Goal: Task Accomplishment & Management: Manage account settings

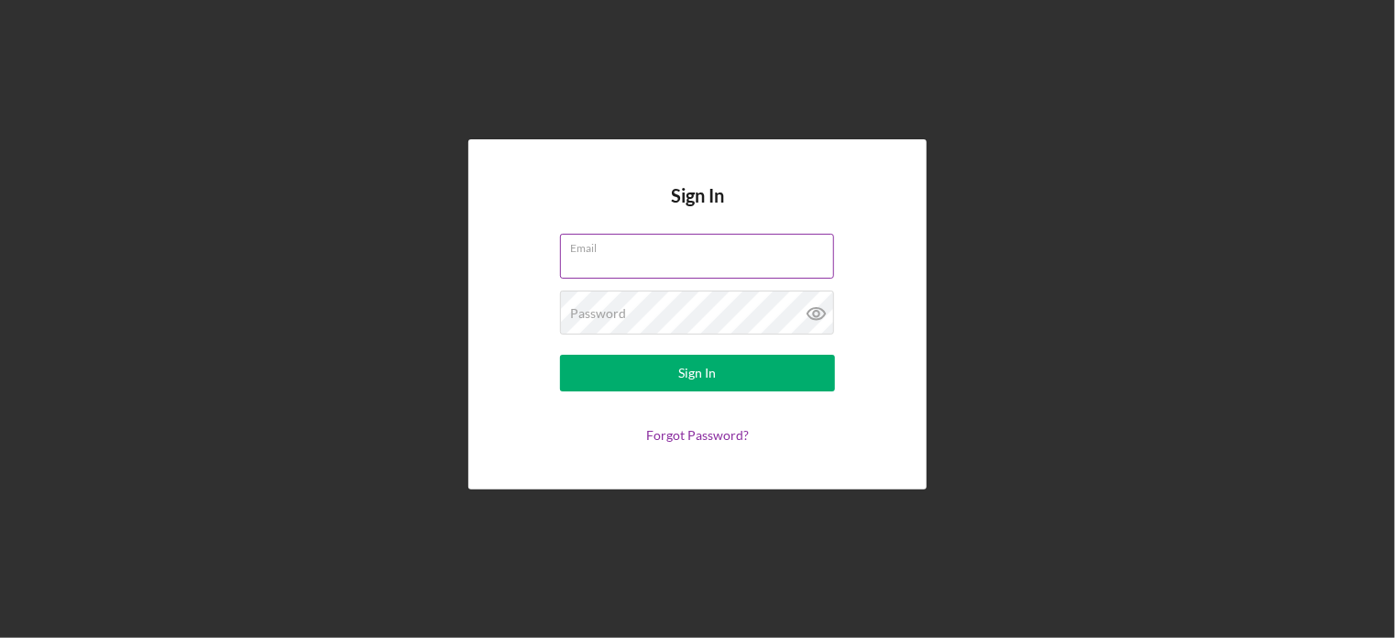
click at [619, 259] on input "Email" at bounding box center [697, 256] width 274 height 44
type input "[EMAIL_ADDRESS][DOMAIN_NAME]"
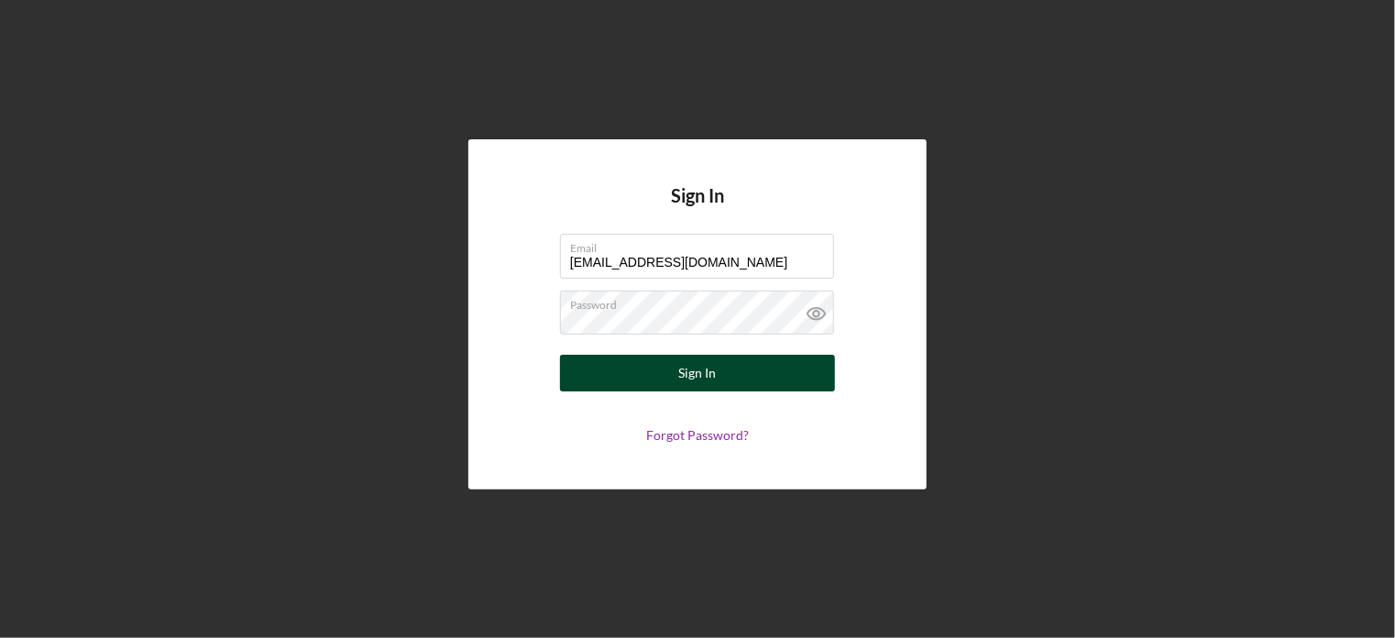
click at [700, 368] on div "Sign In" at bounding box center [698, 373] width 38 height 37
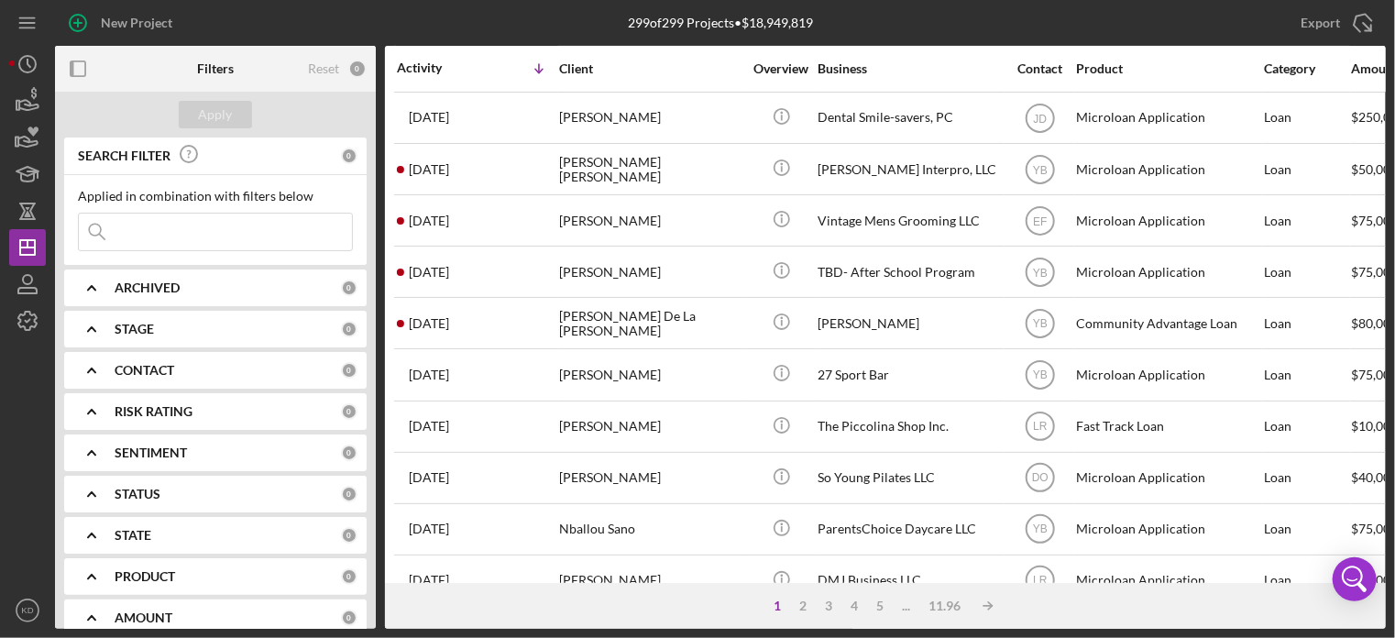
scroll to position [293, 0]
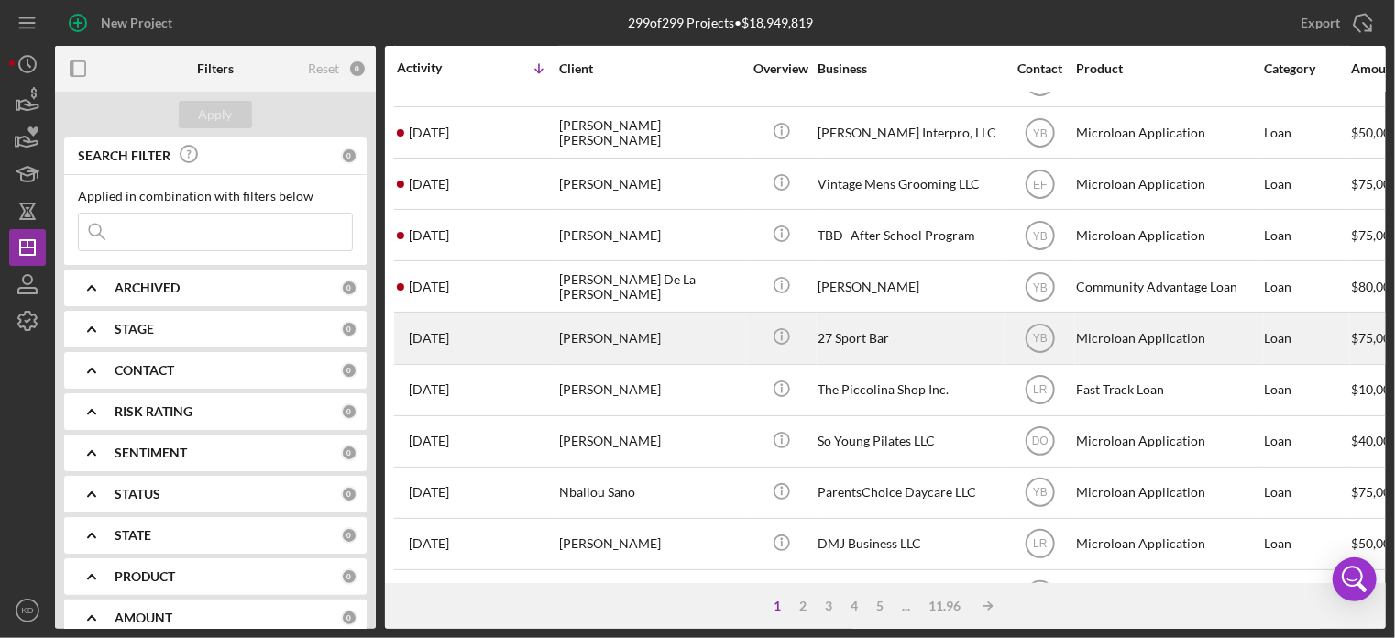
click at [600, 337] on div "[PERSON_NAME]" at bounding box center [650, 337] width 183 height 49
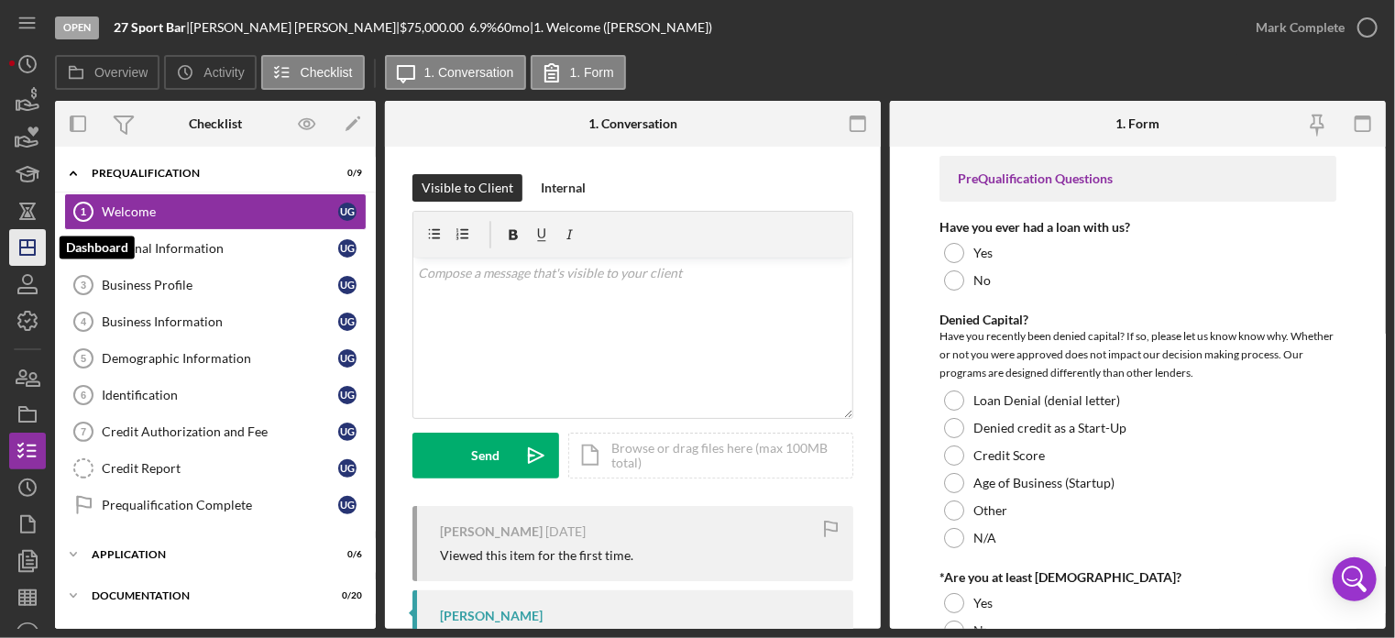
click at [22, 251] on icon "Icon/Dashboard" at bounding box center [28, 248] width 46 height 46
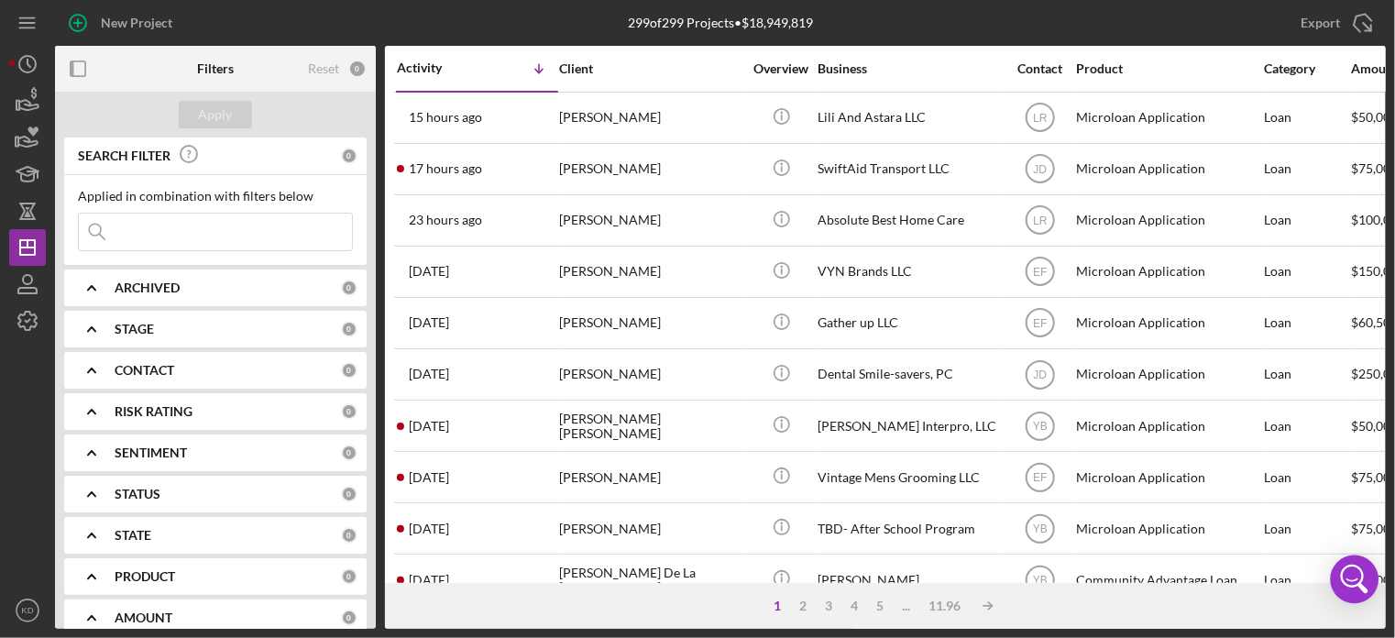
click at [1378, 559] on body "New Project 299 of 299 Projects • $18,949,819 Export Icon/Export Filters Reset …" at bounding box center [697, 319] width 1395 height 638
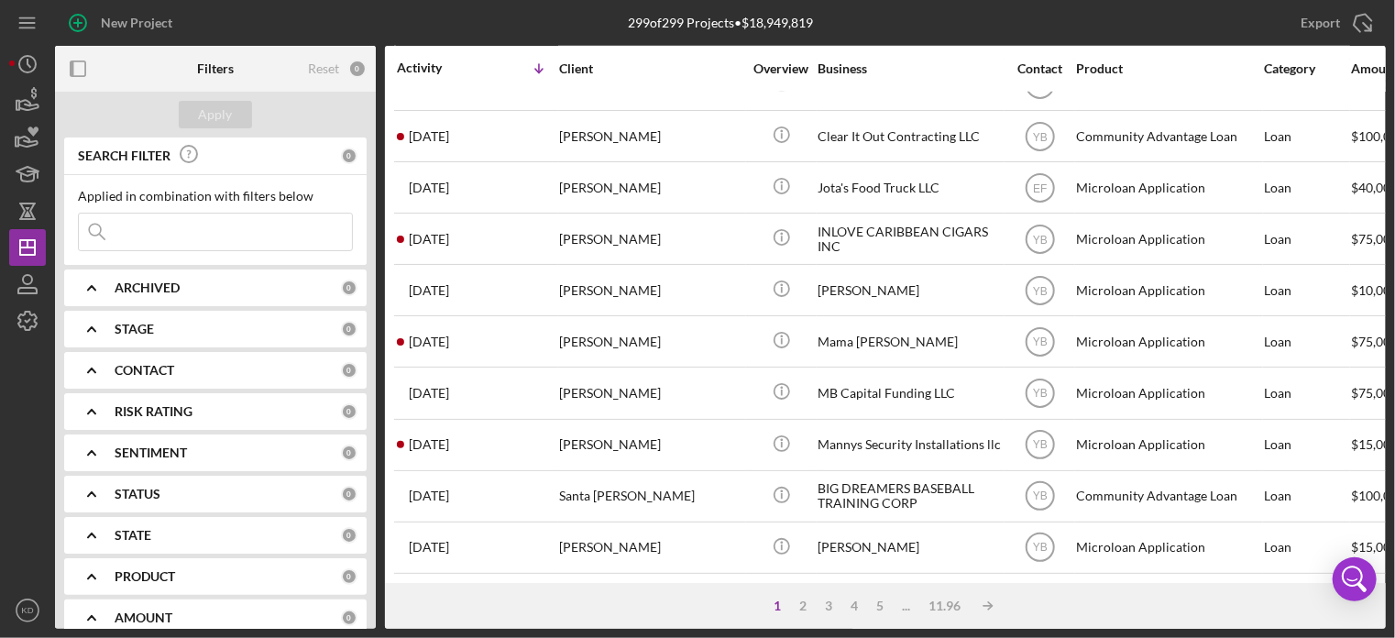
scroll to position [818, 0]
click at [798, 605] on div "2" at bounding box center [803, 606] width 26 height 15
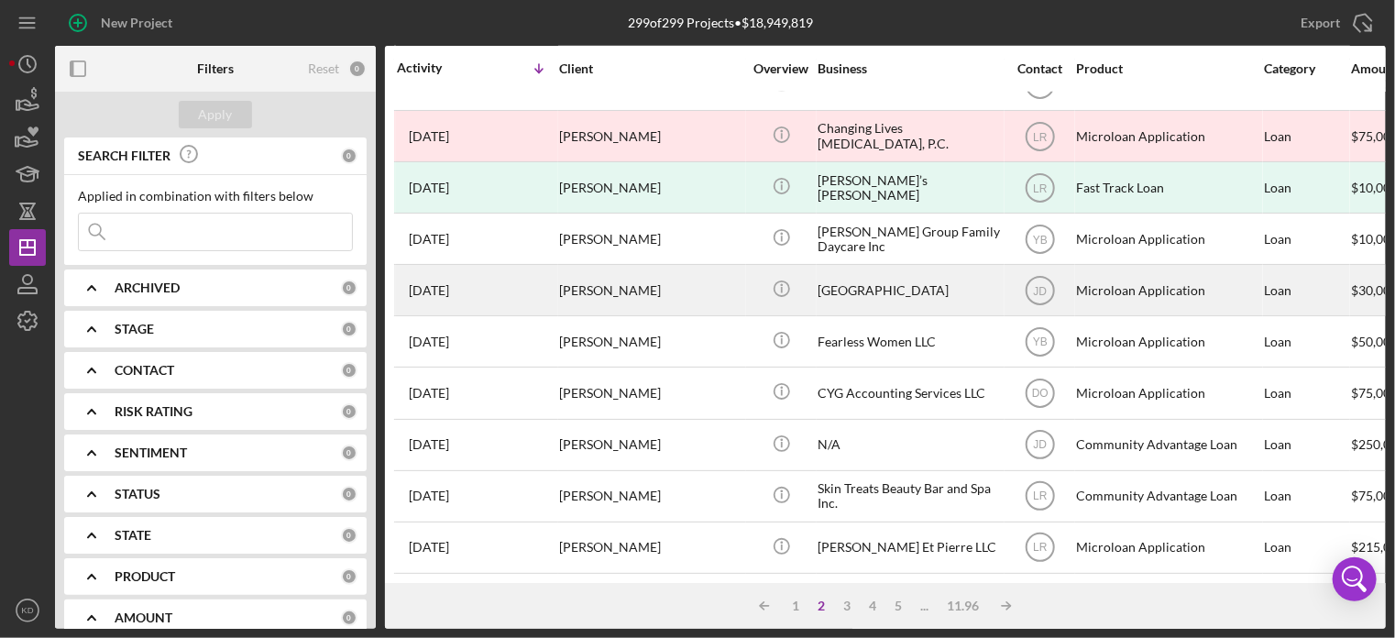
click at [622, 270] on div "[PERSON_NAME]" at bounding box center [650, 290] width 183 height 49
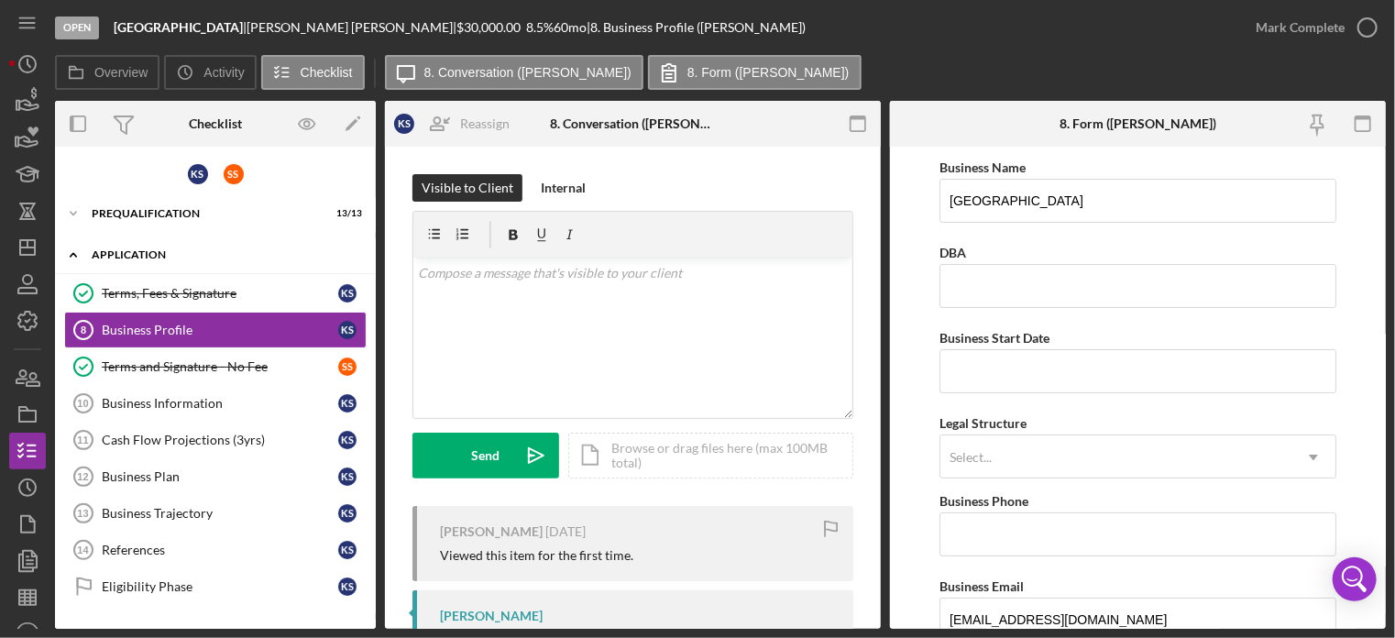
click at [77, 250] on icon "Icon/Expander" at bounding box center [73, 254] width 37 height 37
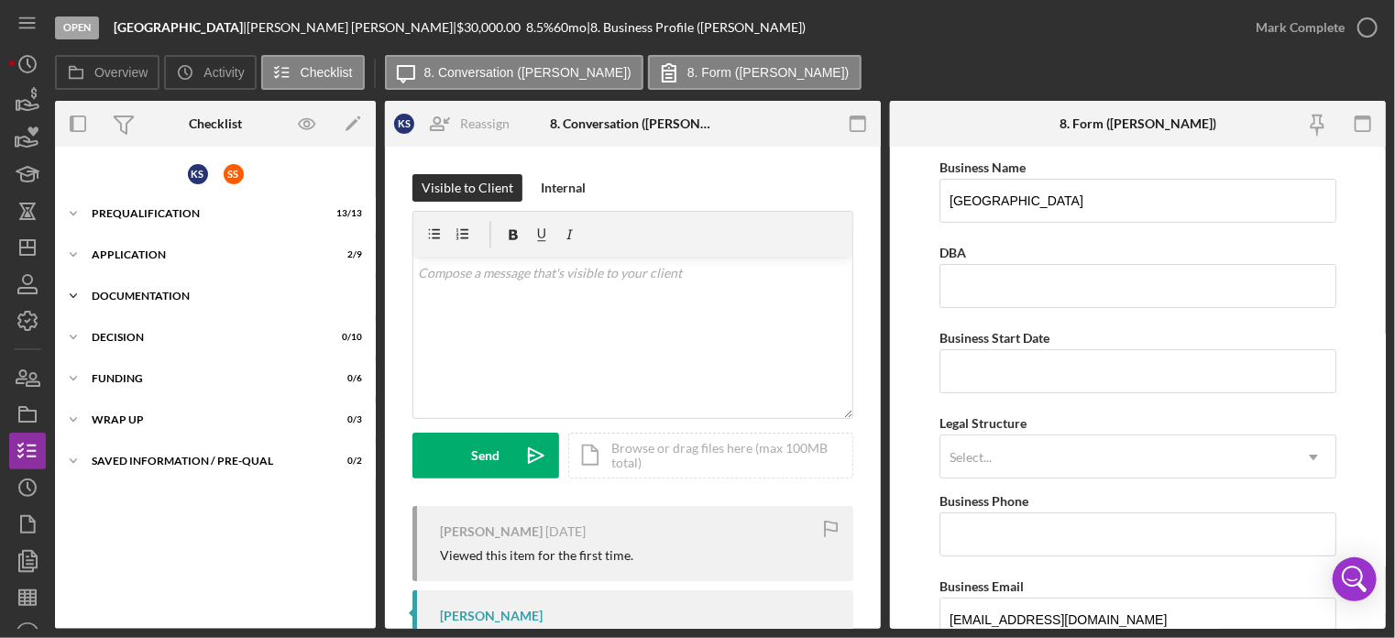
click at [70, 290] on icon "Icon/Expander" at bounding box center [73, 296] width 37 height 37
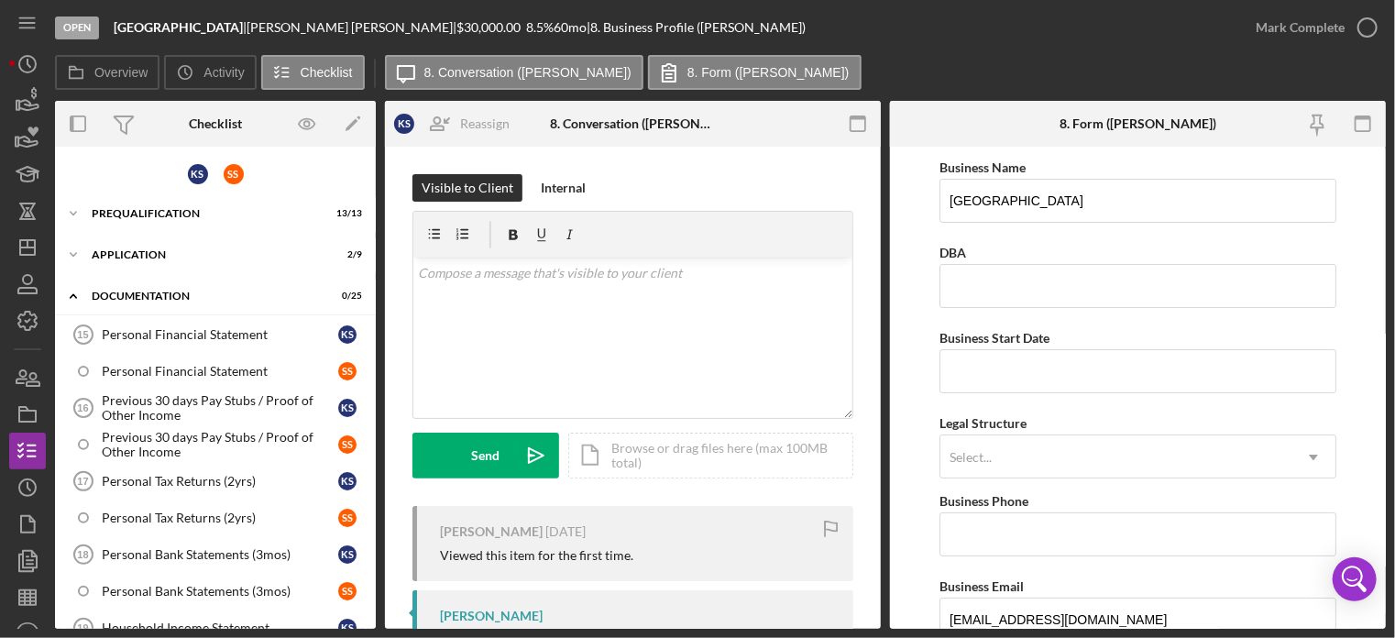
click at [377, 478] on div "Overview Internal Workflow Stage Open Icon/Dropdown Arrow Archive (can unarchiv…" at bounding box center [720, 365] width 1331 height 528
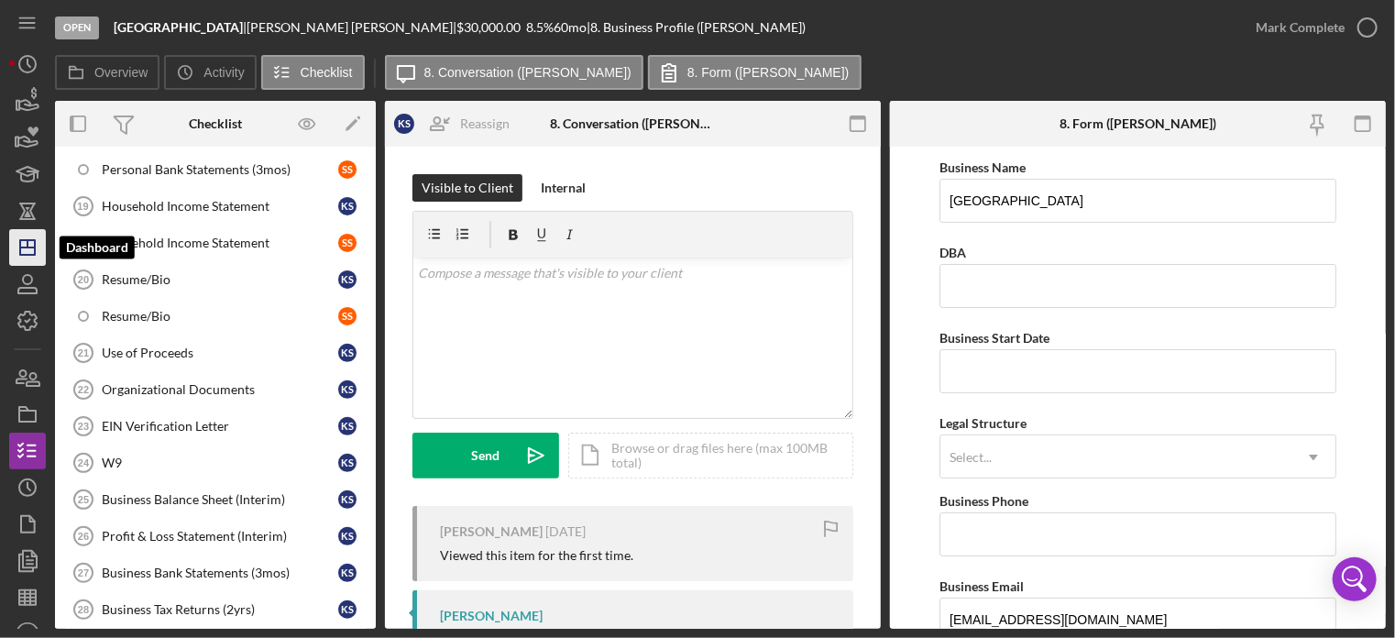
click at [9, 250] on icon "Icon/Dashboard" at bounding box center [28, 248] width 46 height 46
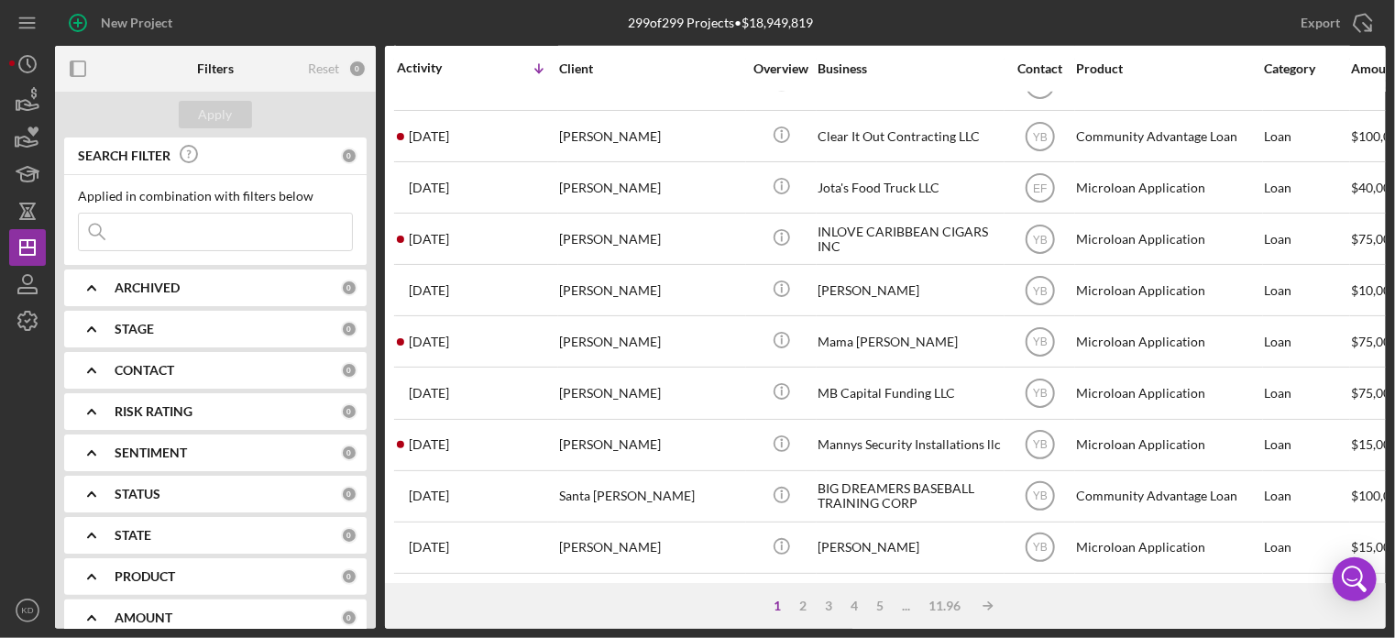
scroll to position [818, 0]
click at [804, 602] on div "2" at bounding box center [803, 606] width 26 height 15
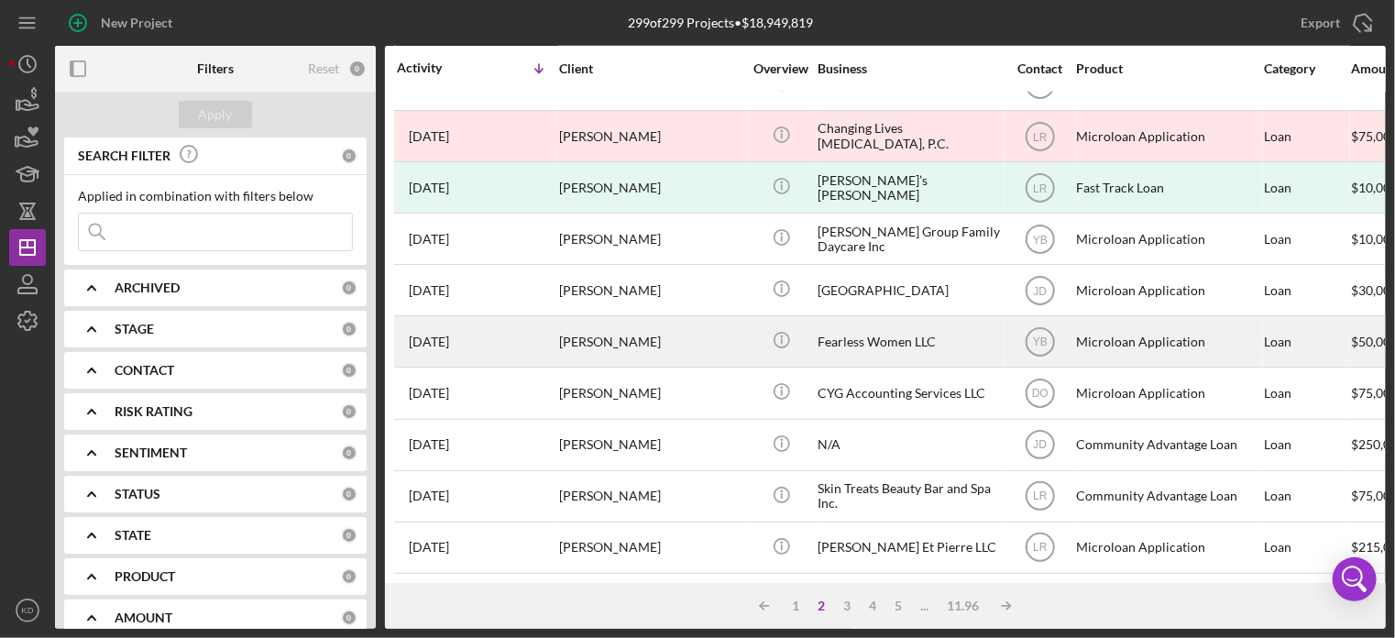
click at [605, 324] on div "[PERSON_NAME]" at bounding box center [650, 341] width 183 height 49
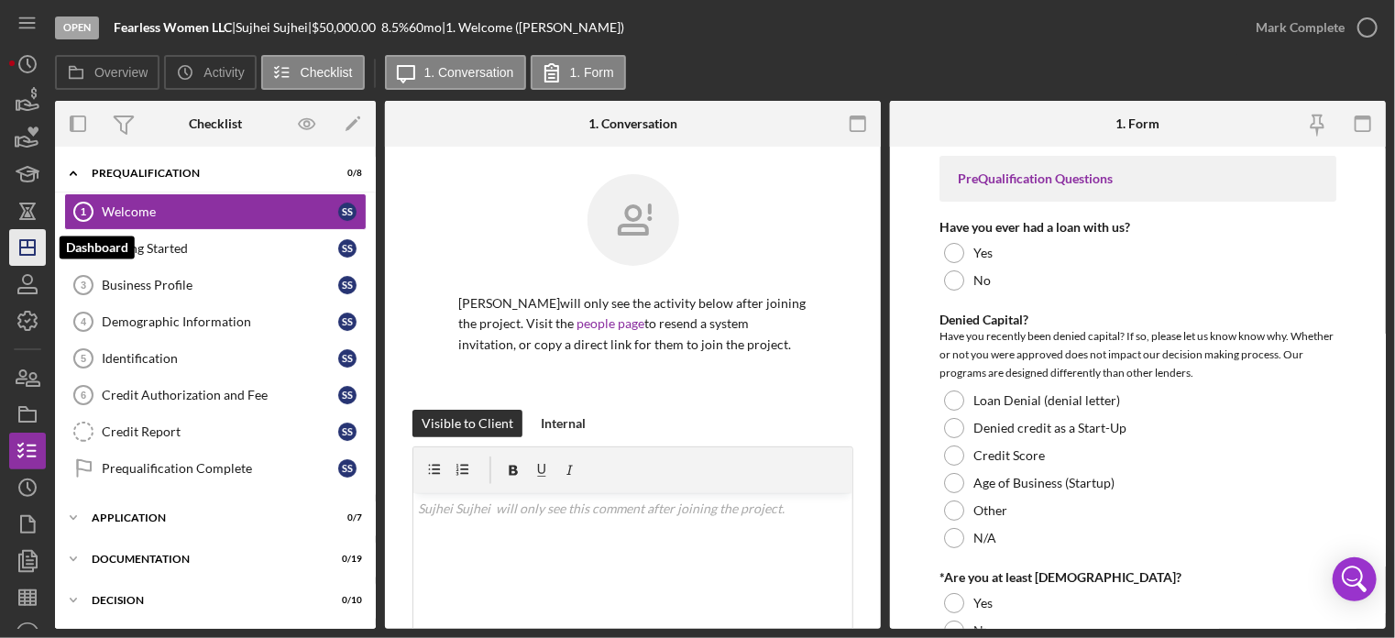
click at [27, 249] on icon "Icon/Dashboard" at bounding box center [28, 248] width 46 height 46
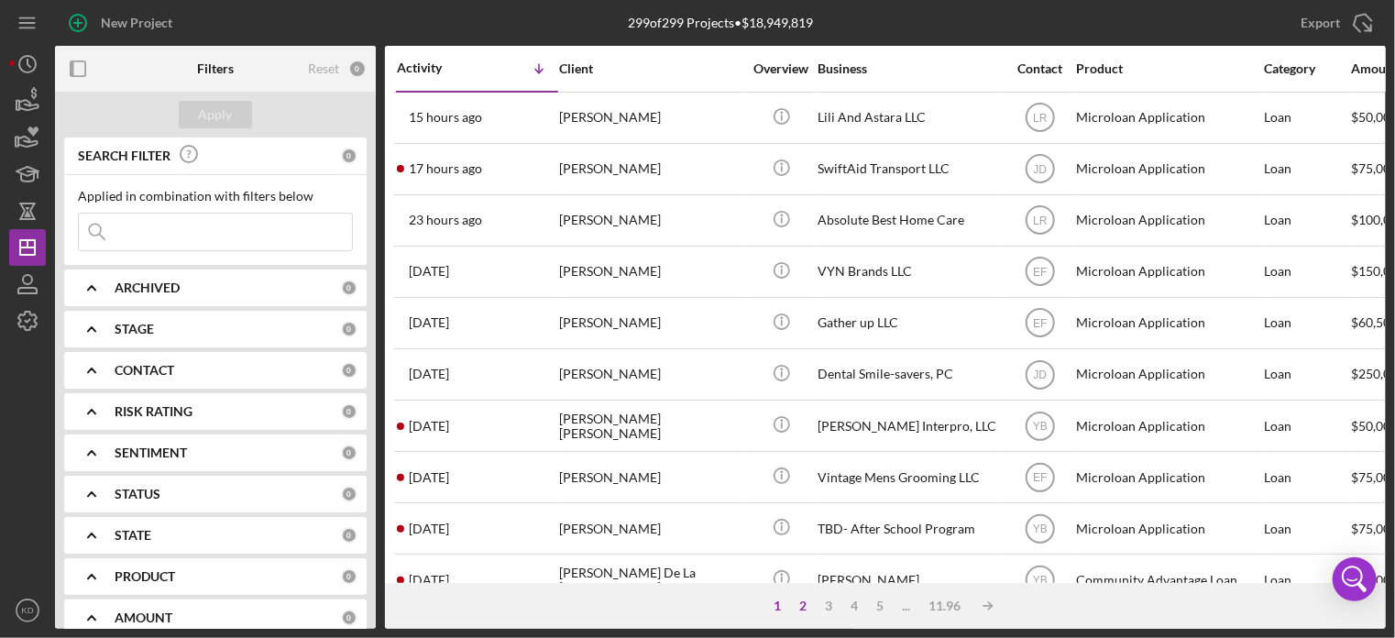
click at [799, 602] on div "2" at bounding box center [803, 606] width 26 height 15
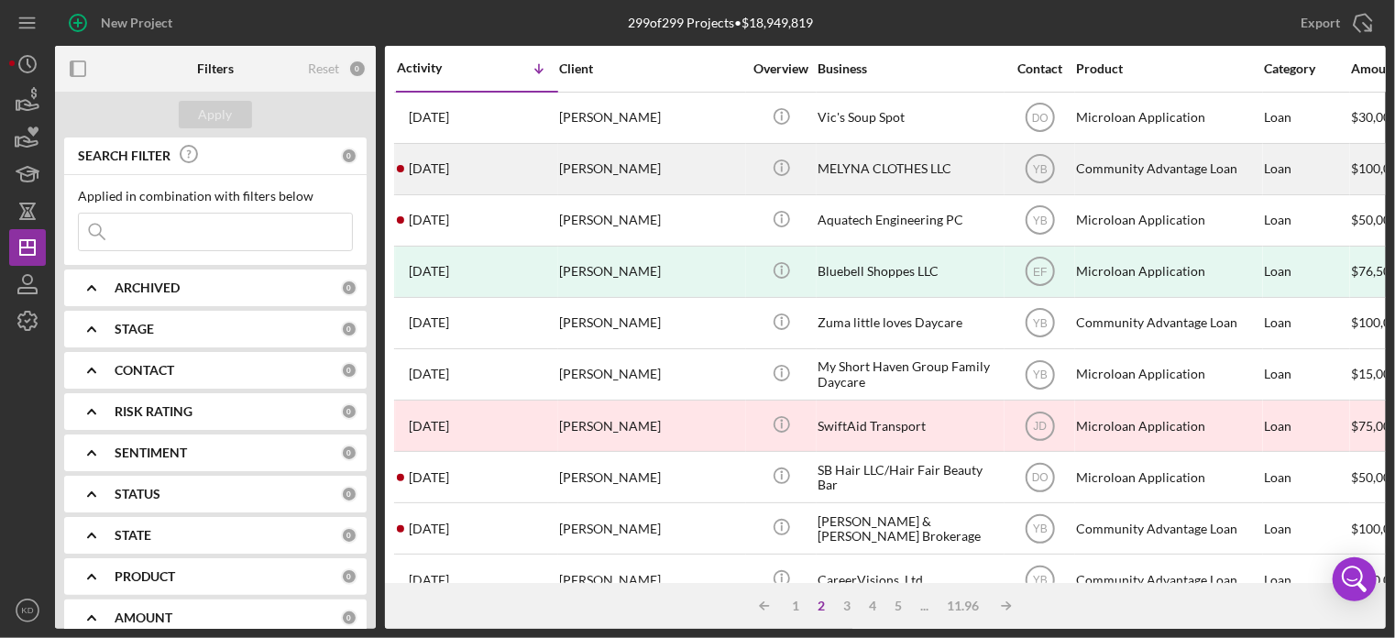
click at [619, 160] on div "[PERSON_NAME]" at bounding box center [650, 169] width 183 height 49
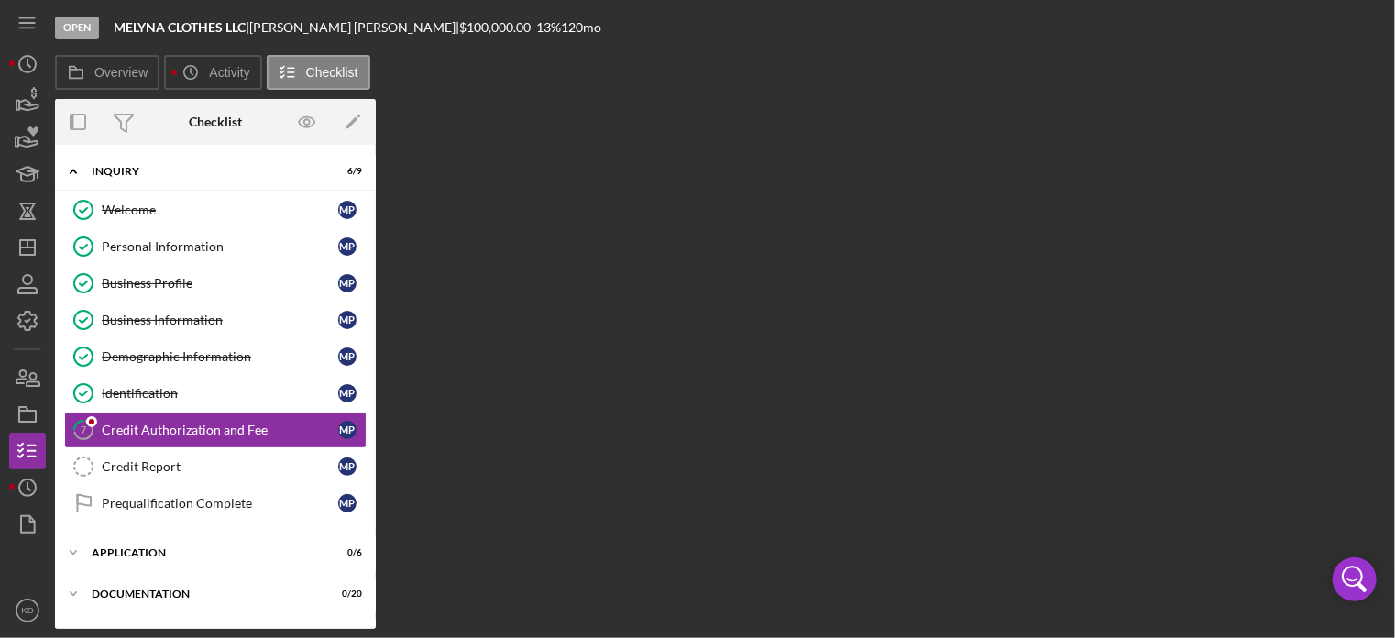
scroll to position [41, 0]
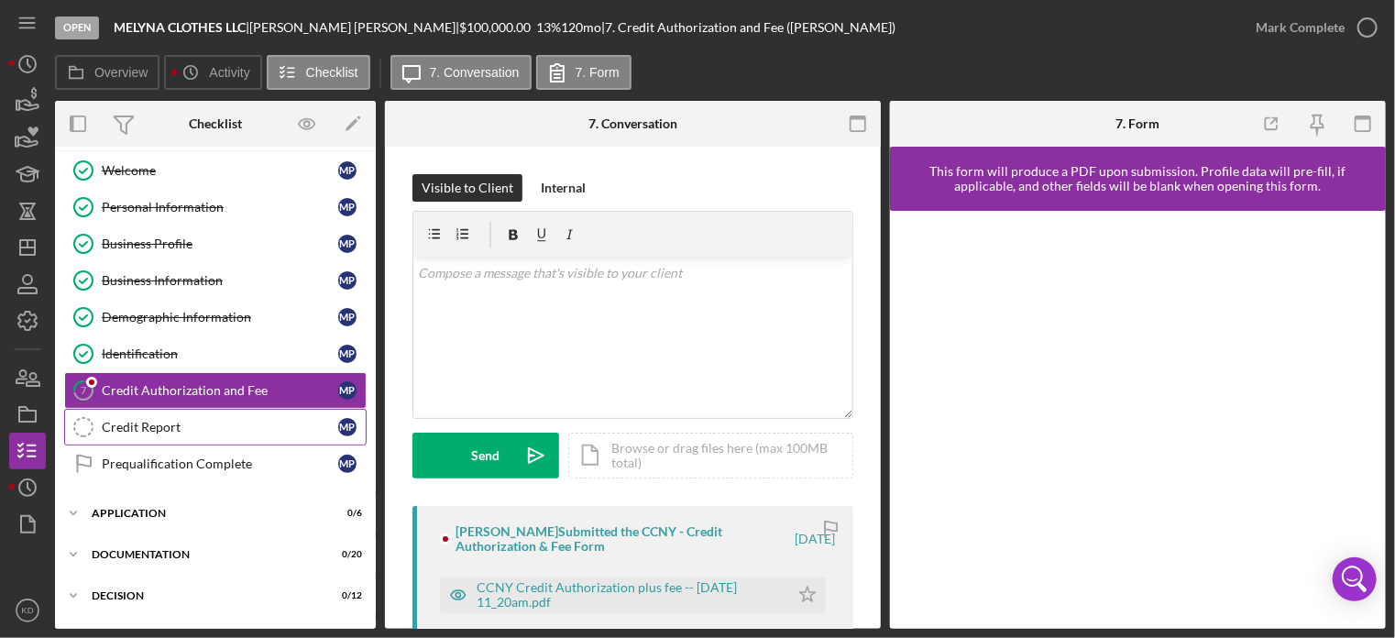
click at [178, 420] on div "Credit Report" at bounding box center [220, 427] width 236 height 15
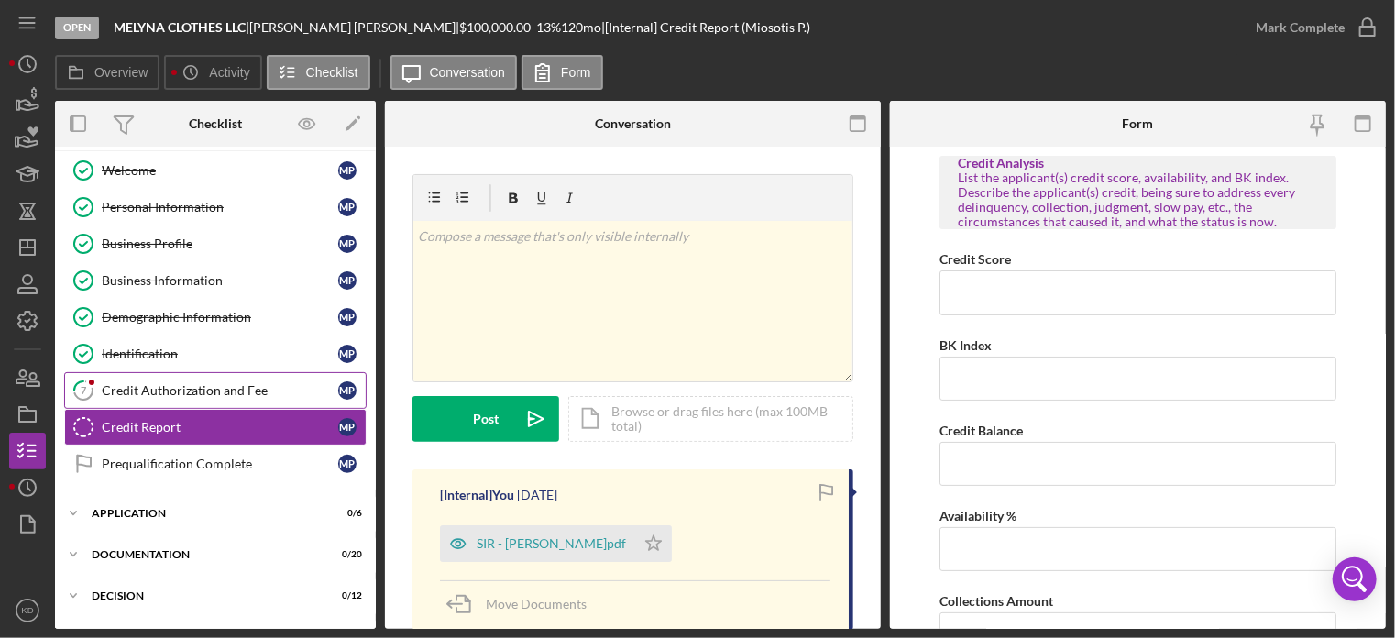
click at [176, 389] on div "Credit Authorization and Fee" at bounding box center [220, 390] width 236 height 15
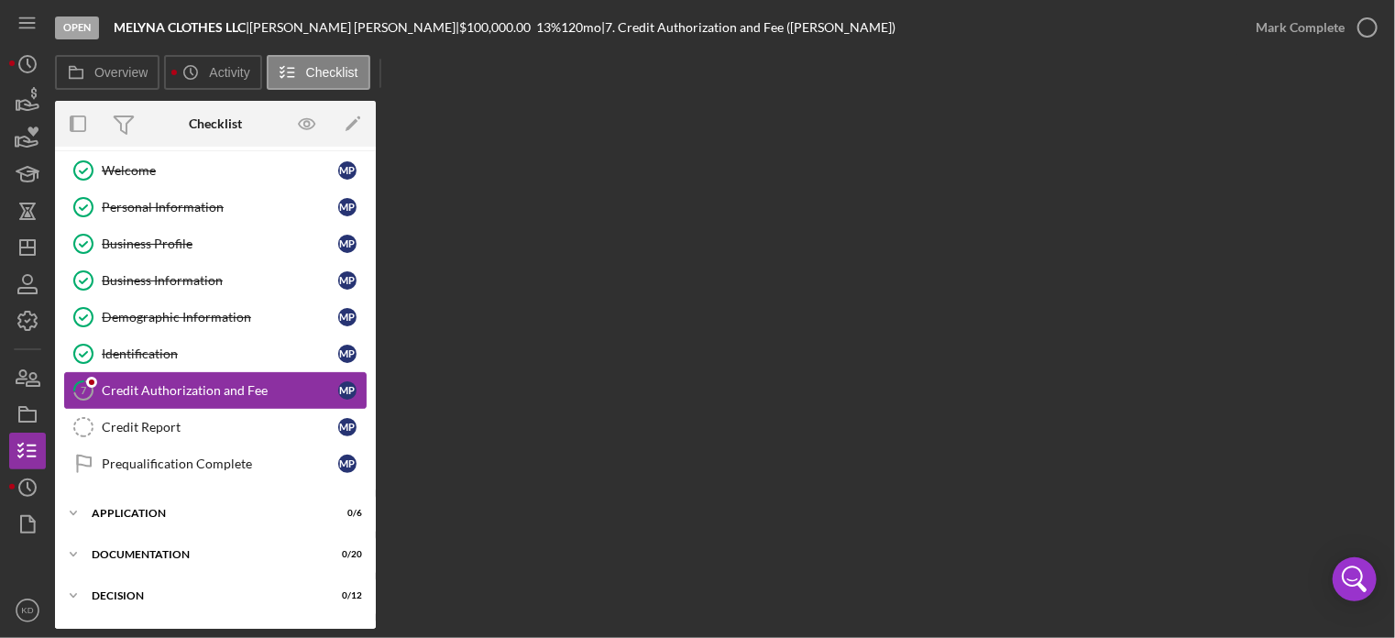
click at [176, 389] on div "Credit Authorization and Fee" at bounding box center [220, 390] width 236 height 15
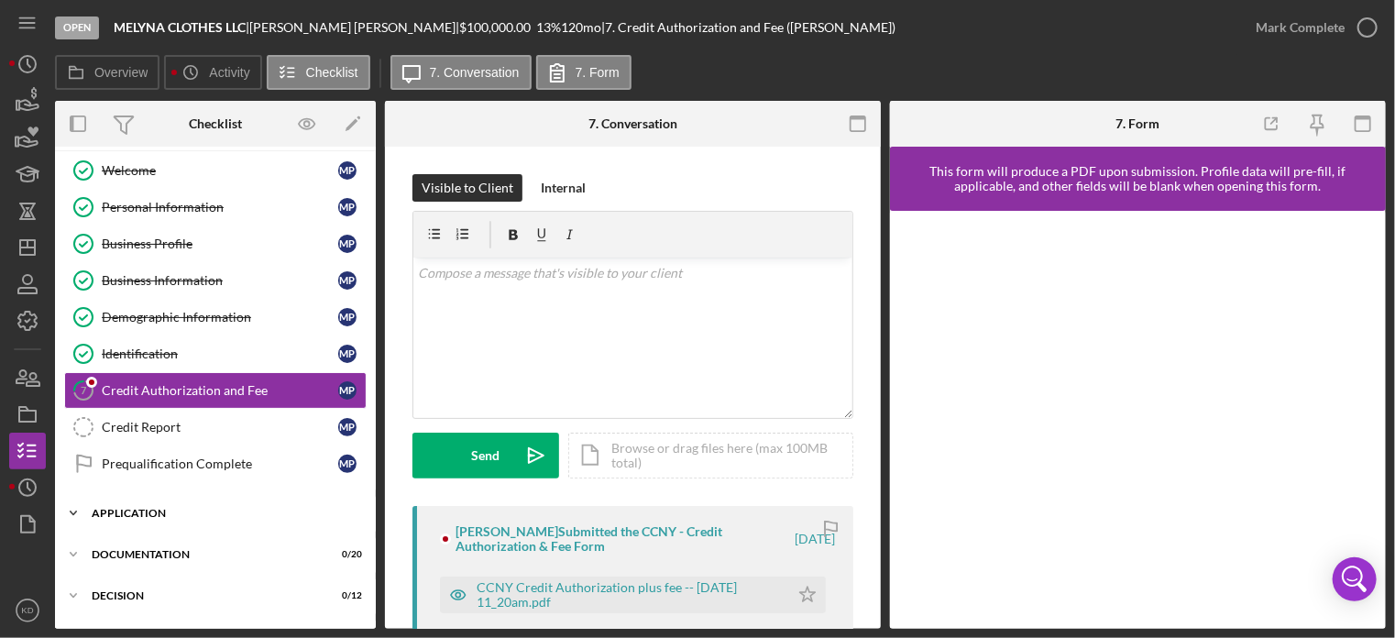
click at [78, 507] on icon "Icon/Expander" at bounding box center [73, 513] width 37 height 37
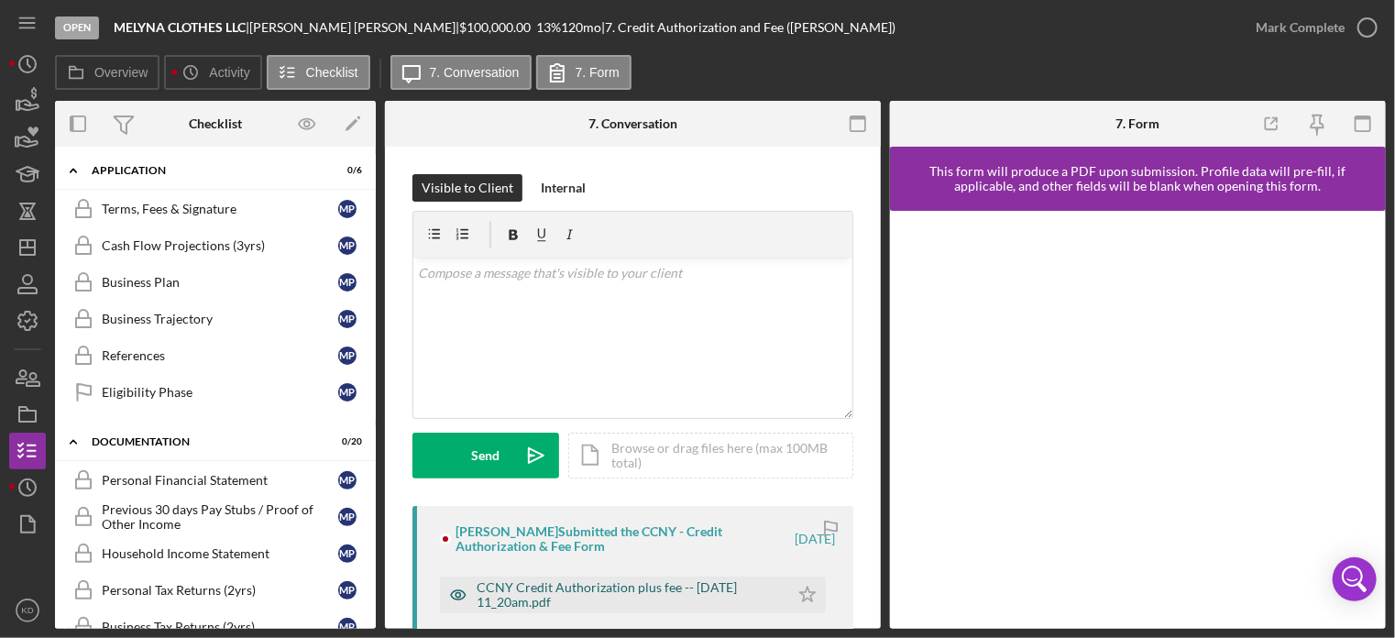
click at [715, 588] on div "CCNY Credit Authorization plus fee -- 2025-07-28 11_20am.pdf" at bounding box center [628, 594] width 303 height 29
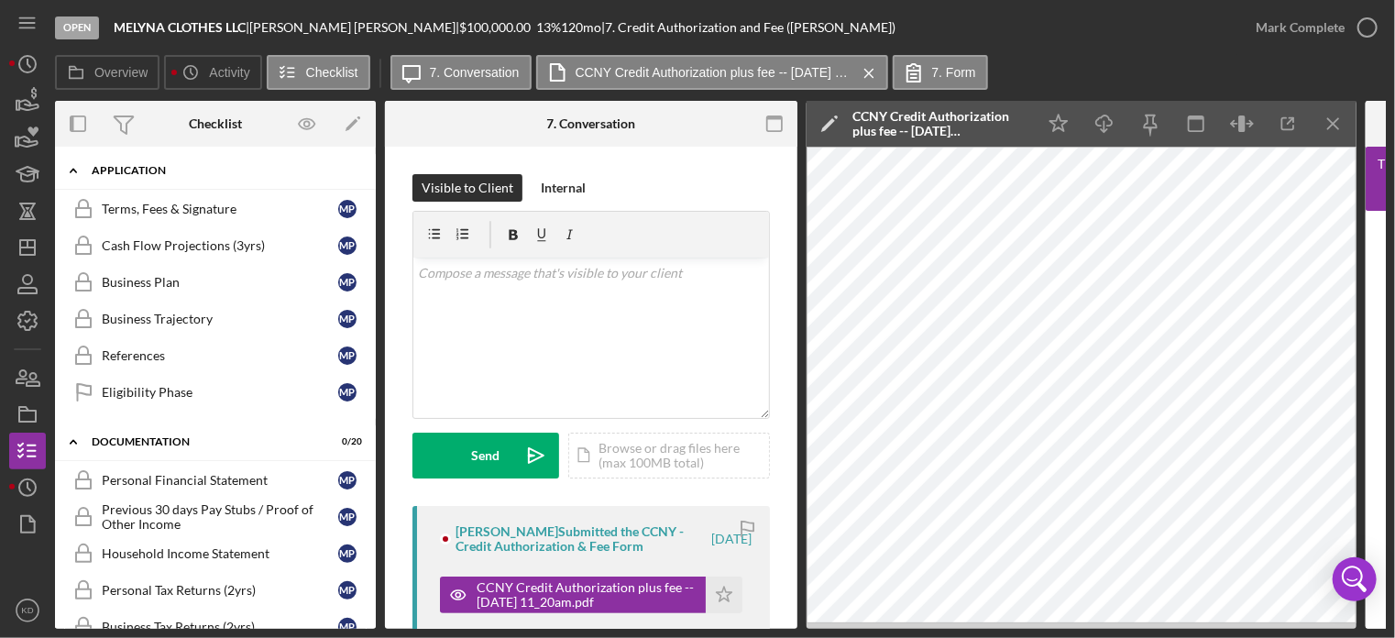
click at [70, 165] on icon "Icon/Expander" at bounding box center [73, 170] width 37 height 37
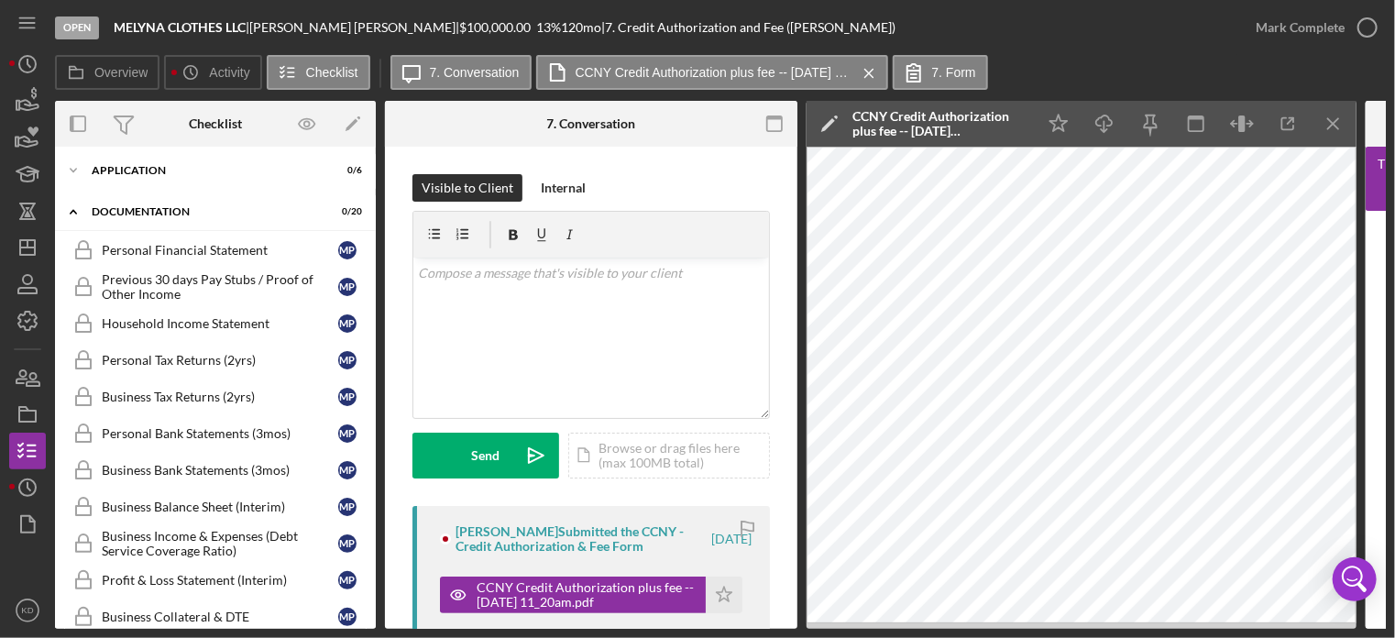
scroll to position [0, 0]
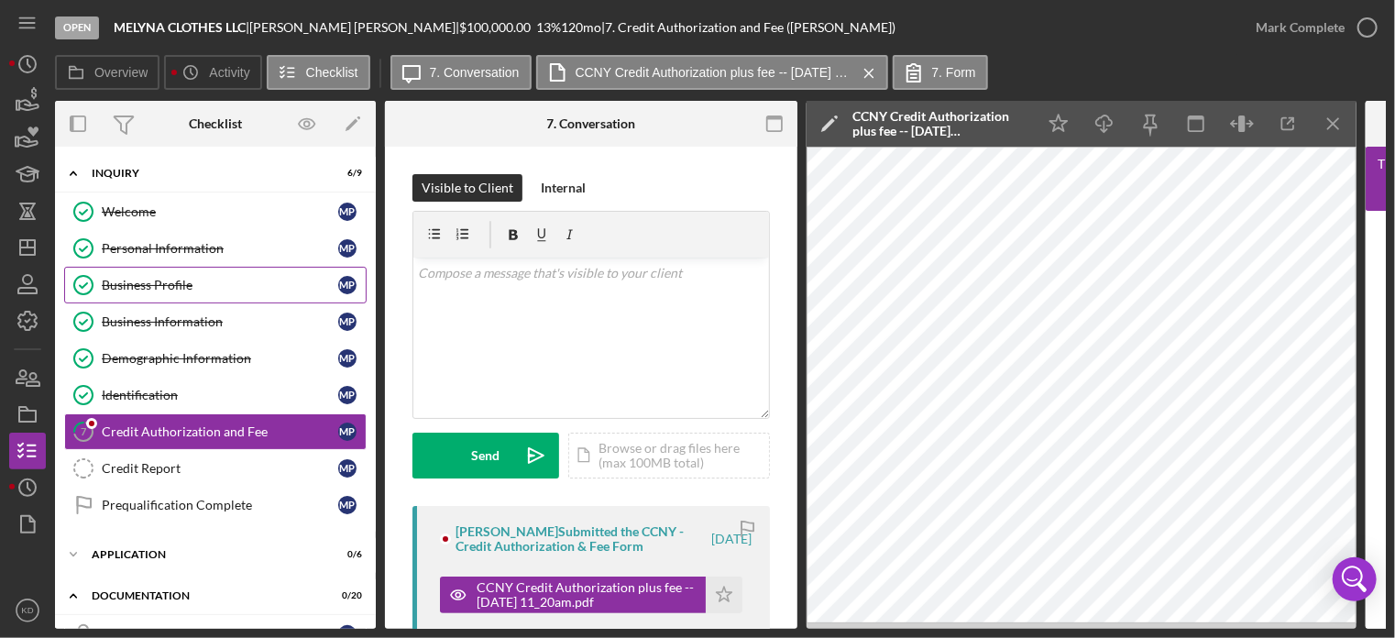
click at [119, 281] on div "Business Profile" at bounding box center [220, 285] width 236 height 15
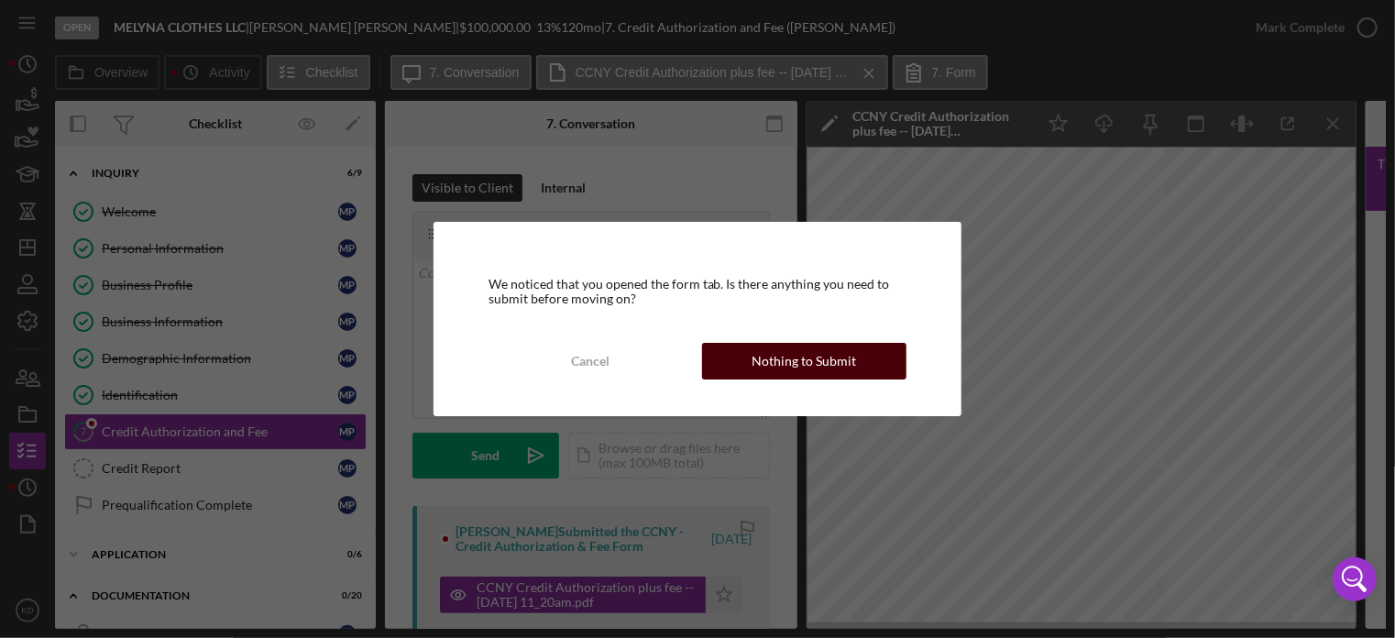
click at [799, 357] on div "Nothing to Submit" at bounding box center [805, 361] width 104 height 37
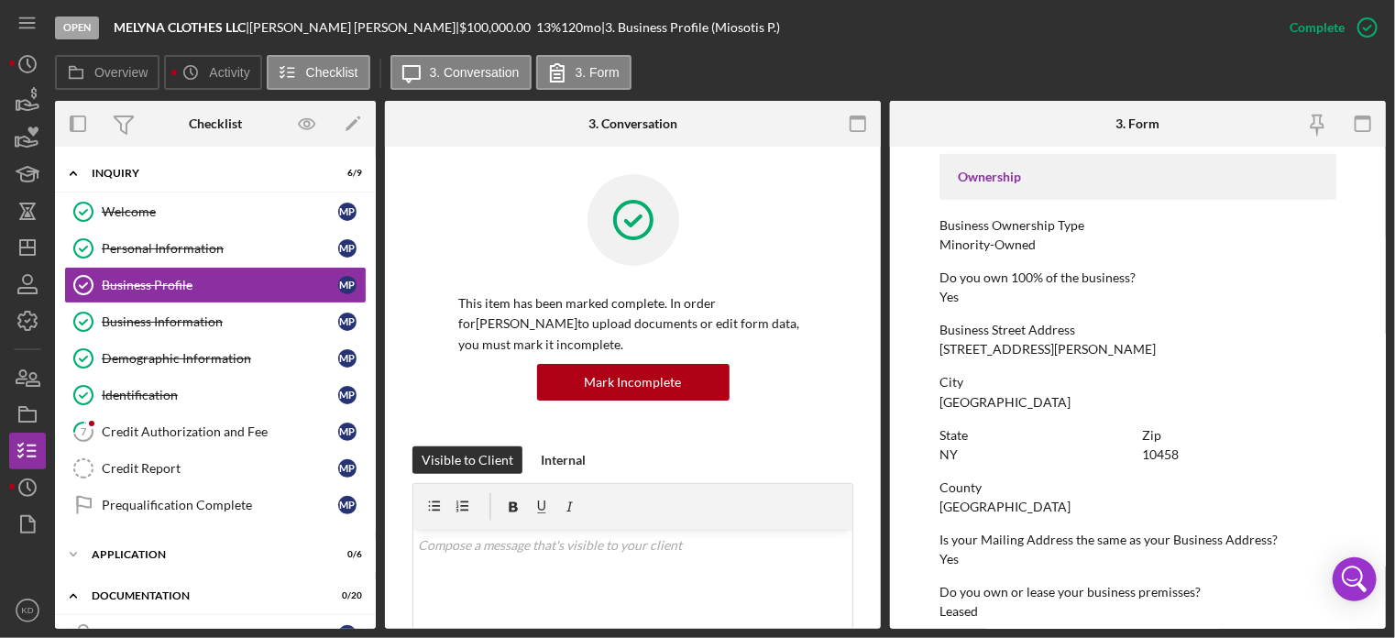
scroll to position [574, 0]
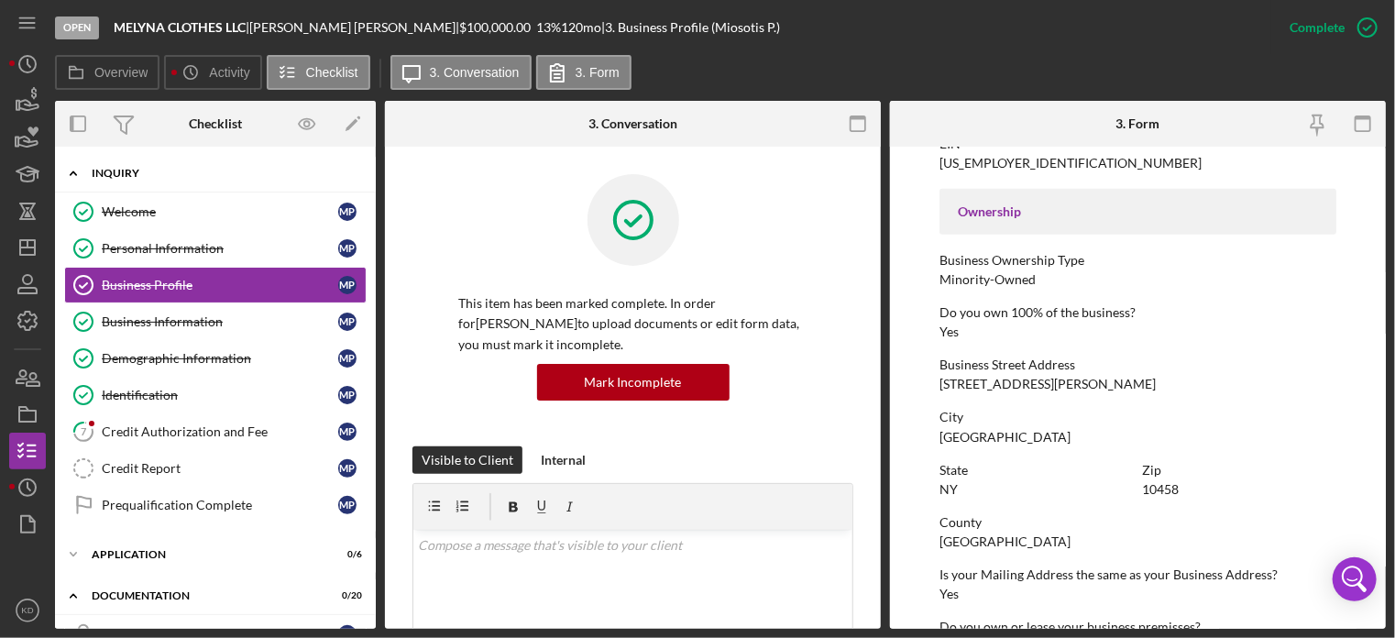
click at [70, 171] on icon "Icon/Expander" at bounding box center [73, 173] width 37 height 37
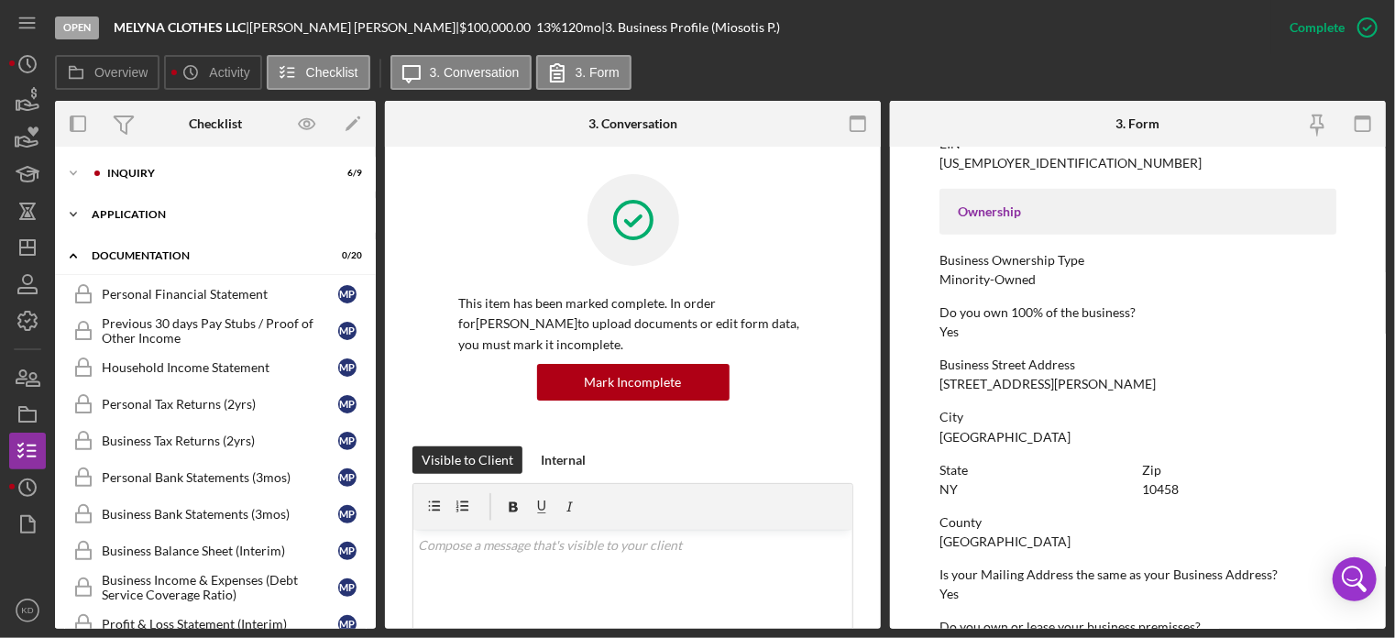
click at [71, 215] on icon "Icon/Expander" at bounding box center [73, 214] width 37 height 37
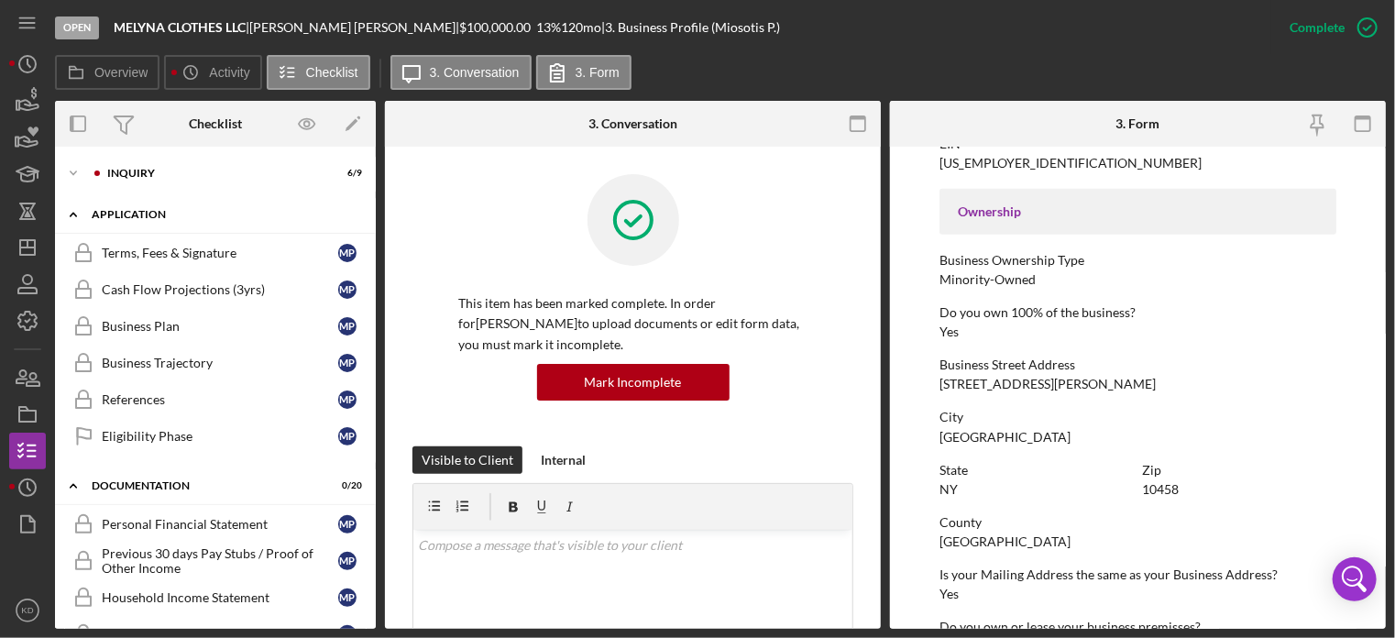
click at [71, 215] on polyline at bounding box center [73, 215] width 5 height 4
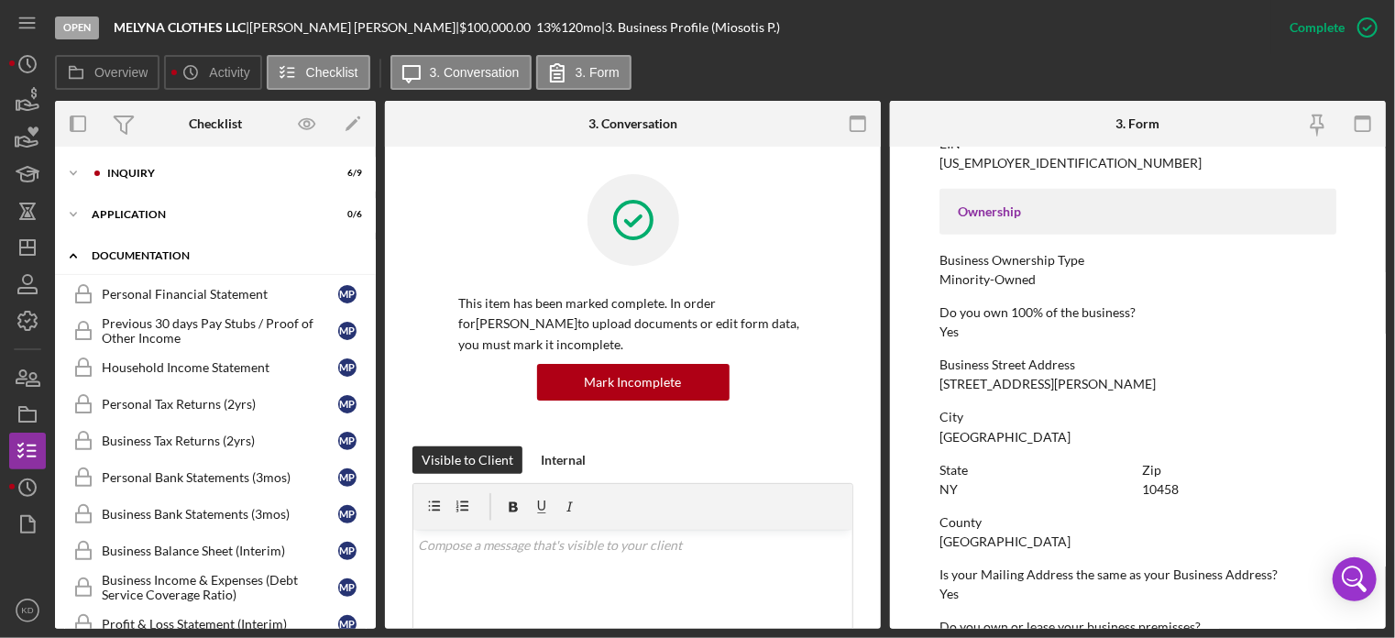
click at [72, 253] on icon "Icon/Expander" at bounding box center [73, 255] width 37 height 37
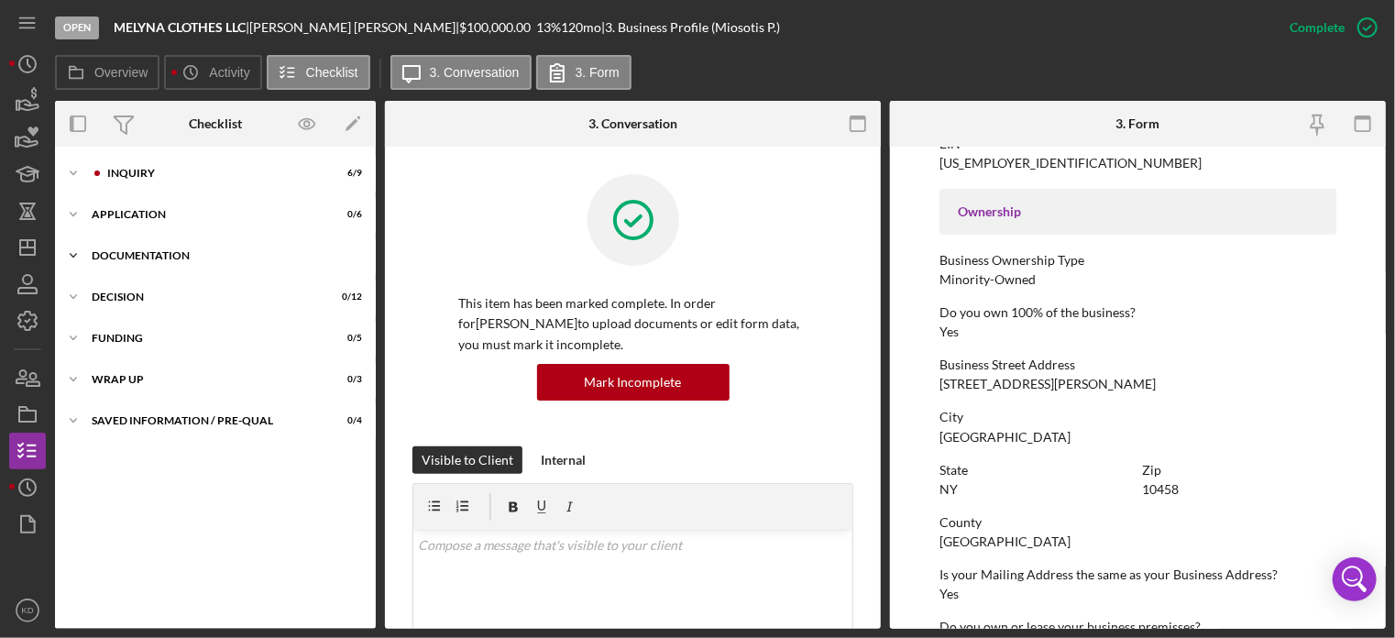
click at [72, 252] on icon "Icon/Expander" at bounding box center [73, 255] width 37 height 37
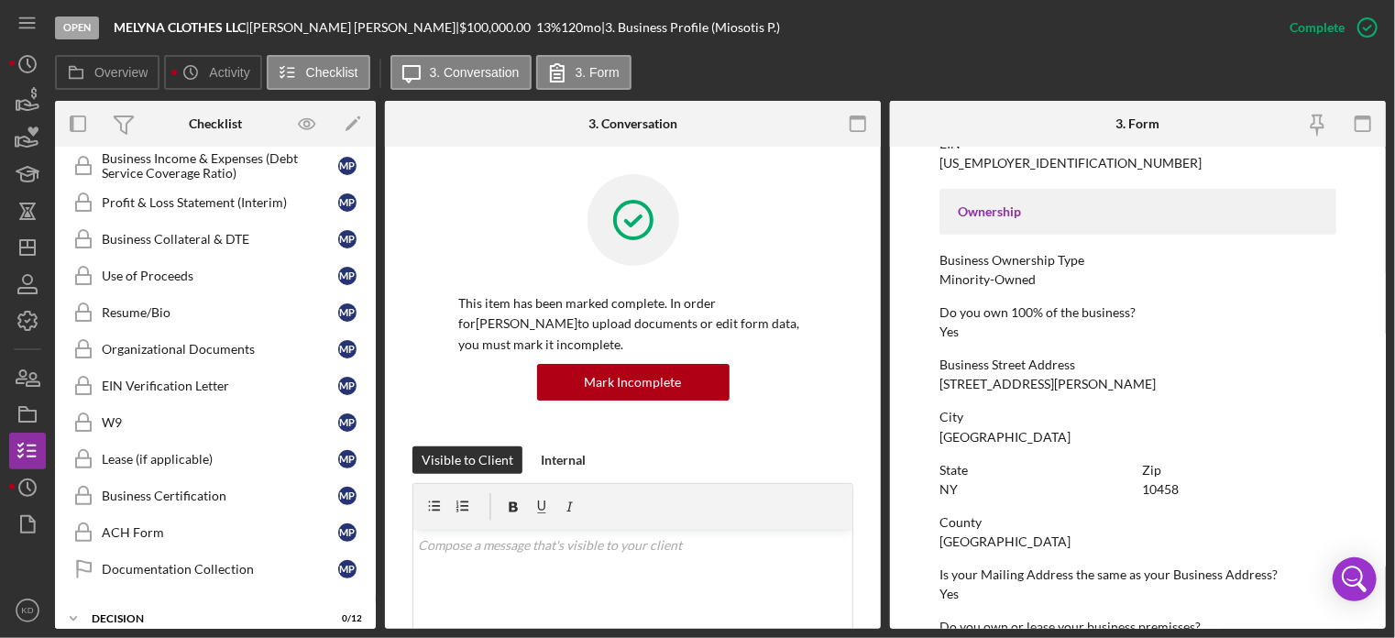
scroll to position [0, 0]
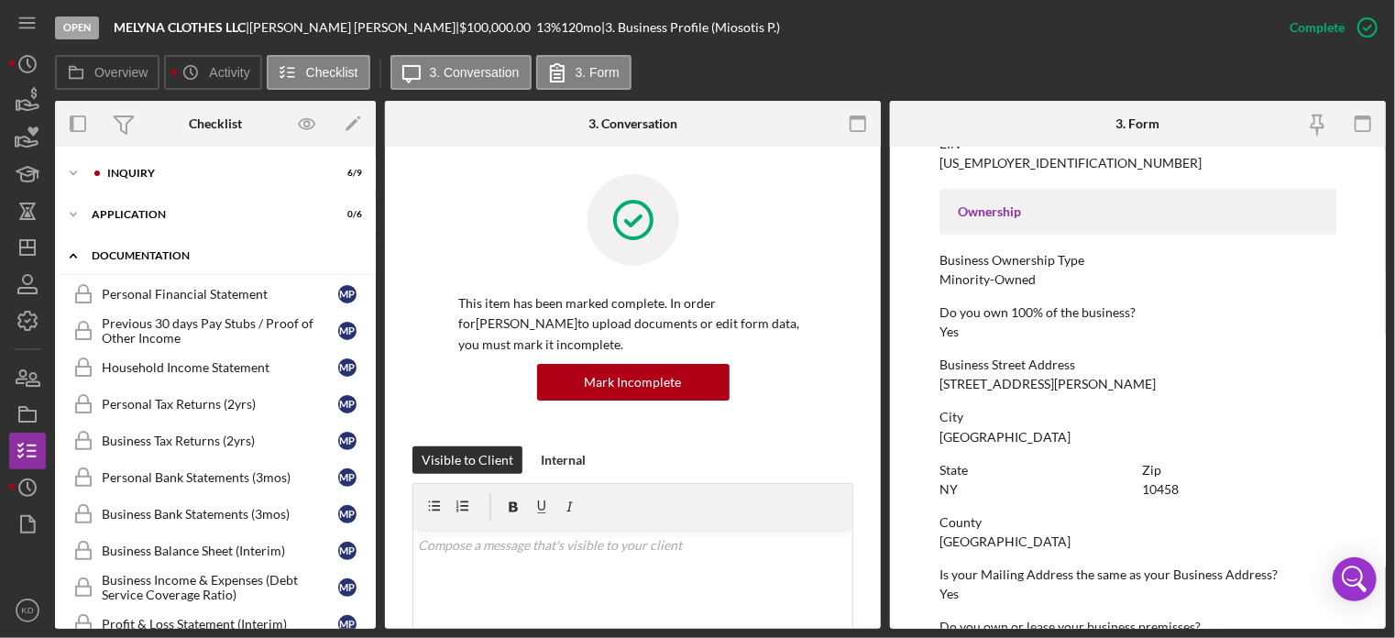
click at [73, 256] on polyline at bounding box center [73, 256] width 5 height 4
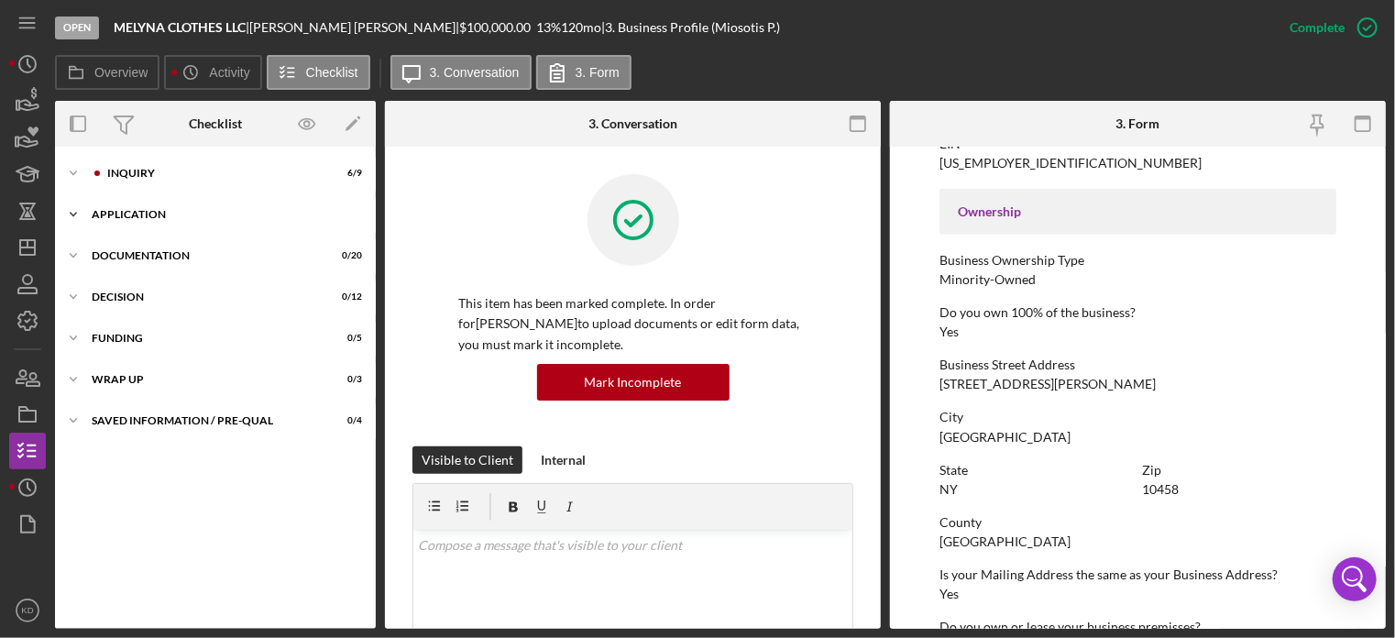
click at [72, 212] on icon "Icon/Expander" at bounding box center [73, 214] width 37 height 37
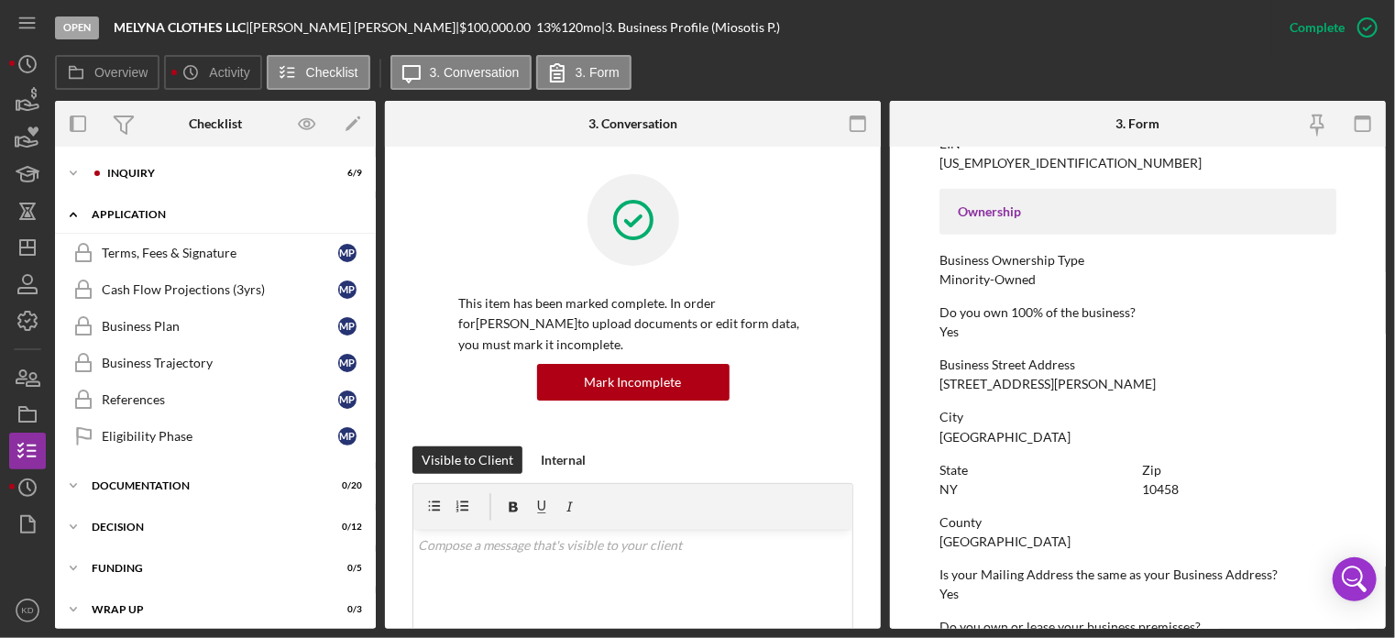
click at [71, 210] on icon "Icon/Expander" at bounding box center [73, 214] width 37 height 37
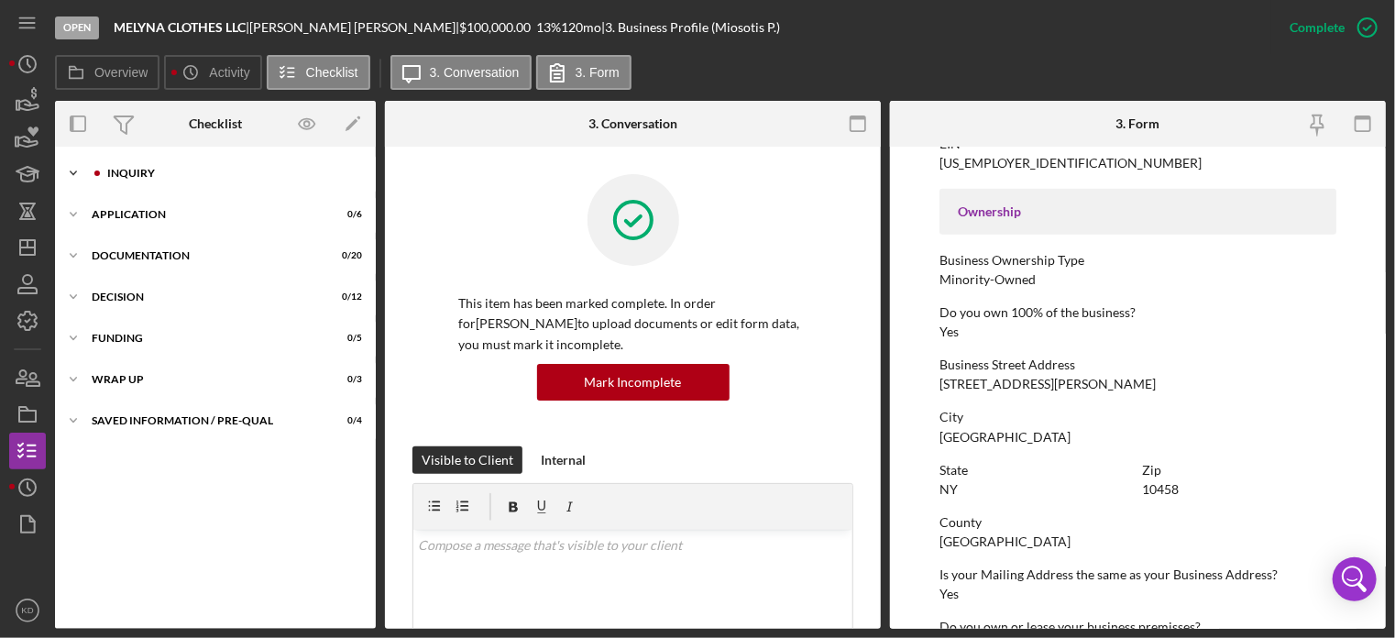
click at [69, 170] on icon "Icon/Expander" at bounding box center [73, 173] width 37 height 37
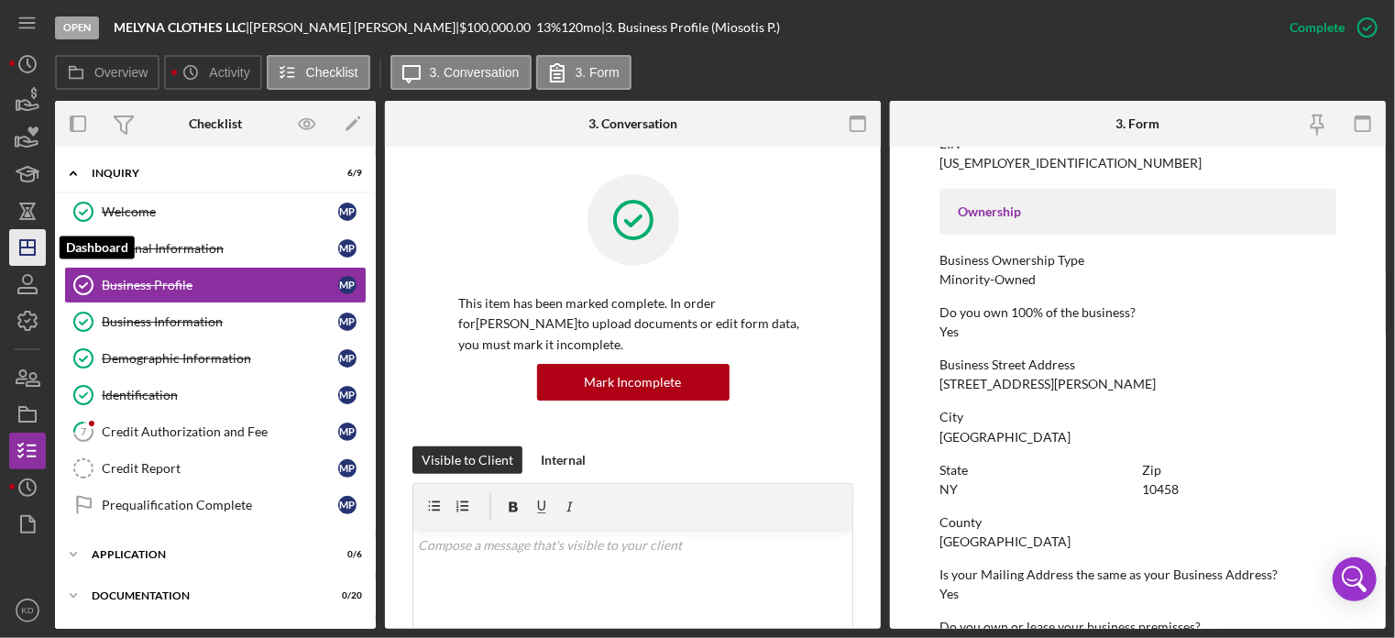
click at [30, 240] on polygon "button" at bounding box center [27, 247] width 15 height 15
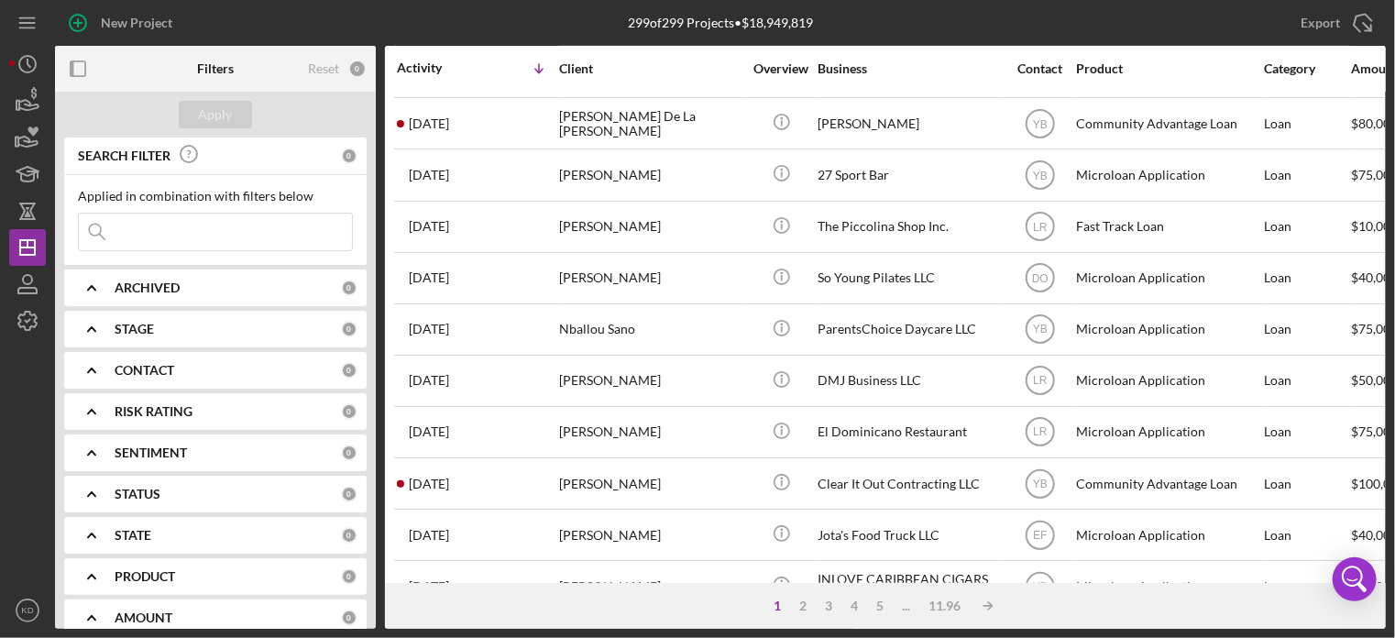
scroll to position [762, 0]
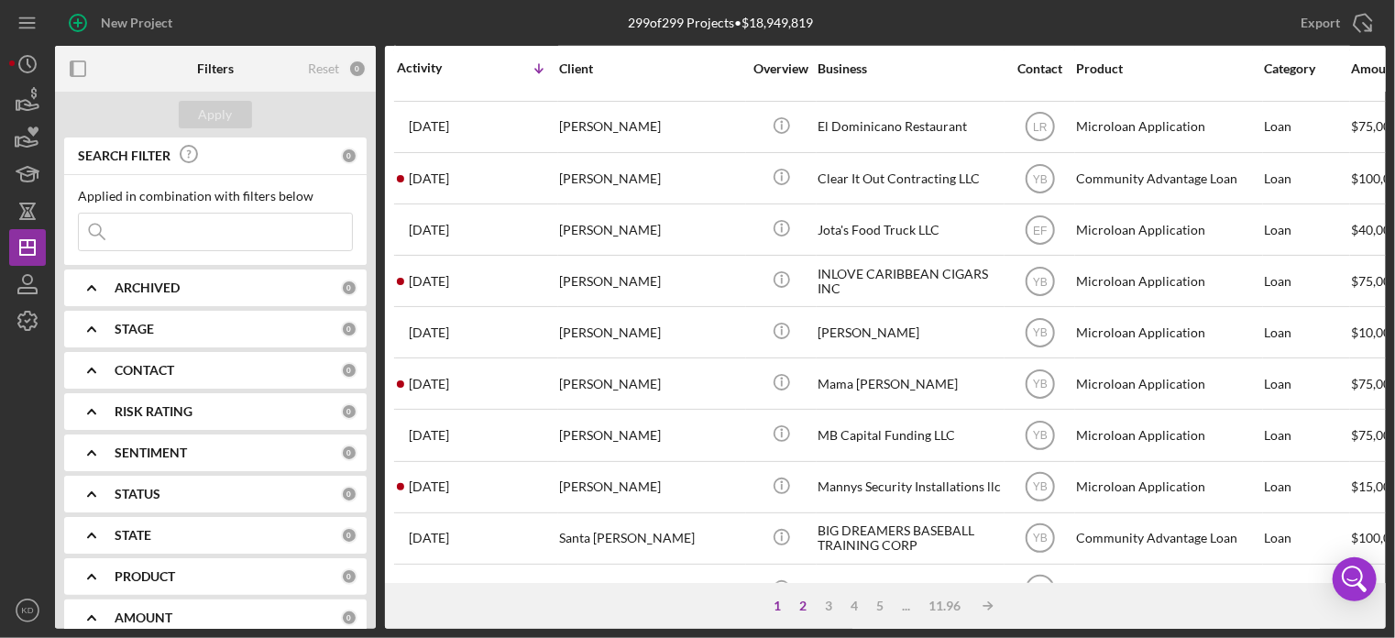
click at [803, 605] on div "2" at bounding box center [803, 606] width 26 height 15
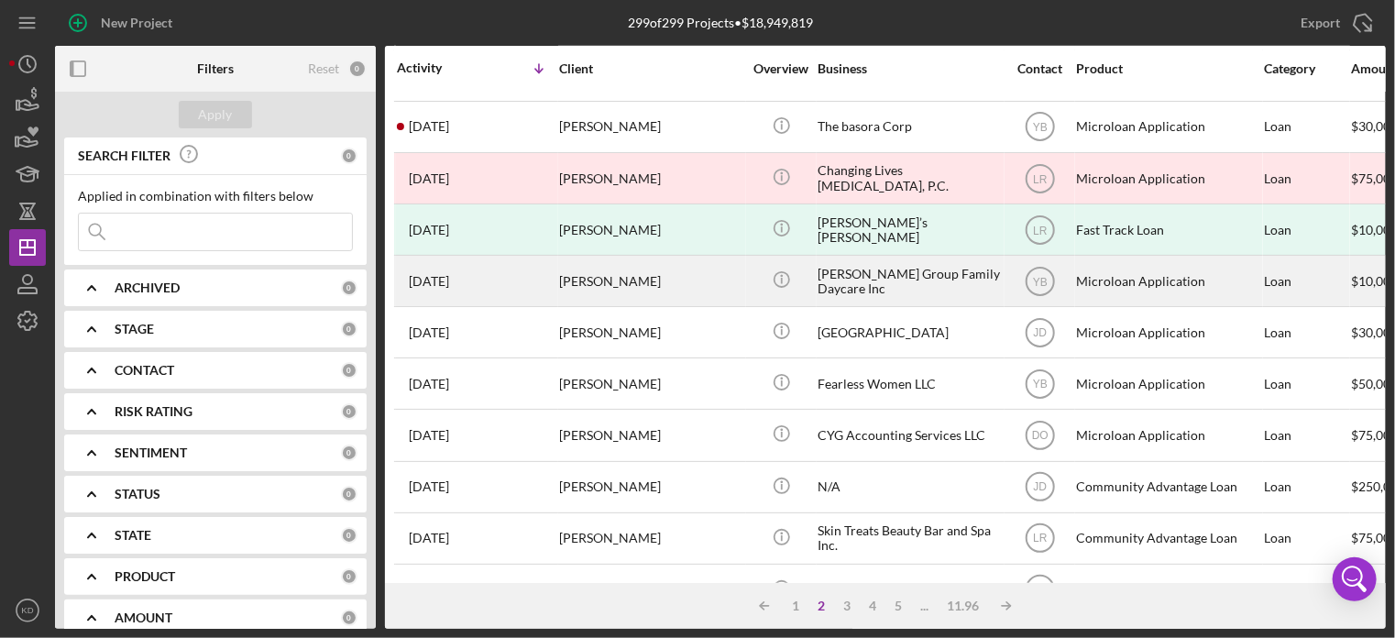
click at [581, 283] on div "[PERSON_NAME]" at bounding box center [650, 281] width 183 height 49
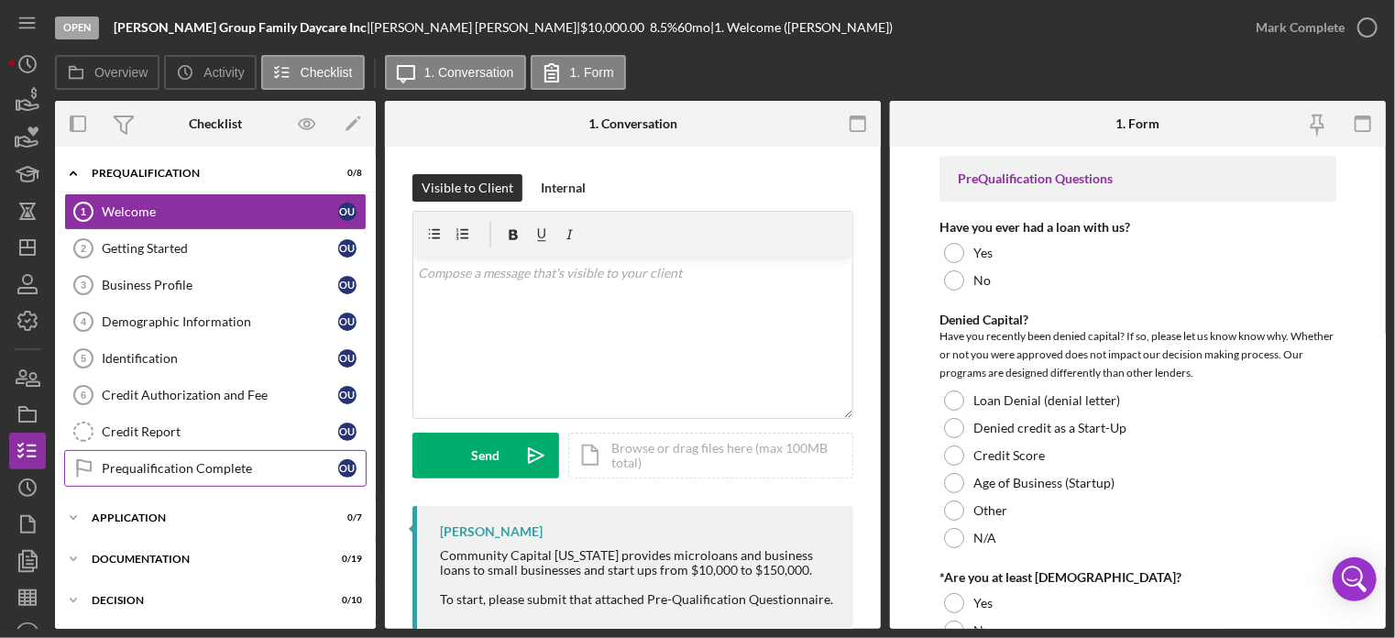
drag, startPoint x: 282, startPoint y: 522, endPoint x: 284, endPoint y: 474, distance: 47.7
click at [284, 474] on div "Icon/Expander Prequalification 0 / 8 Welcome 1 Welcome O U Getting Started 2 Ge…" at bounding box center [215, 450] width 321 height 588
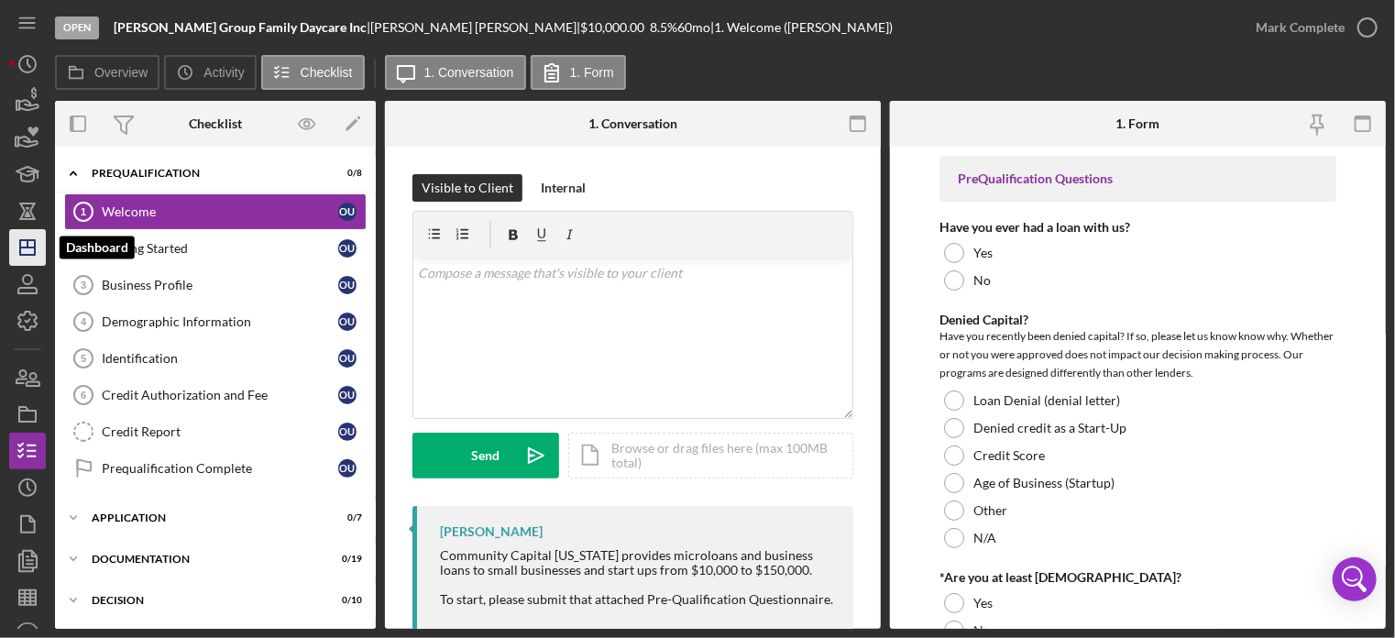
click at [33, 248] on icon "Icon/Dashboard" at bounding box center [28, 248] width 46 height 46
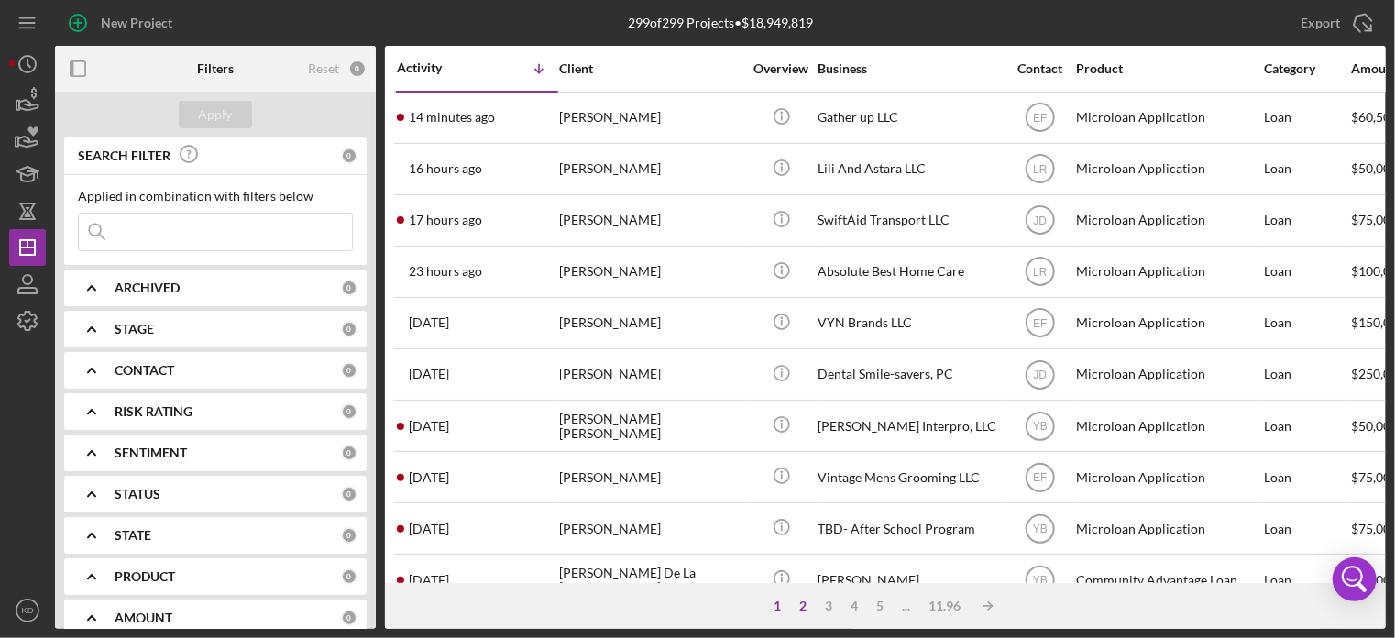
click at [802, 602] on div "2" at bounding box center [803, 606] width 26 height 15
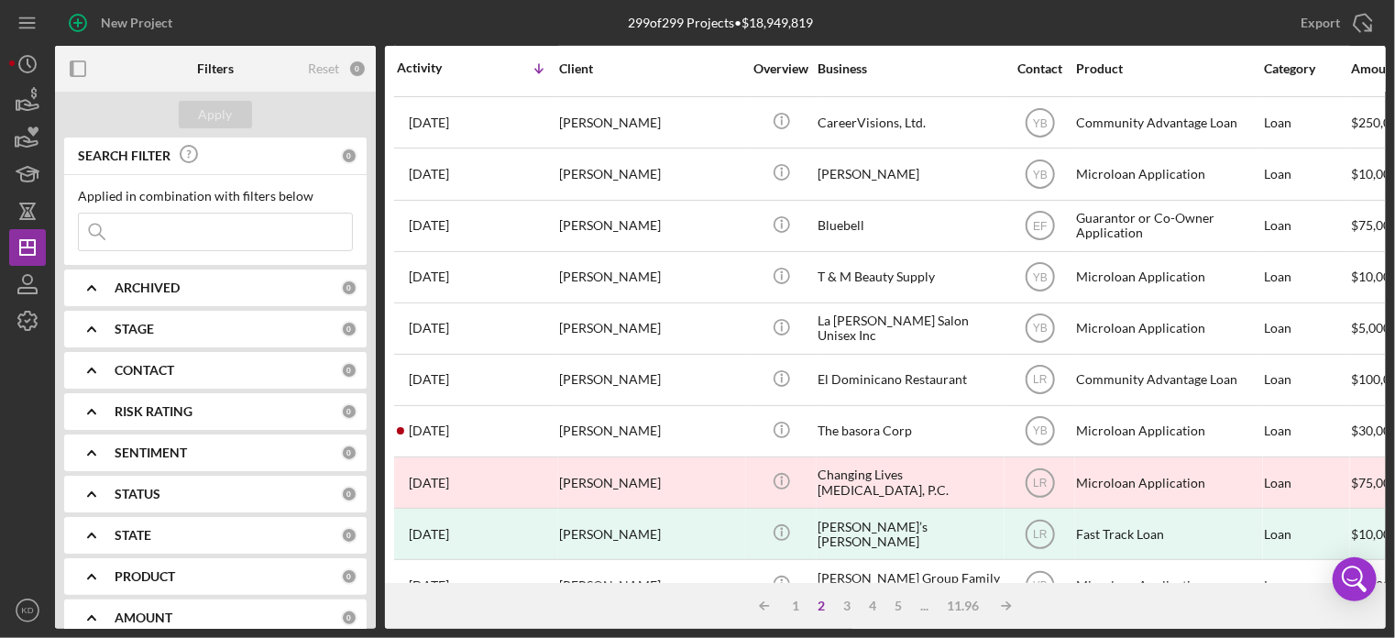
scroll to position [818, 0]
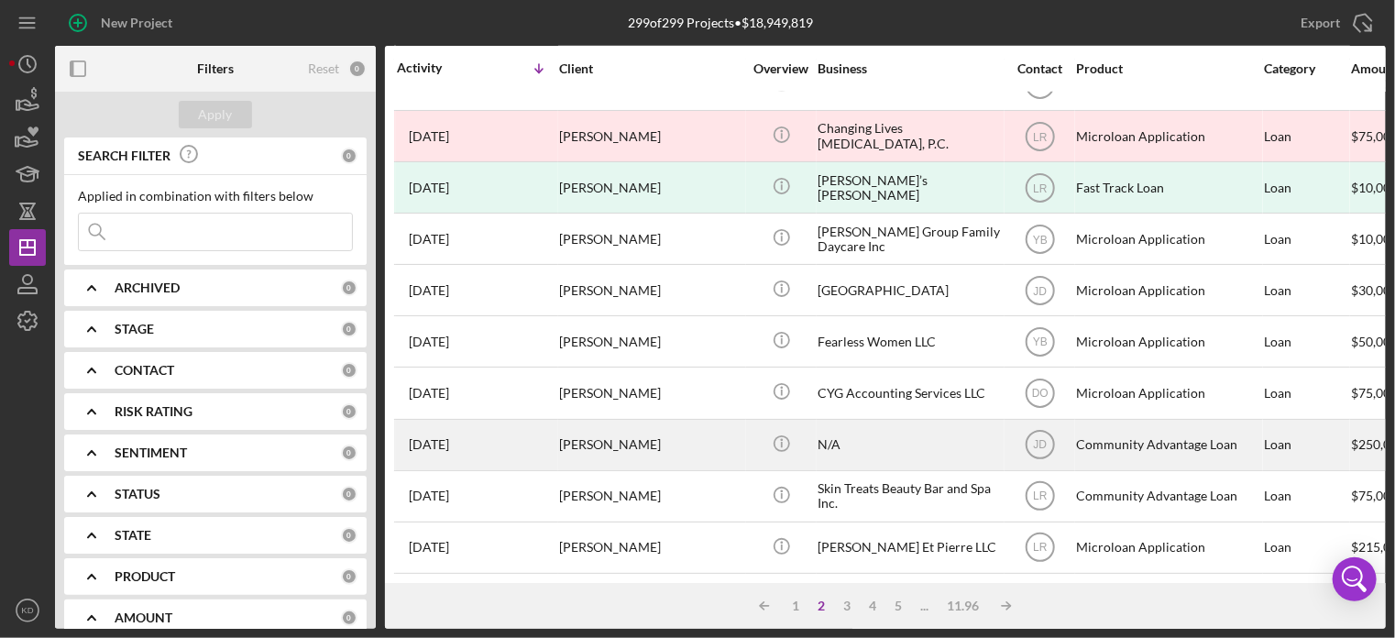
click at [588, 421] on div "[PERSON_NAME]" at bounding box center [650, 445] width 183 height 49
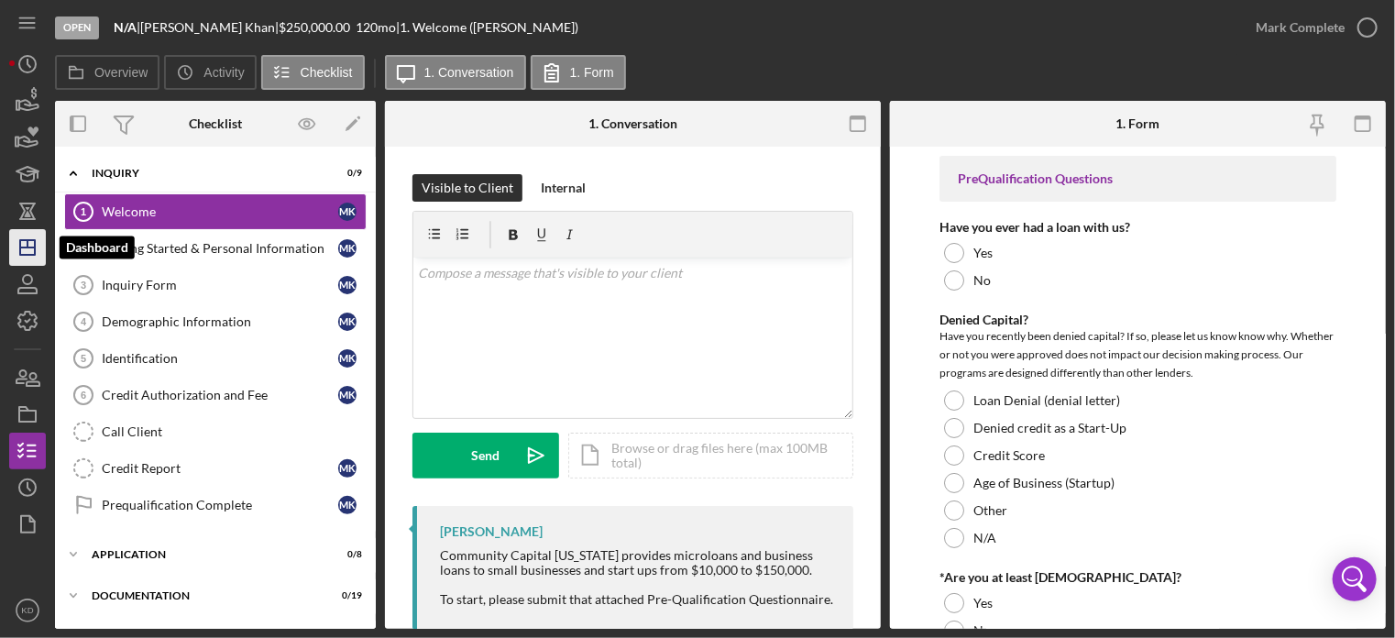
click at [29, 245] on icon "Icon/Dashboard" at bounding box center [28, 248] width 46 height 46
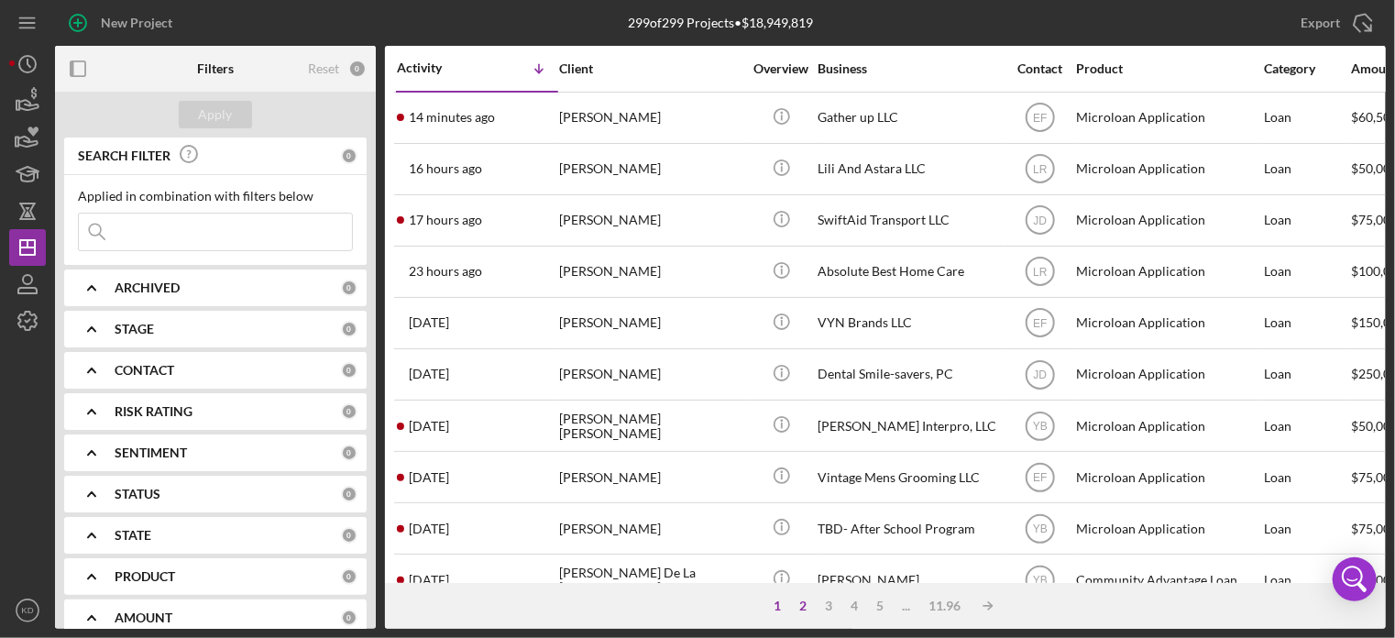
click at [801, 604] on div "2" at bounding box center [803, 606] width 26 height 15
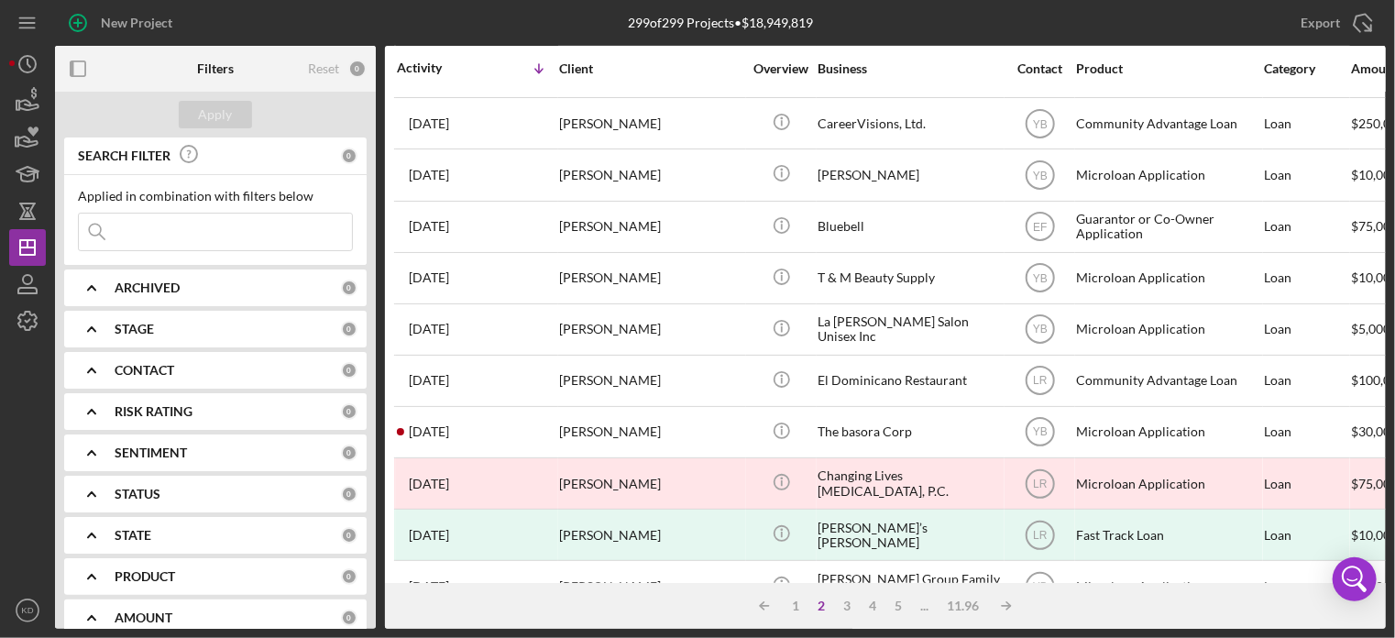
scroll to position [818, 0]
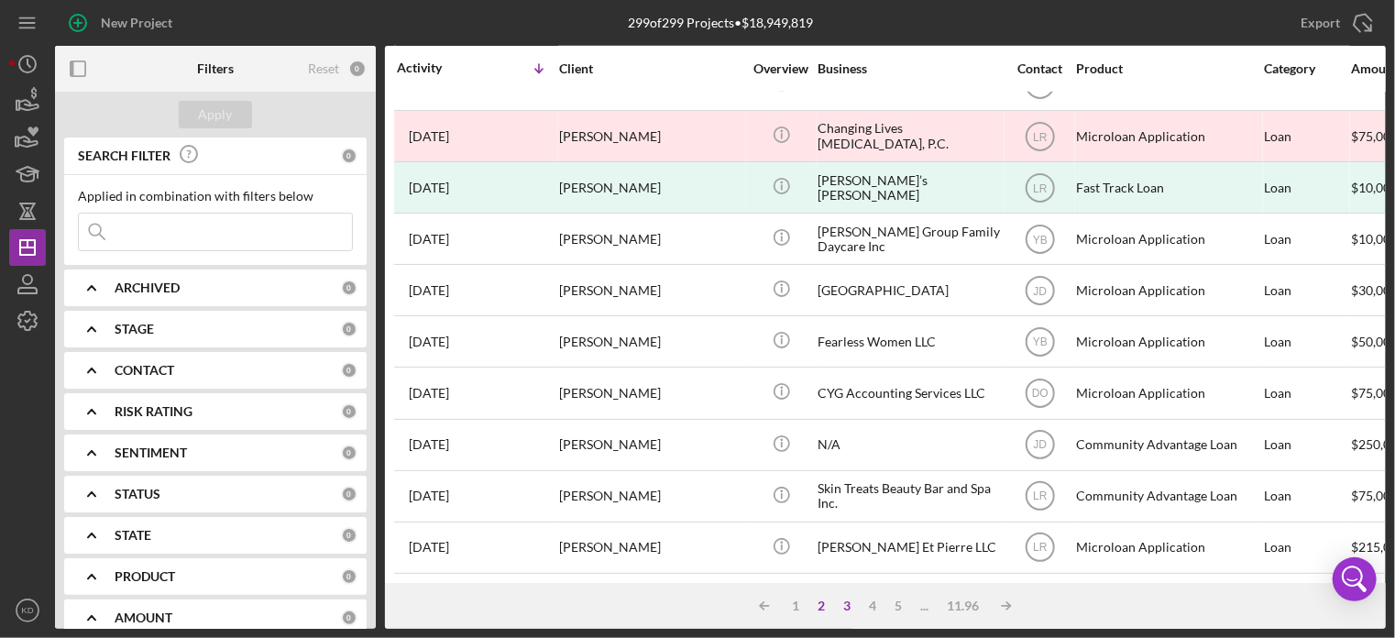
click at [848, 604] on div "3" at bounding box center [847, 606] width 26 height 15
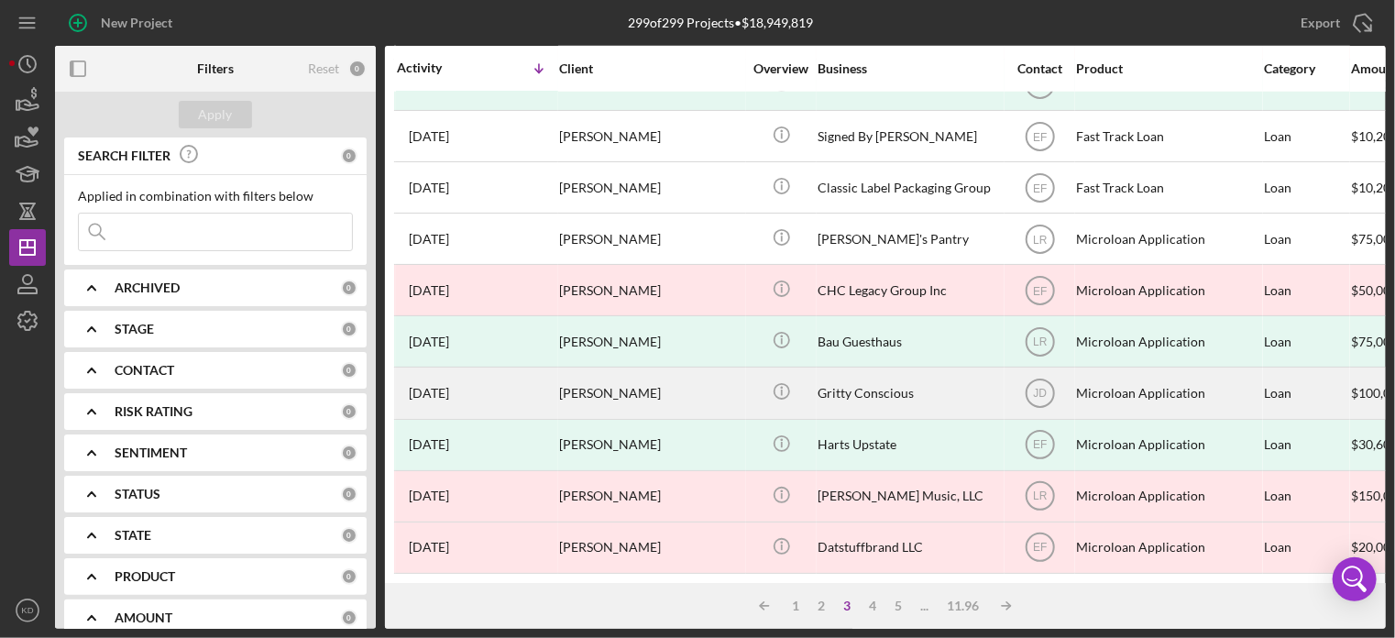
click at [624, 380] on div "[PERSON_NAME]" at bounding box center [650, 392] width 183 height 49
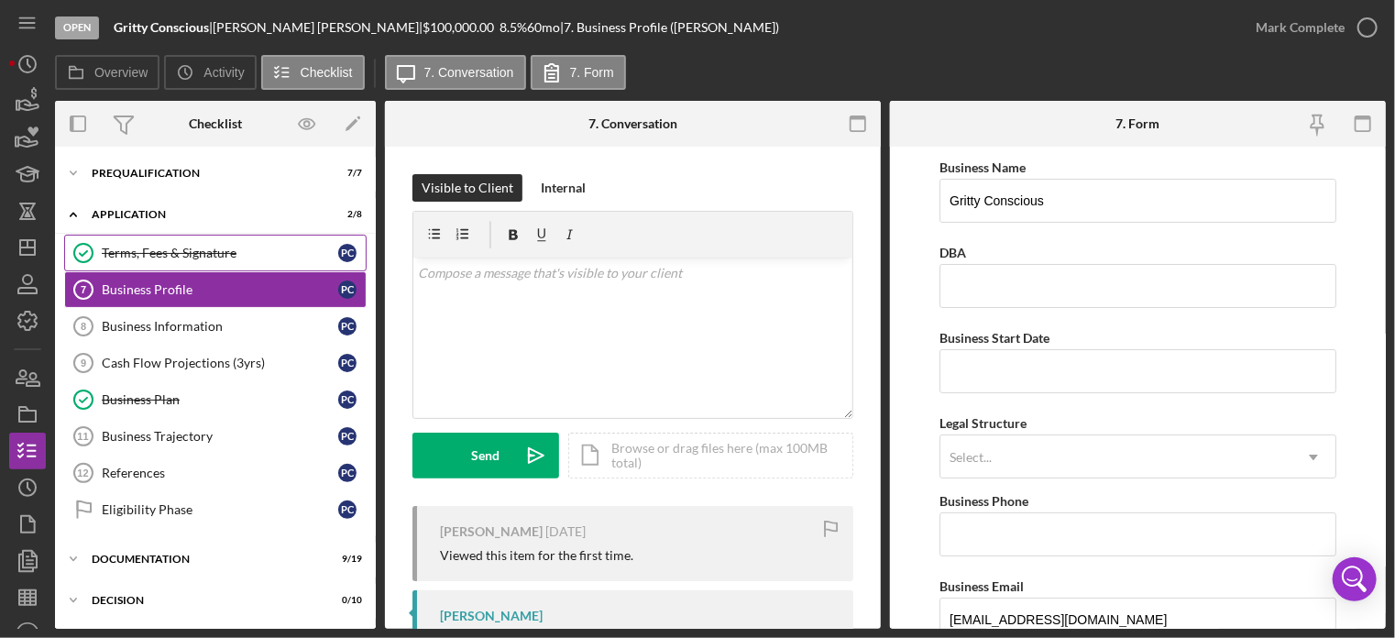
click at [137, 249] on div "Terms, Fees & Signature" at bounding box center [220, 253] width 236 height 15
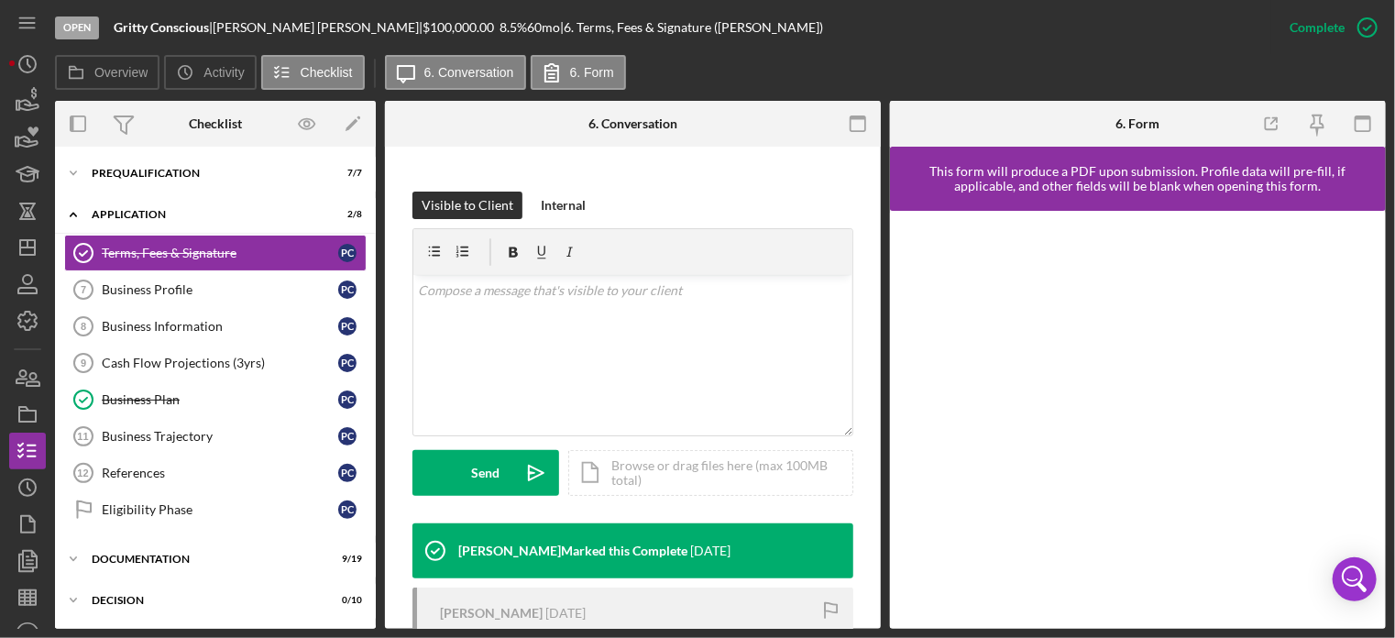
scroll to position [204, 0]
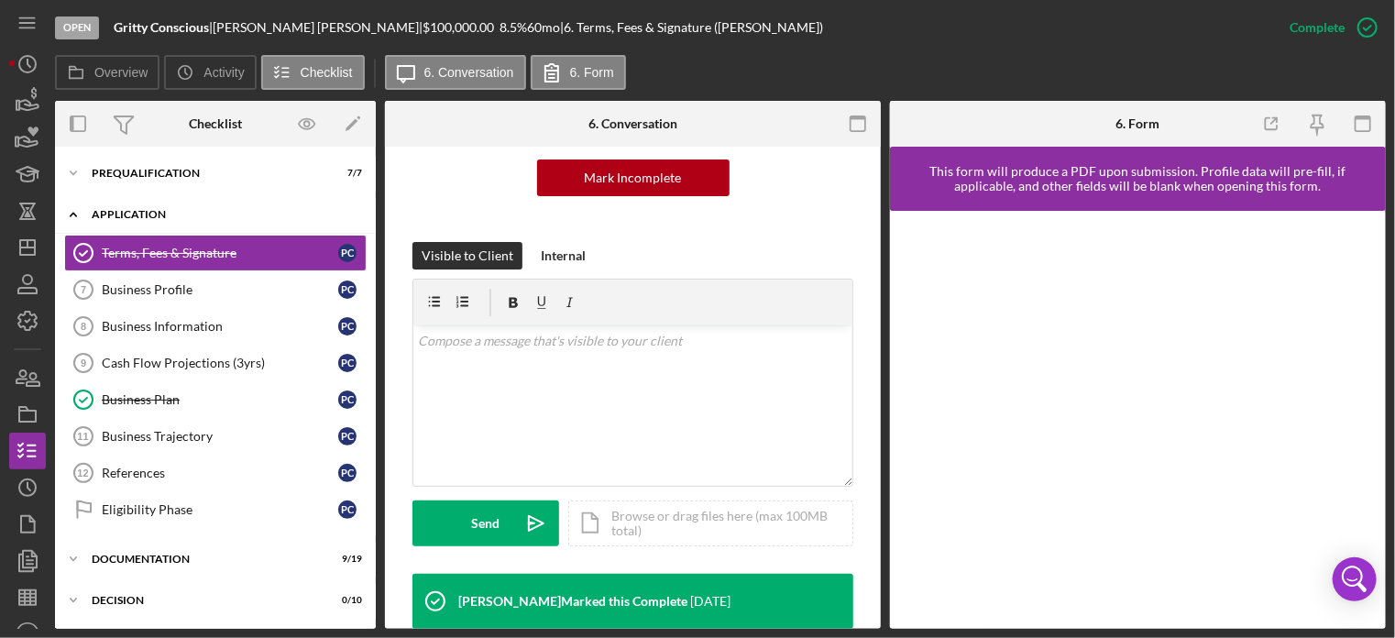
click at [71, 214] on polyline at bounding box center [73, 215] width 5 height 4
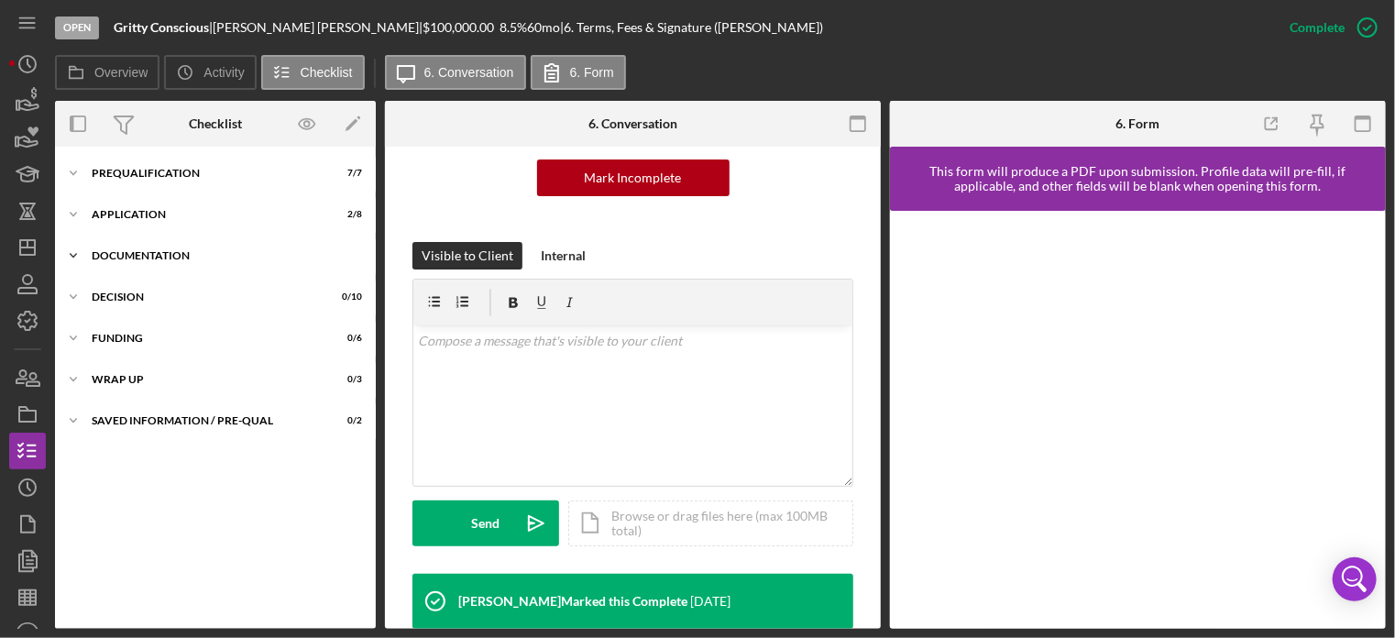
click at [73, 252] on icon "Icon/Expander" at bounding box center [73, 255] width 37 height 37
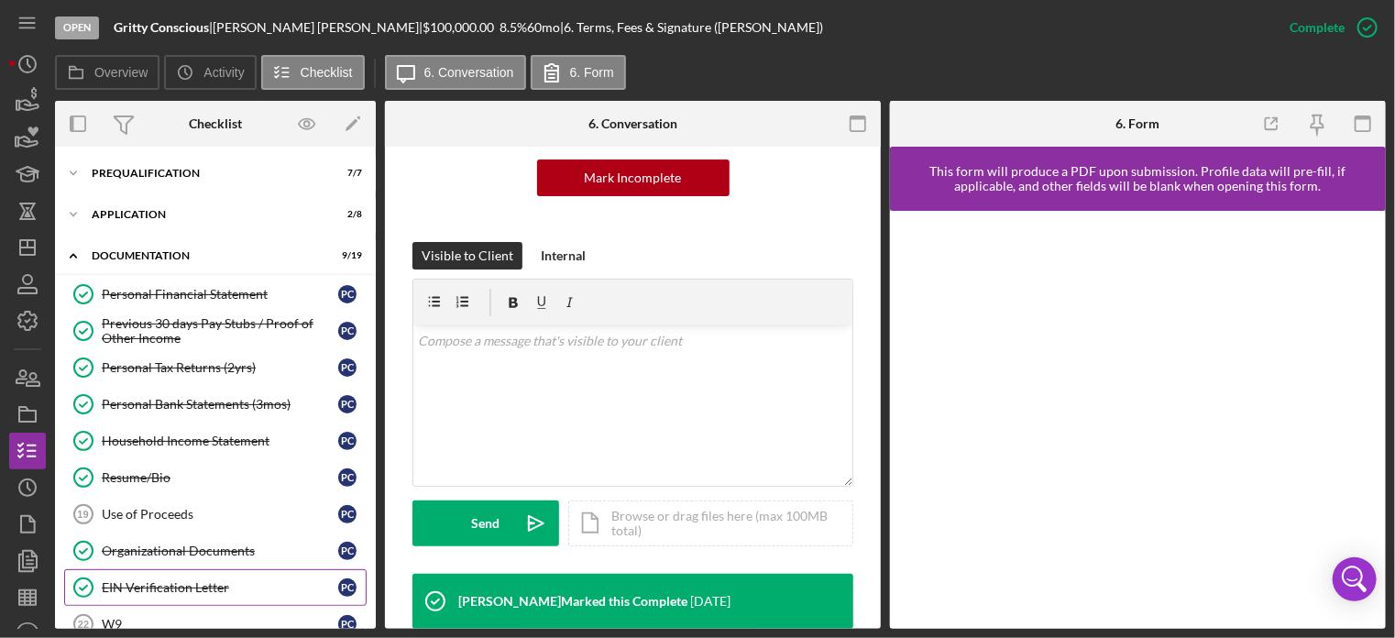
click at [180, 585] on div "EIN Verification Letter" at bounding box center [220, 587] width 236 height 15
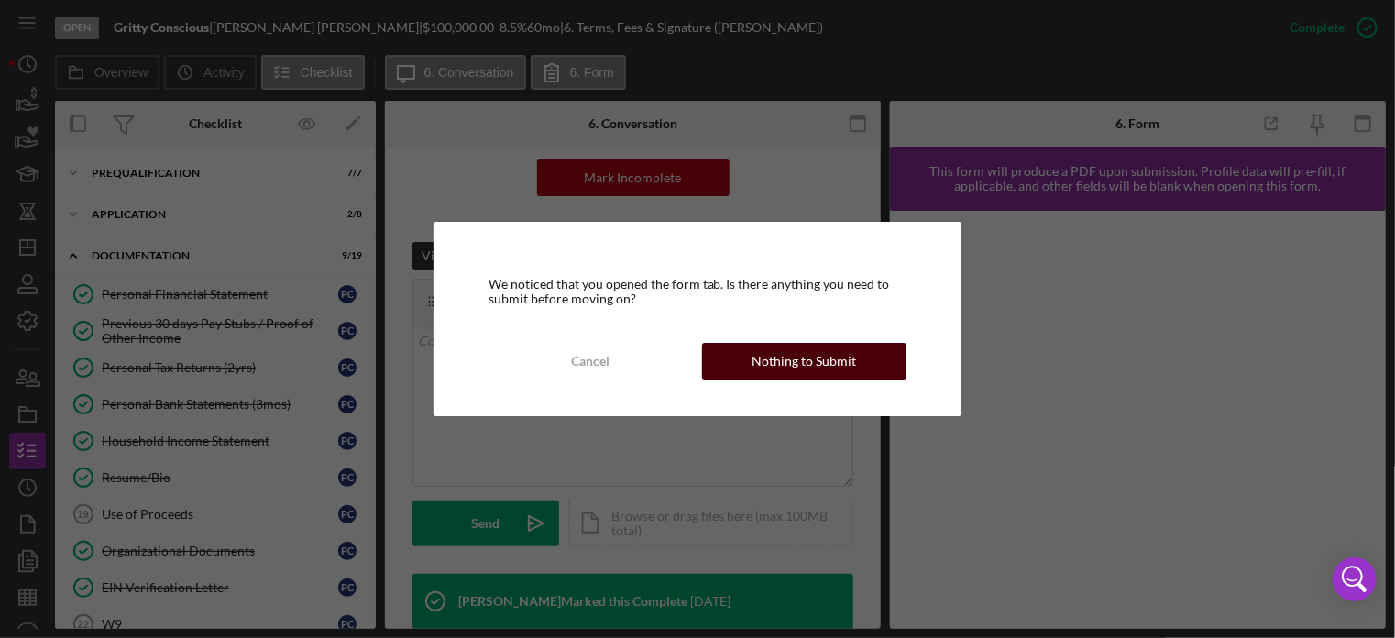
click at [839, 351] on div "Nothing to Submit" at bounding box center [805, 361] width 104 height 37
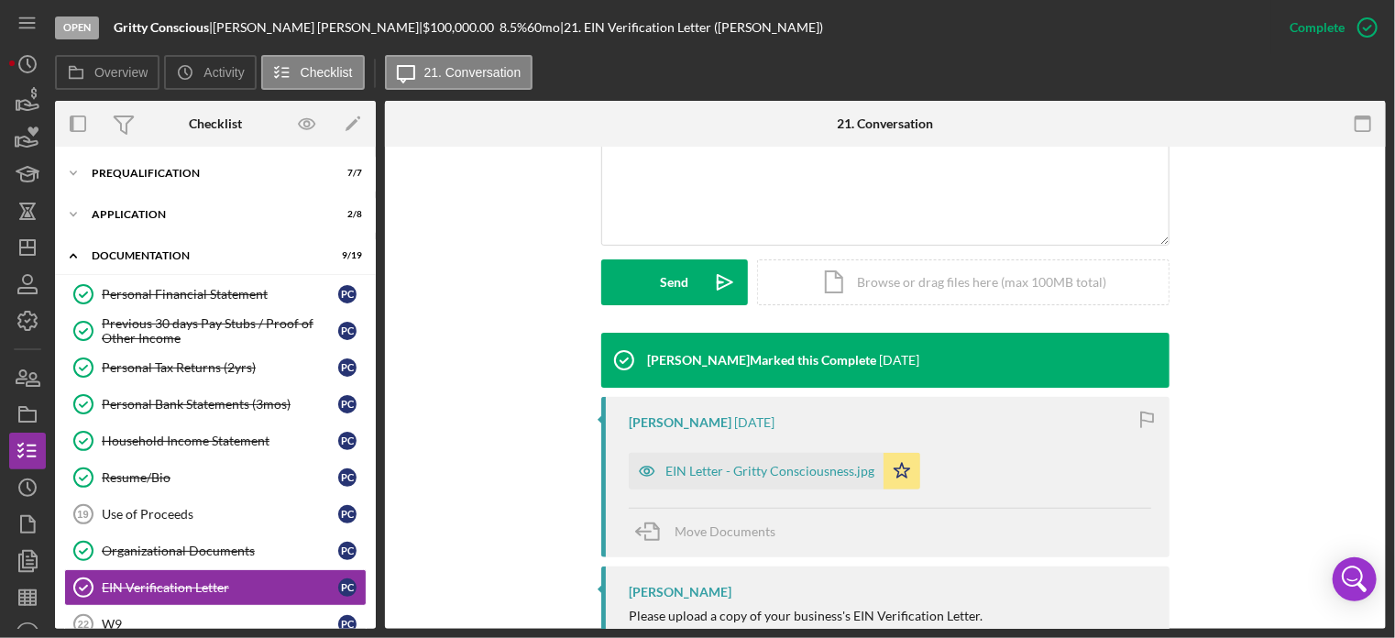
scroll to position [485, 0]
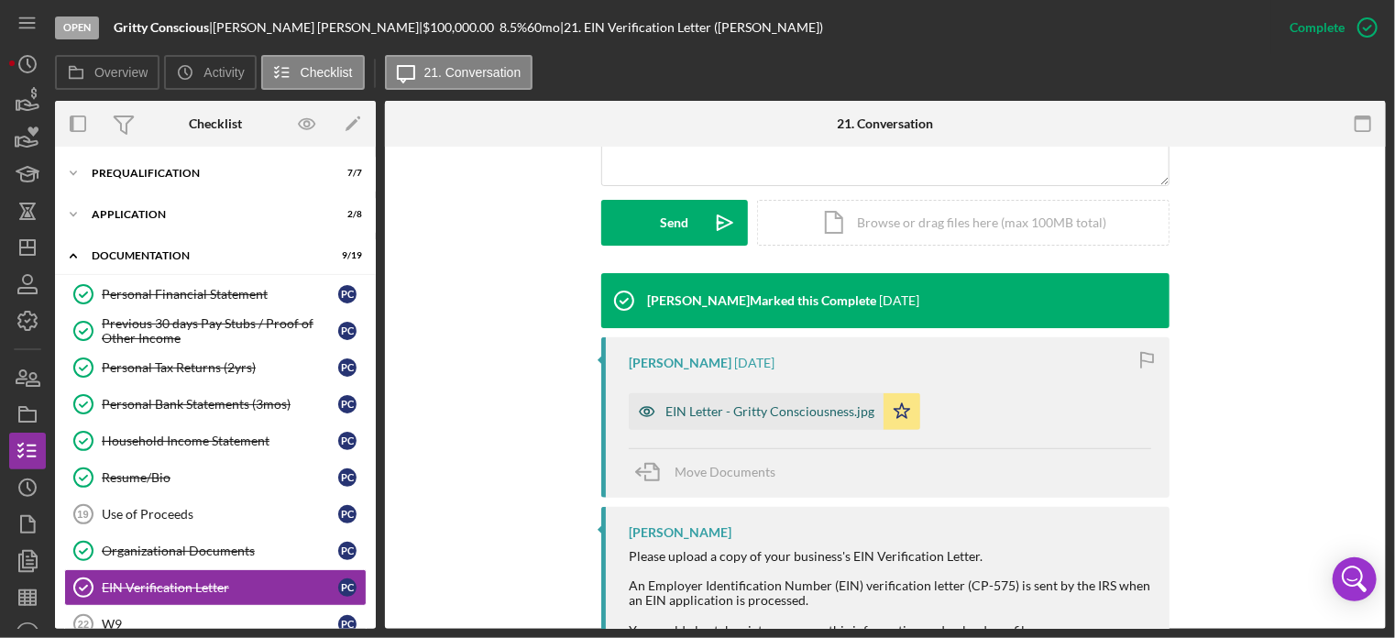
click at [819, 413] on div "EIN Letter - Gritty Consciousness.jpg" at bounding box center [769, 411] width 209 height 15
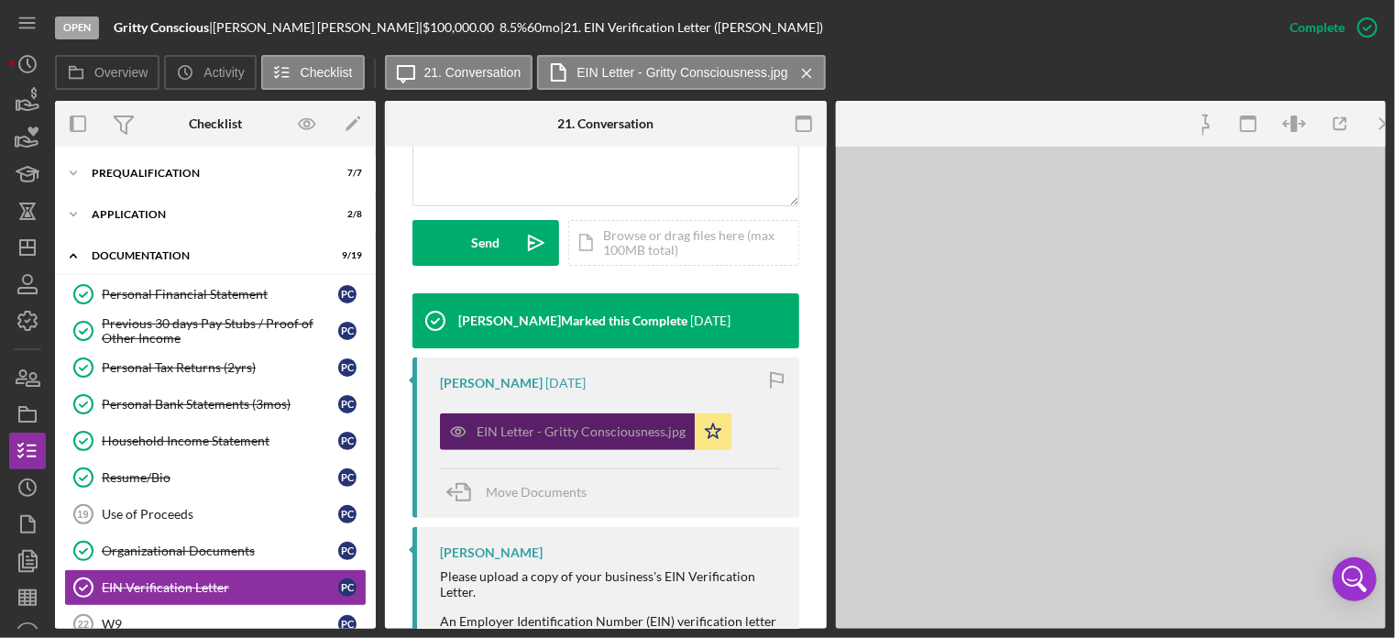
scroll to position [506, 0]
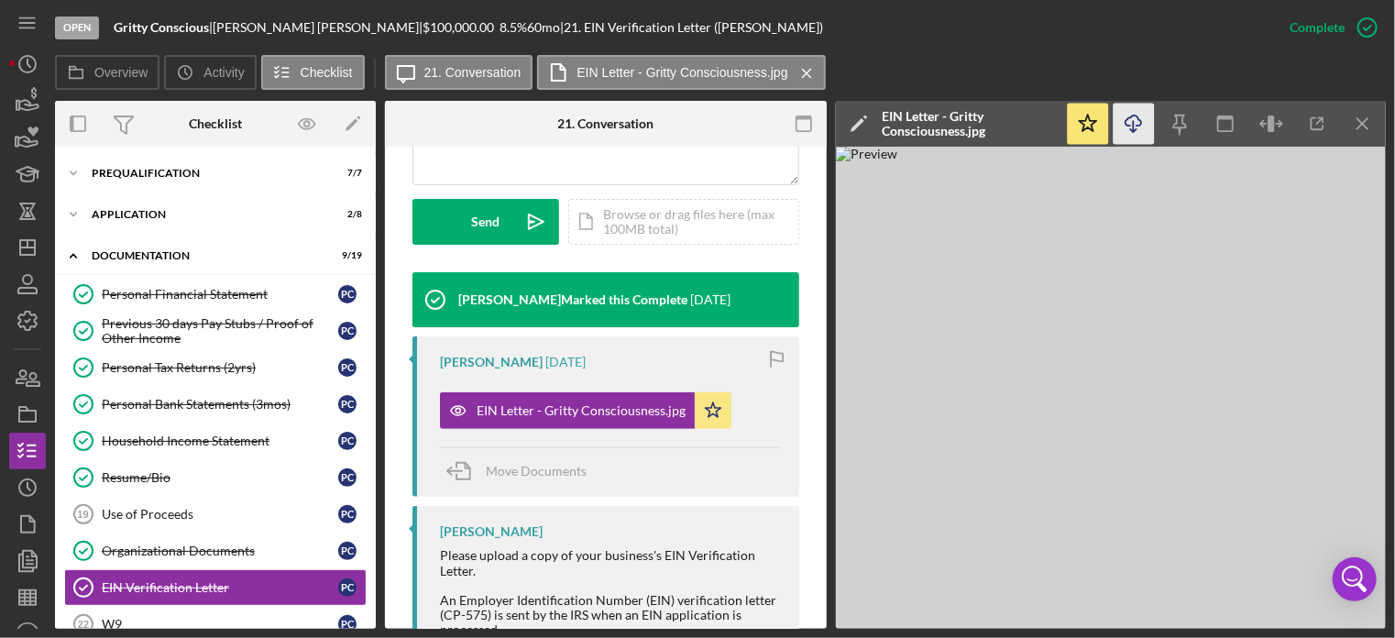
click at [1129, 112] on icon "Icon/Download" at bounding box center [1134, 124] width 41 height 41
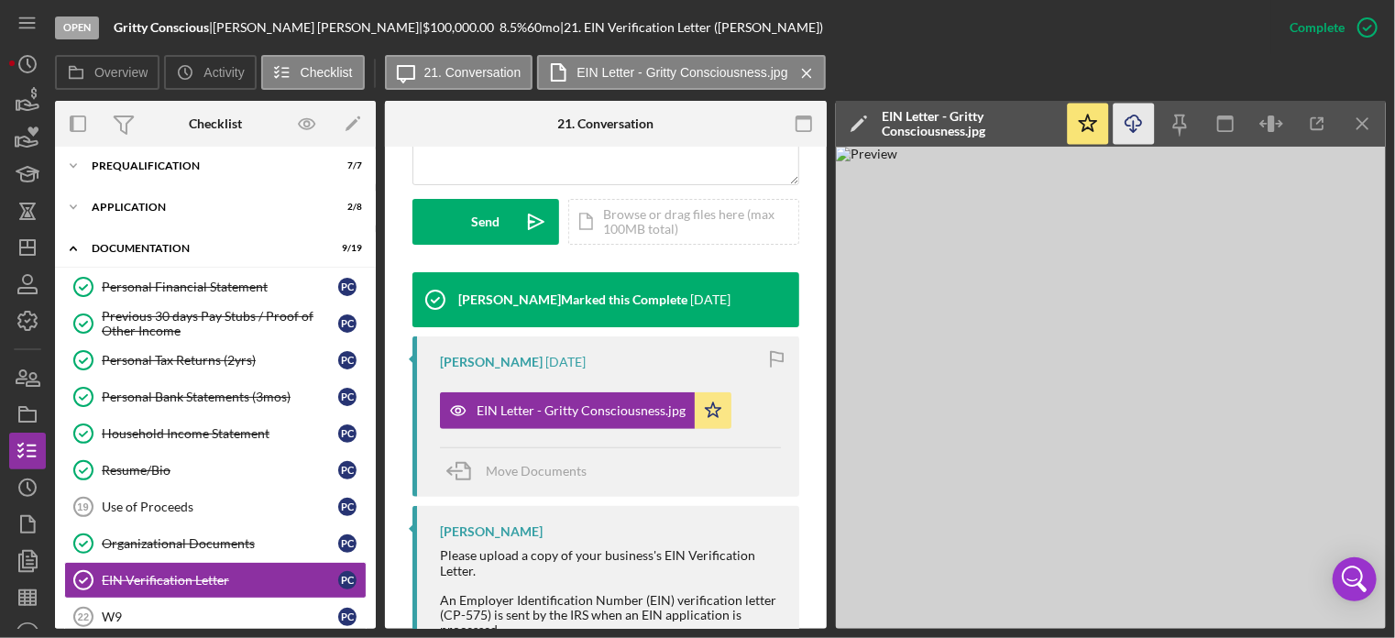
scroll to position [0, 0]
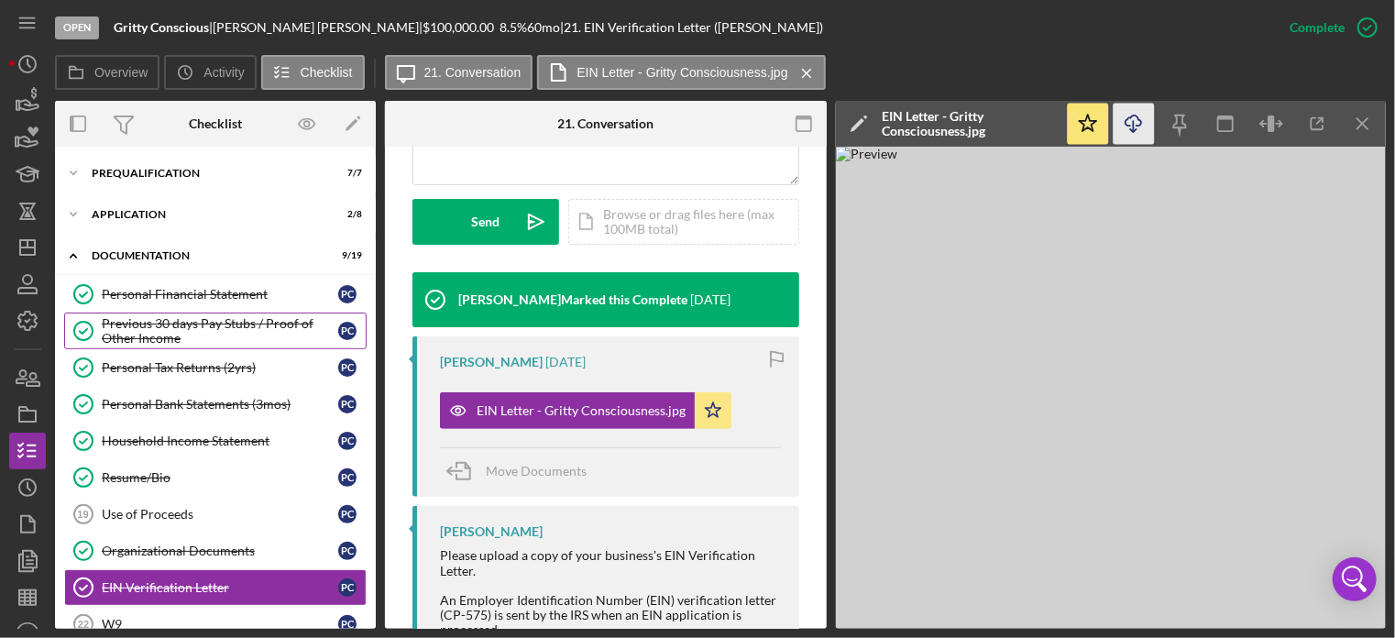
click at [163, 320] on div "Previous 30 days Pay Stubs / Proof of Other Income" at bounding box center [220, 330] width 236 height 29
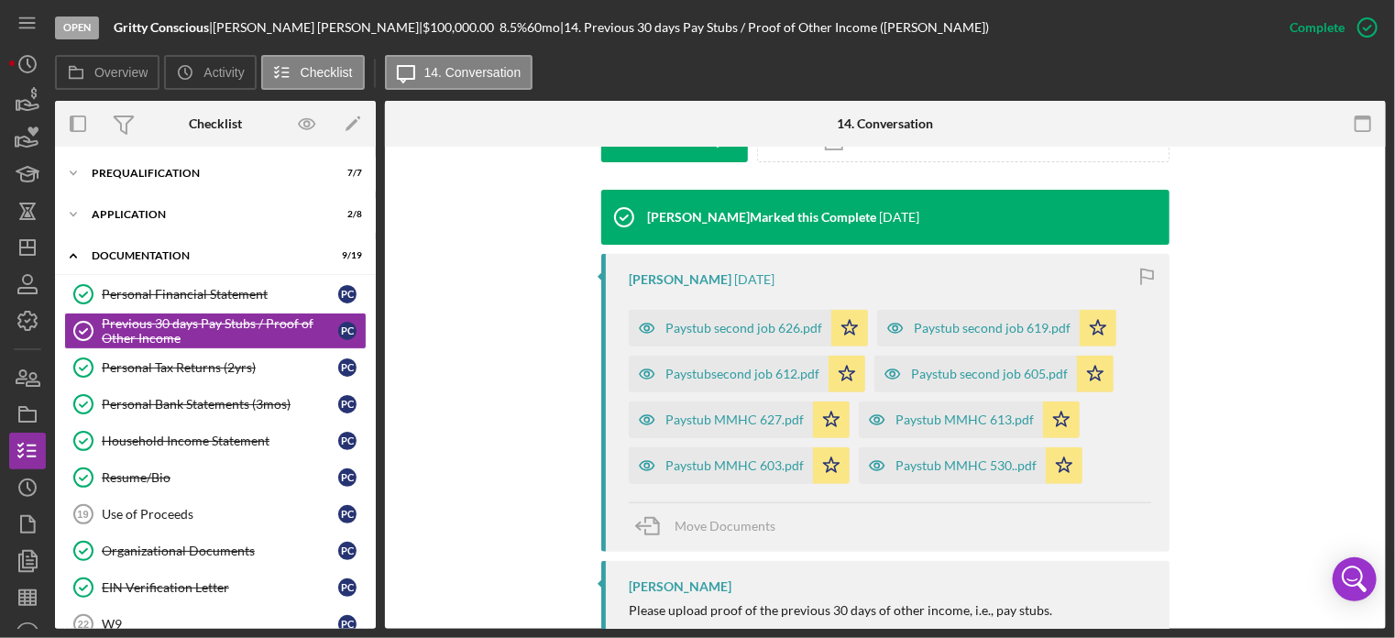
scroll to position [645, 0]
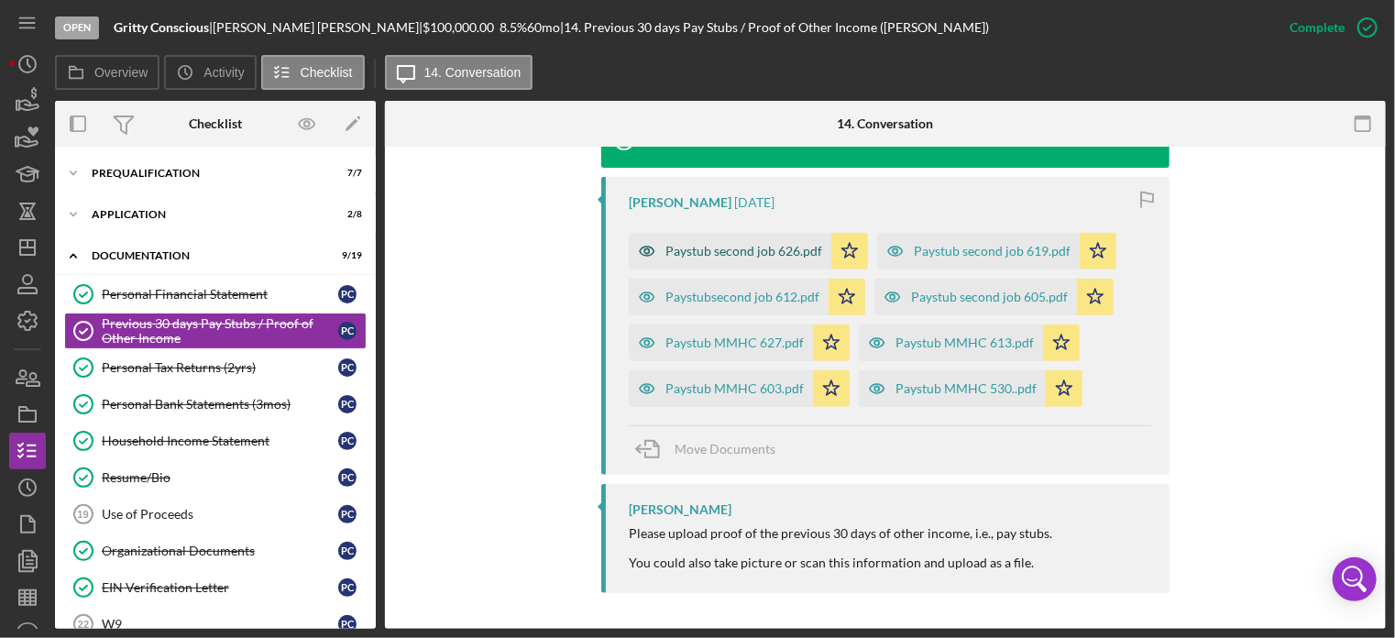
click at [767, 251] on div "Paystub second job 626.pdf" at bounding box center [743, 251] width 157 height 15
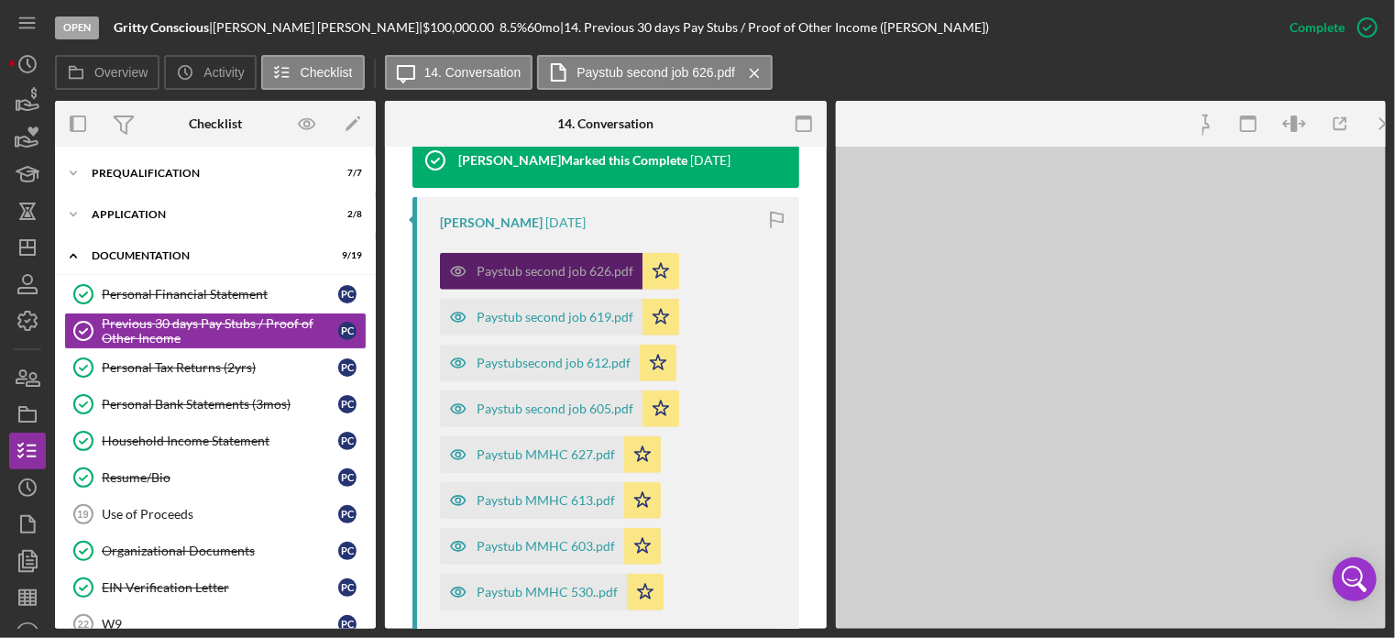
scroll to position [666, 0]
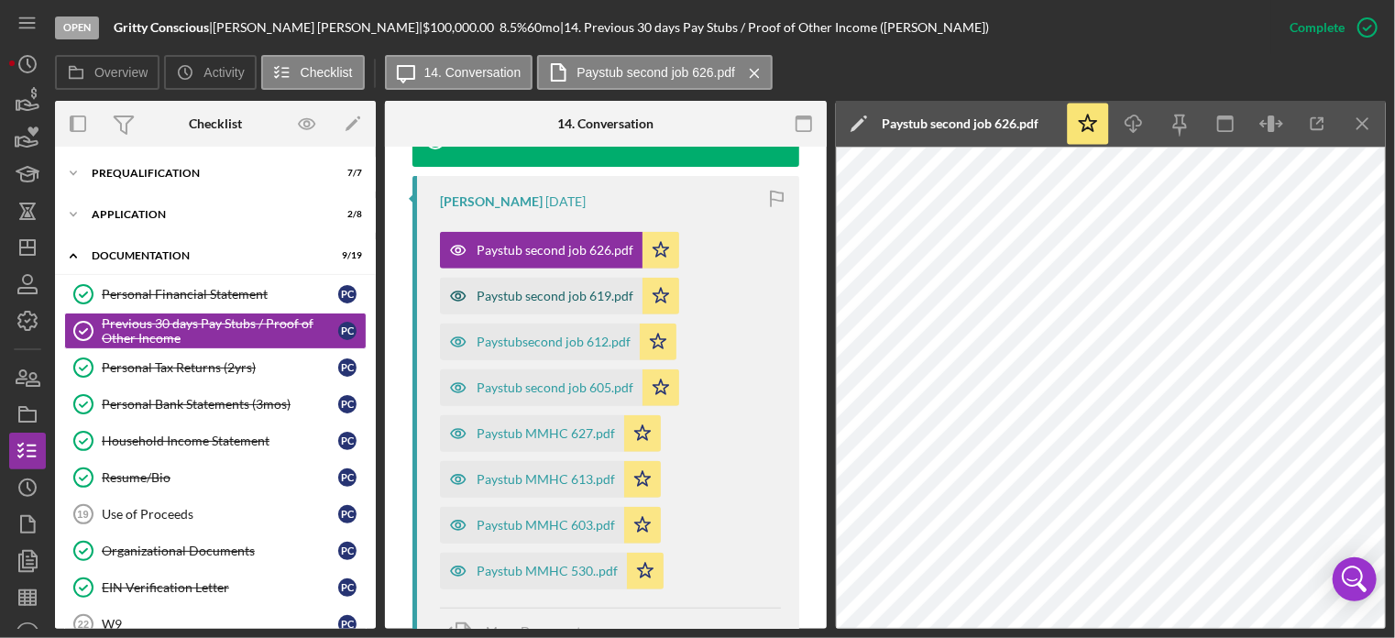
click at [572, 283] on div "Paystub second job 619.pdf" at bounding box center [541, 296] width 203 height 37
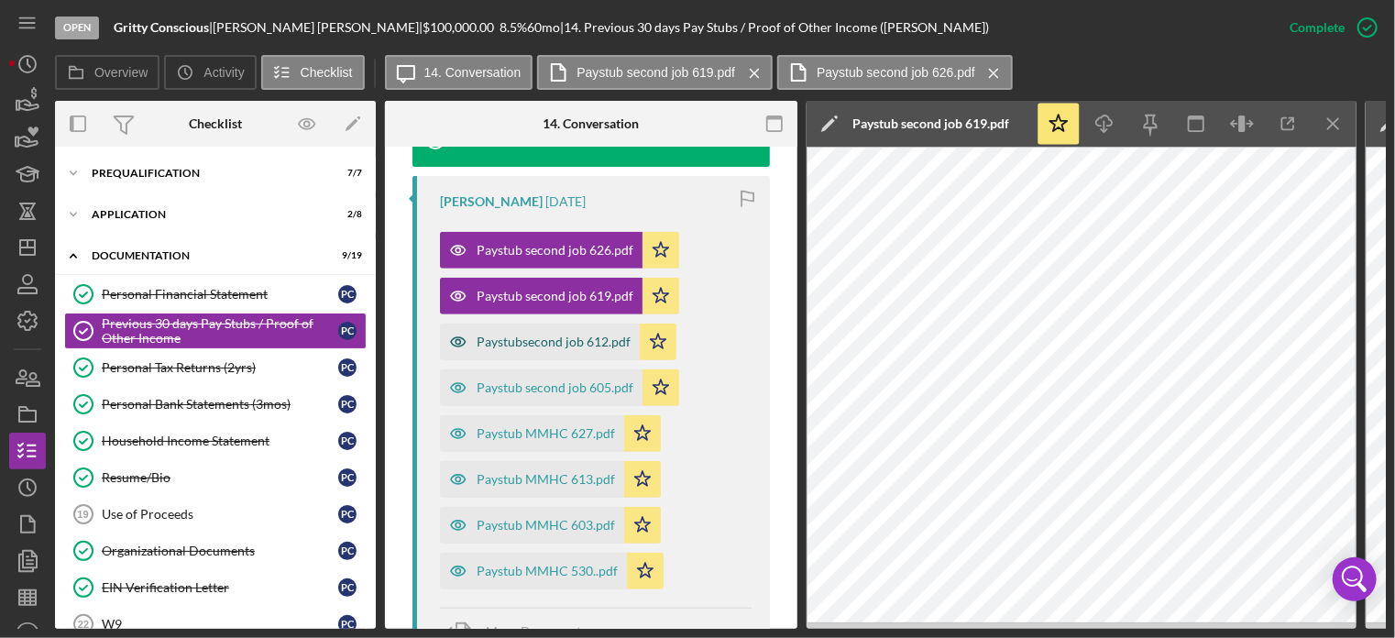
click at [495, 337] on div "Paystubsecond job 612.pdf" at bounding box center [554, 342] width 154 height 15
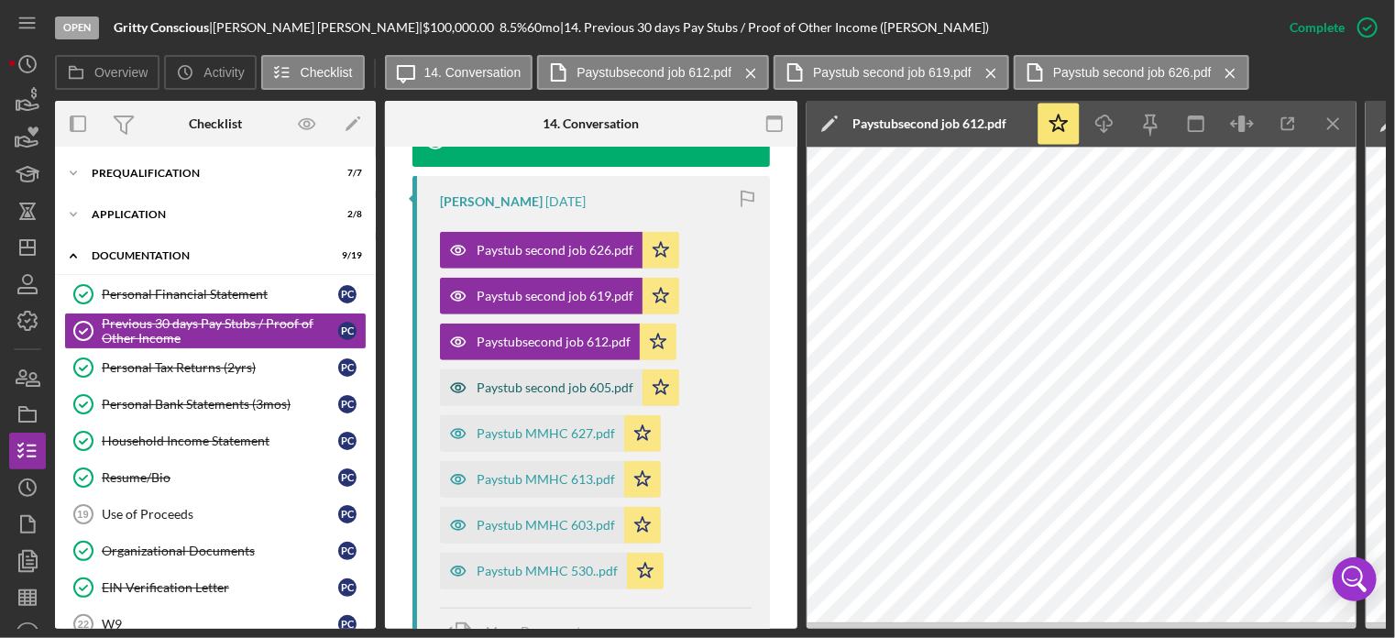
click at [550, 385] on div "Paystub second job 605.pdf" at bounding box center [555, 387] width 157 height 15
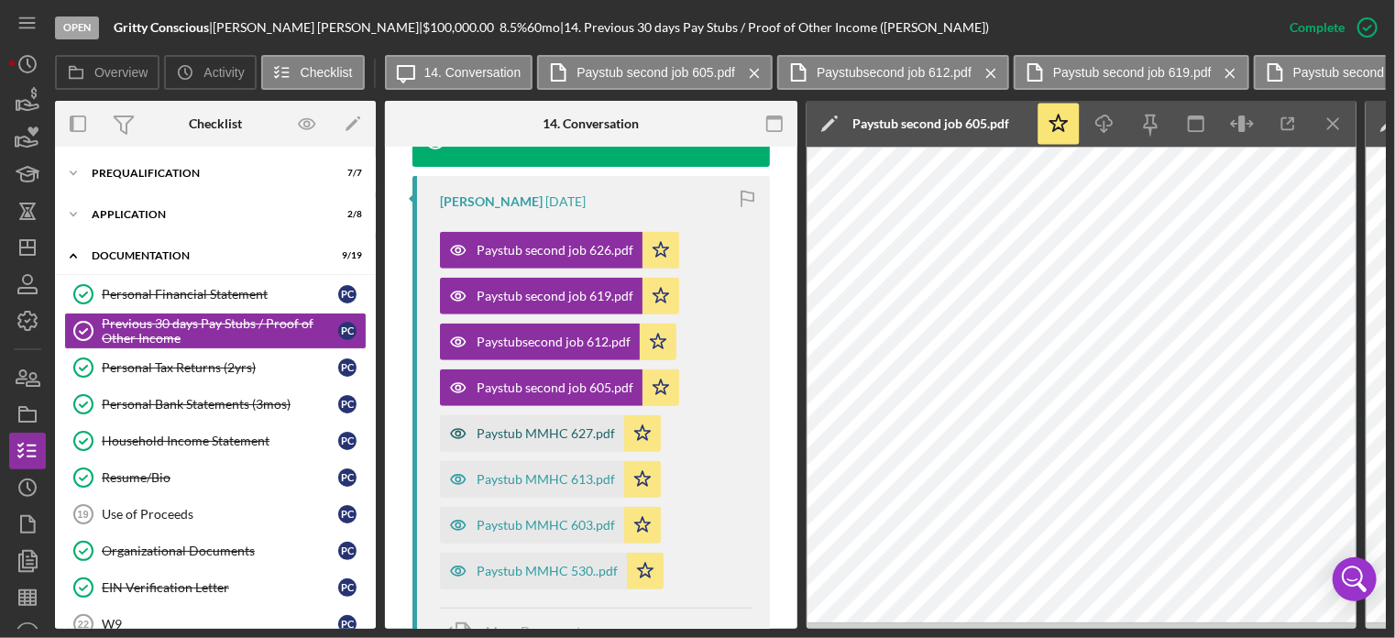
click at [586, 431] on div "Paystub MMHC 627.pdf" at bounding box center [546, 433] width 138 height 15
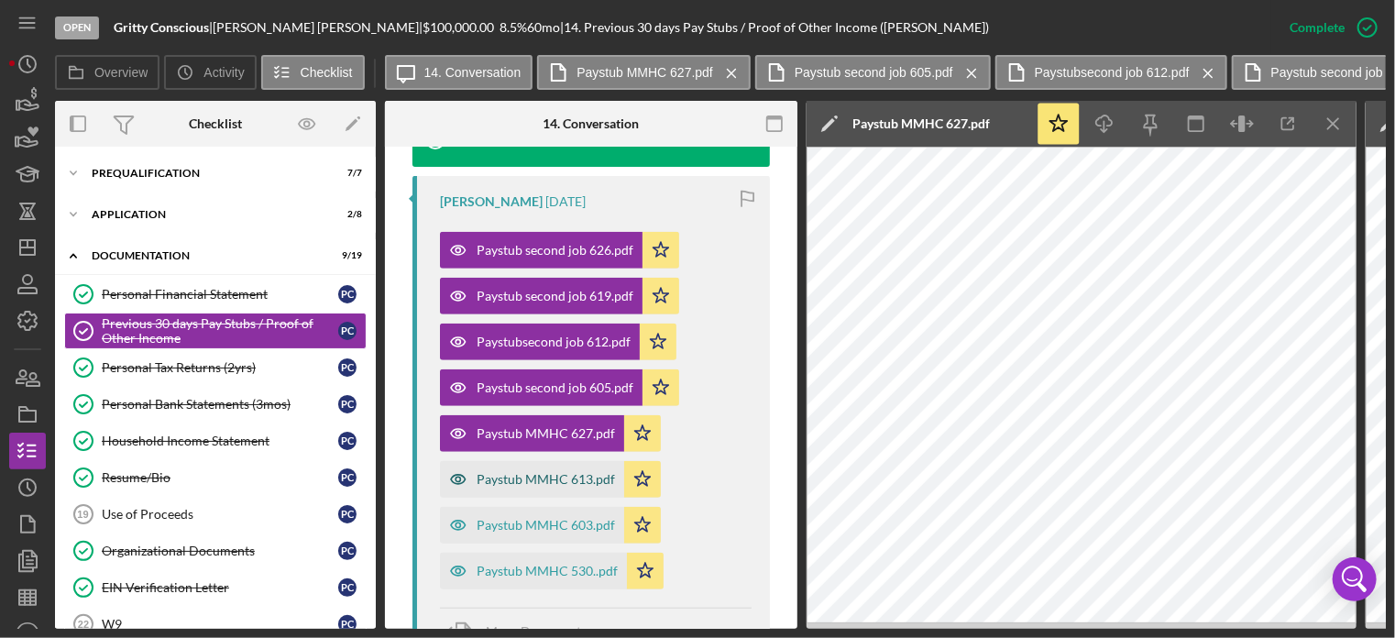
click at [598, 477] on div "Paystub MMHC 613.pdf" at bounding box center [546, 479] width 138 height 15
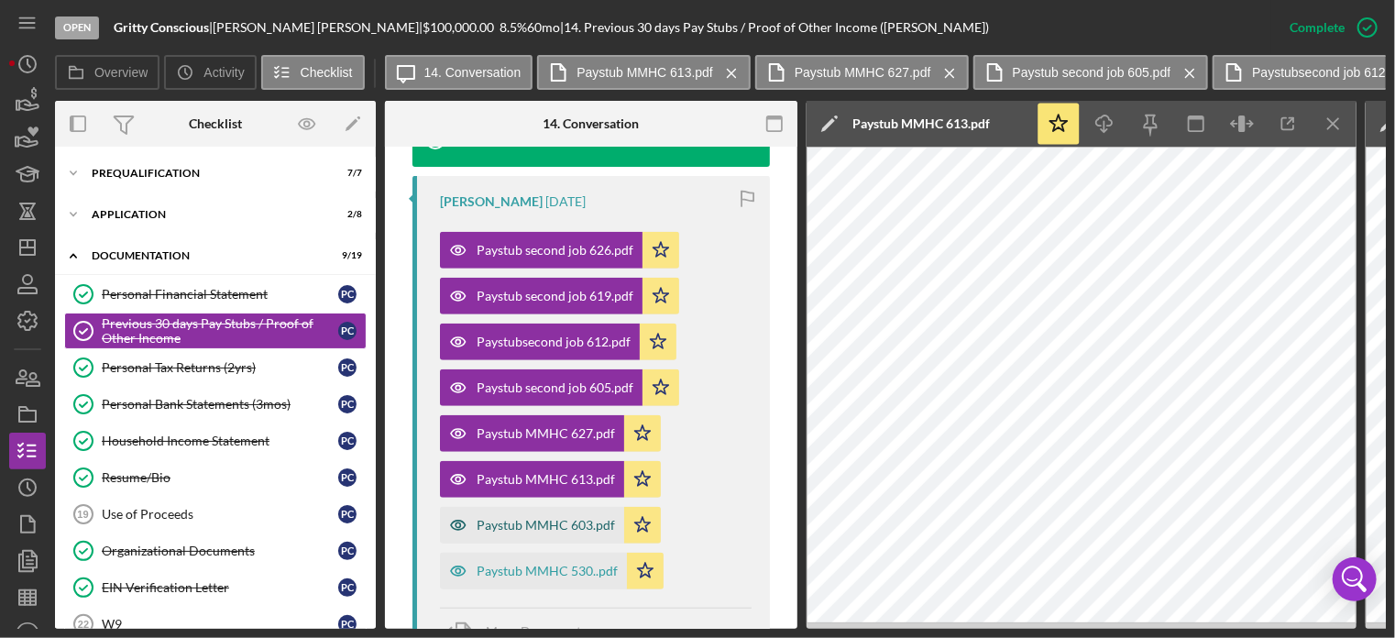
click at [561, 526] on div "Paystub MMHC 603.pdf" at bounding box center [546, 525] width 138 height 15
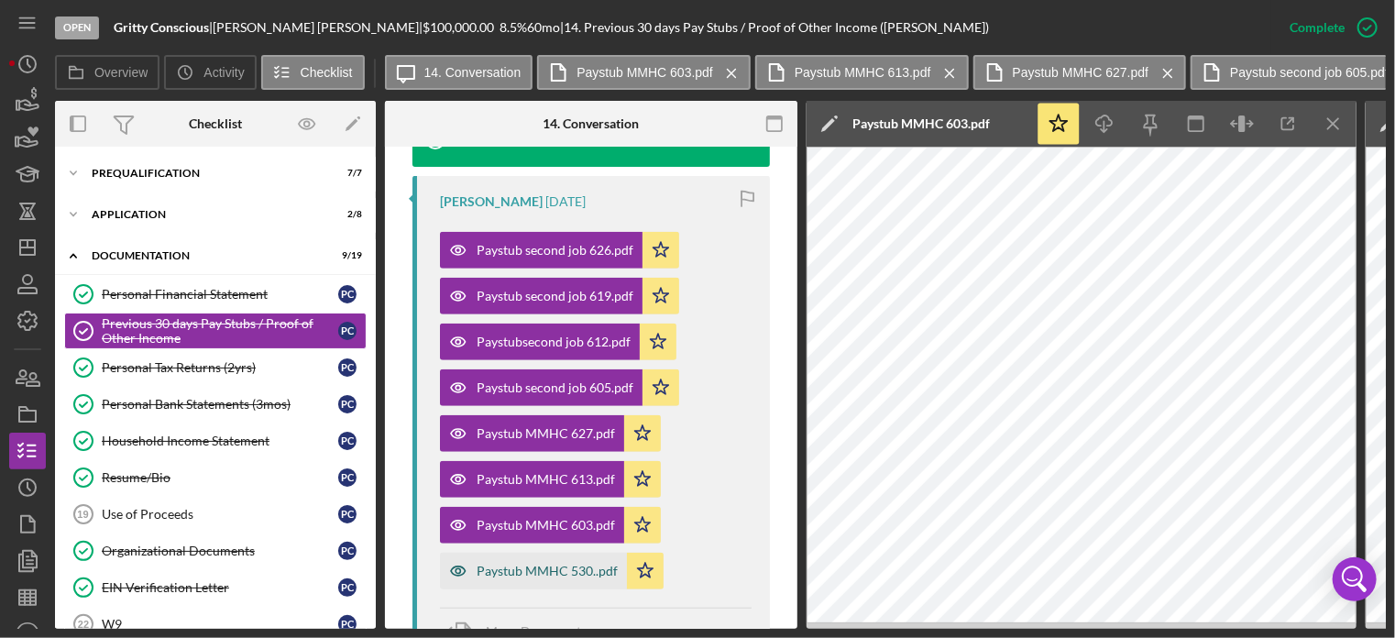
click at [542, 561] on div "Paystub MMHC 530..pdf" at bounding box center [533, 571] width 187 height 37
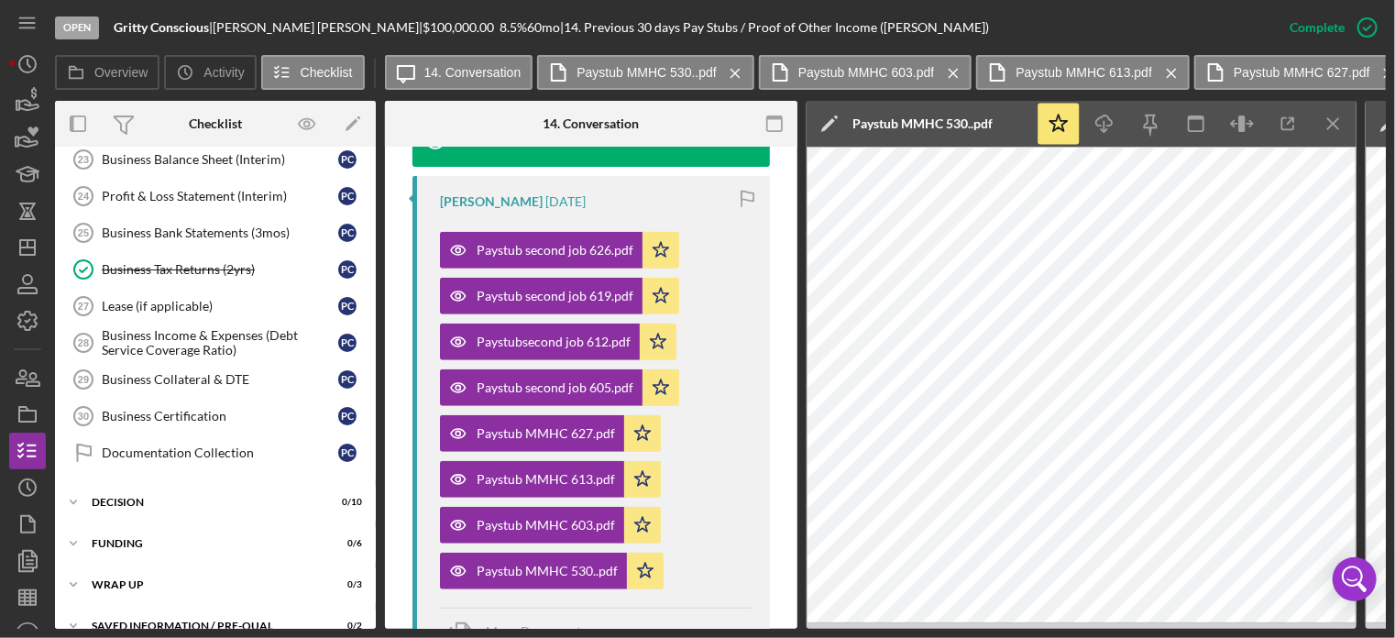
scroll to position [524, 0]
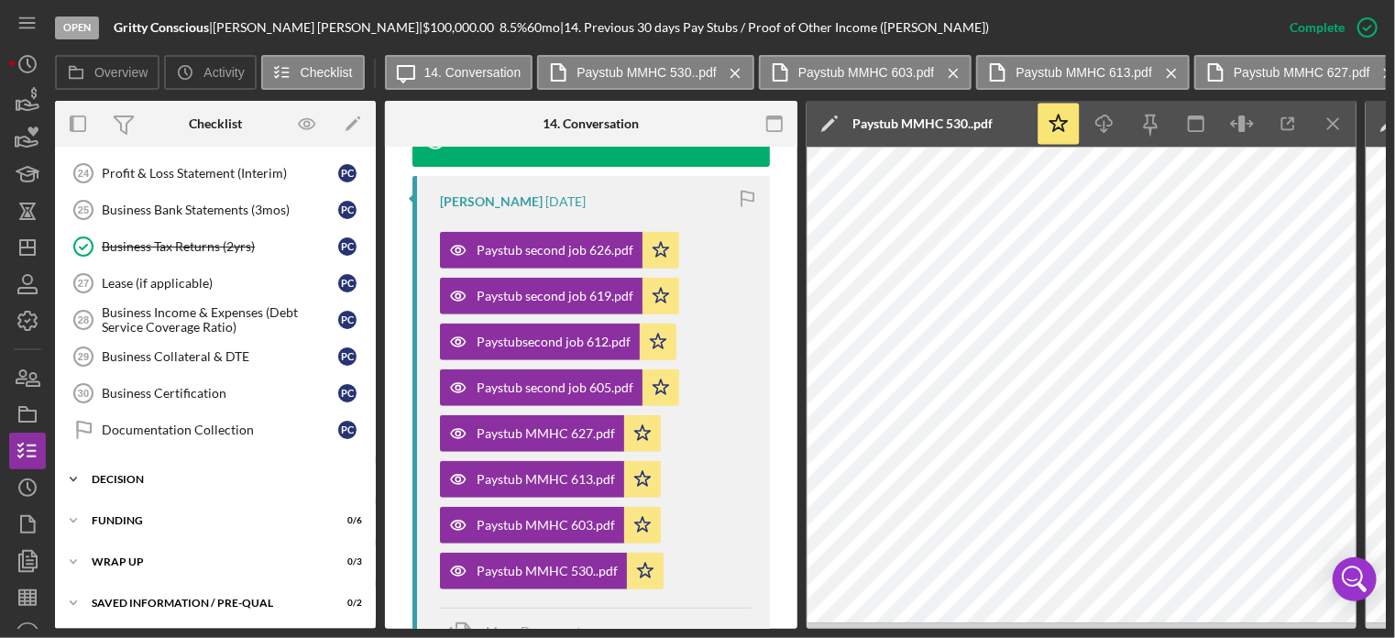
click at [73, 466] on icon "Icon/Expander" at bounding box center [73, 479] width 37 height 37
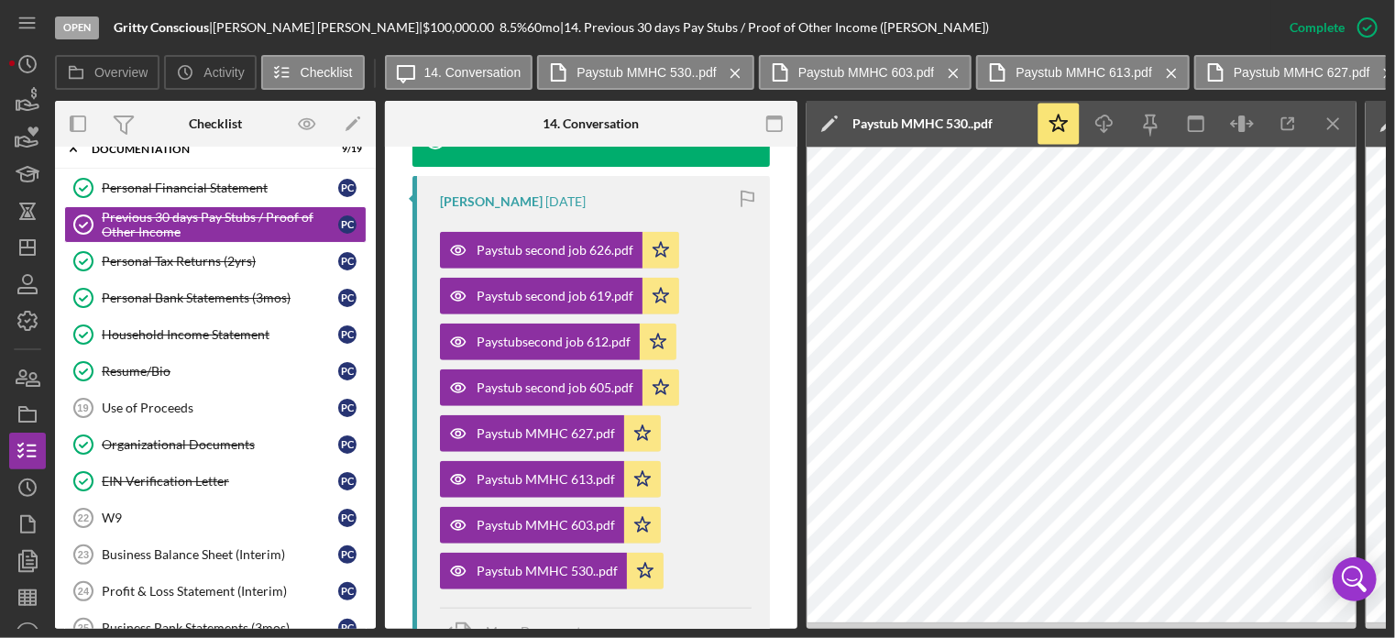
click at [370, 440] on div "Personal Financial Statement Personal Financial Statement P C Previous 30 days …" at bounding box center [215, 523] width 321 height 706
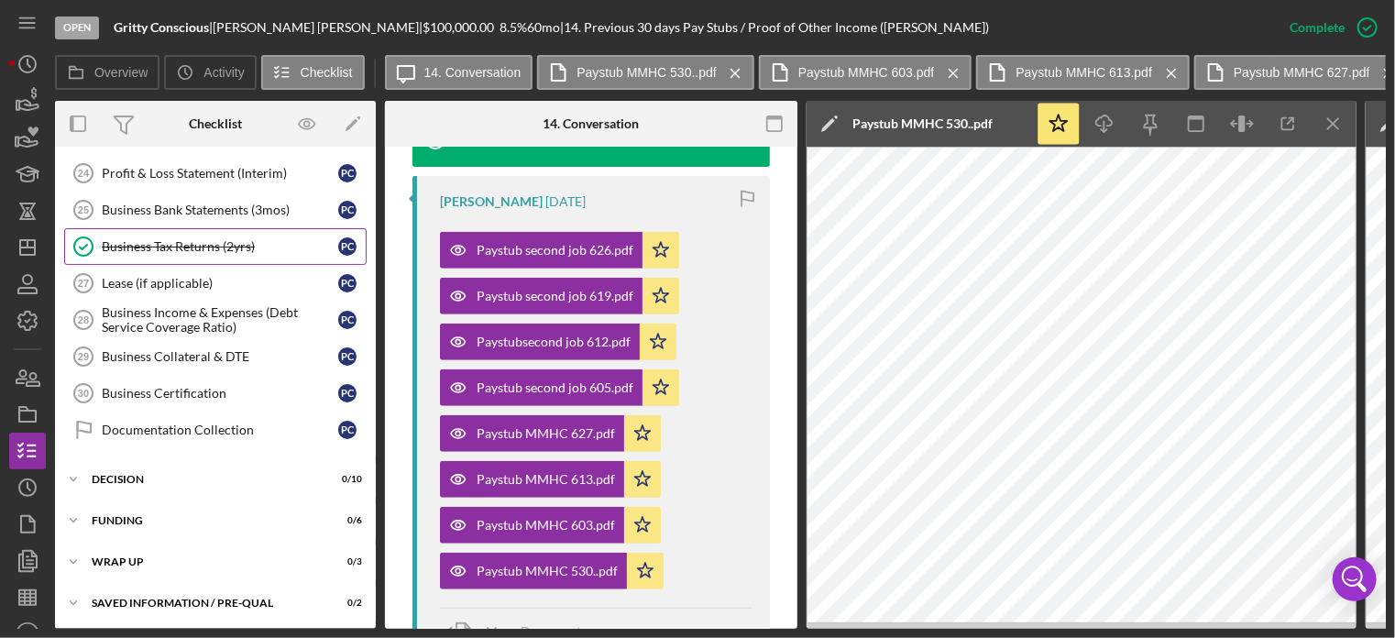
click at [145, 239] on div "Business Tax Returns (2yrs)" at bounding box center [220, 246] width 236 height 15
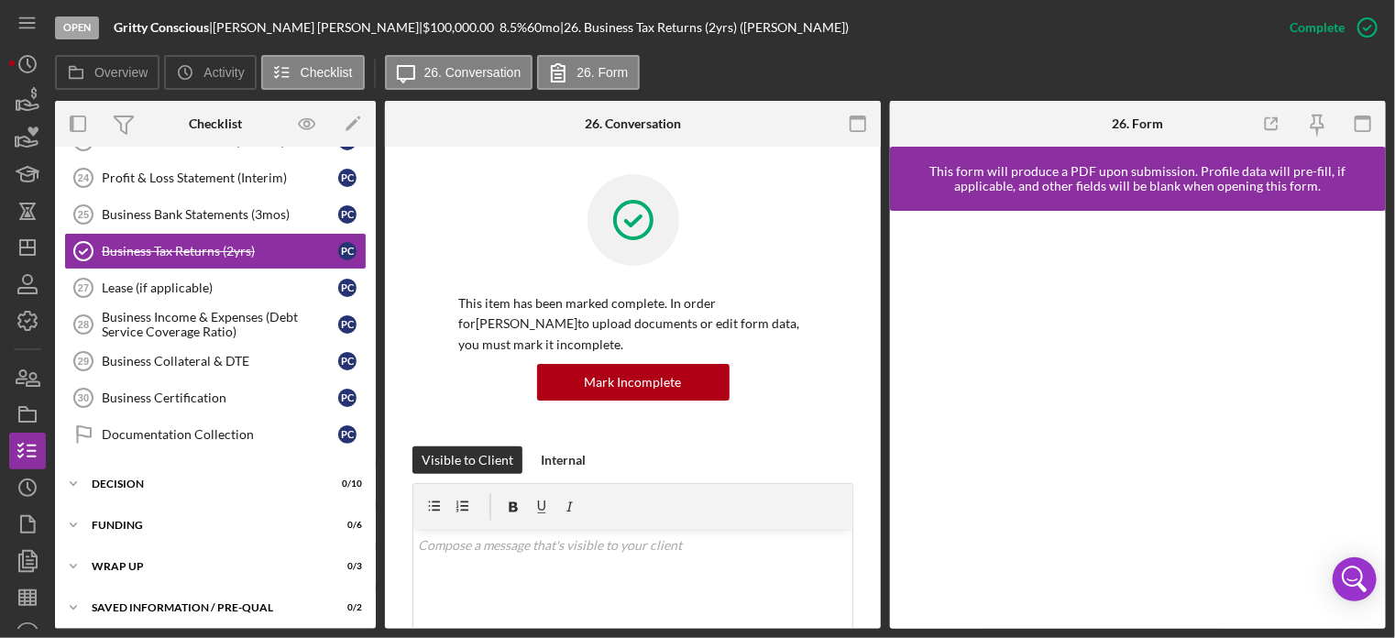
scroll to position [422, 0]
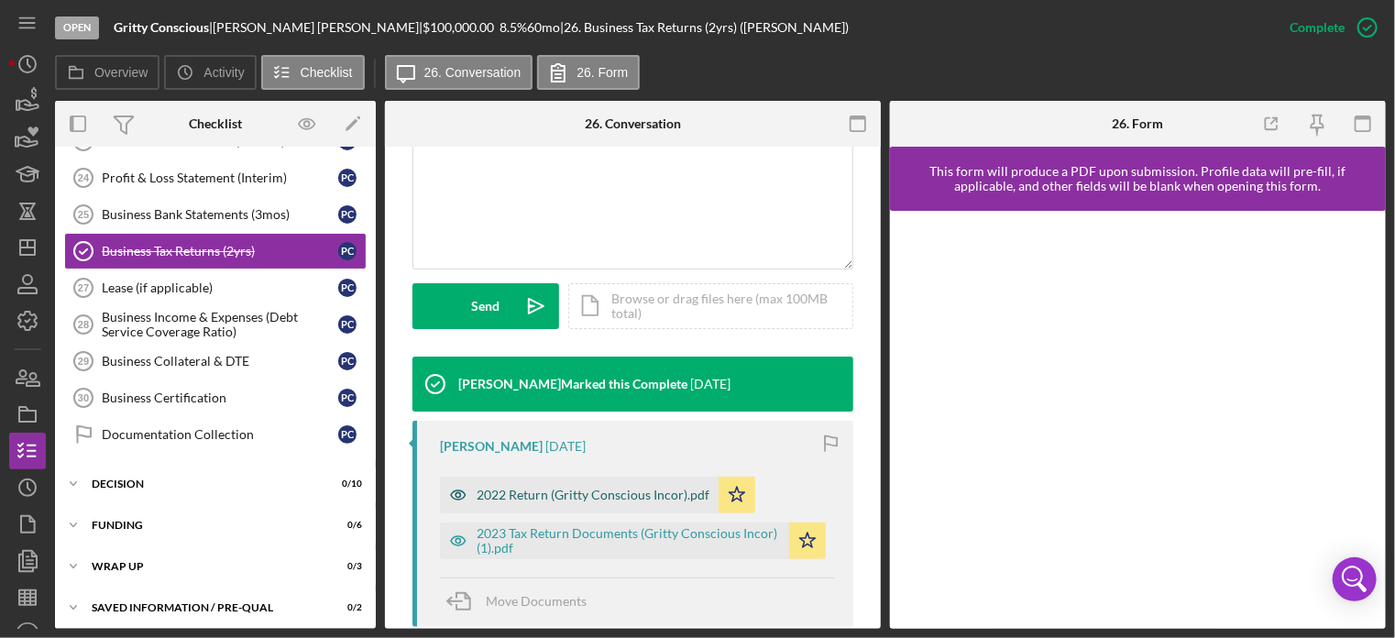
click at [585, 505] on div "2022 Return (Gritty Conscious Incor).pdf" at bounding box center [579, 495] width 279 height 37
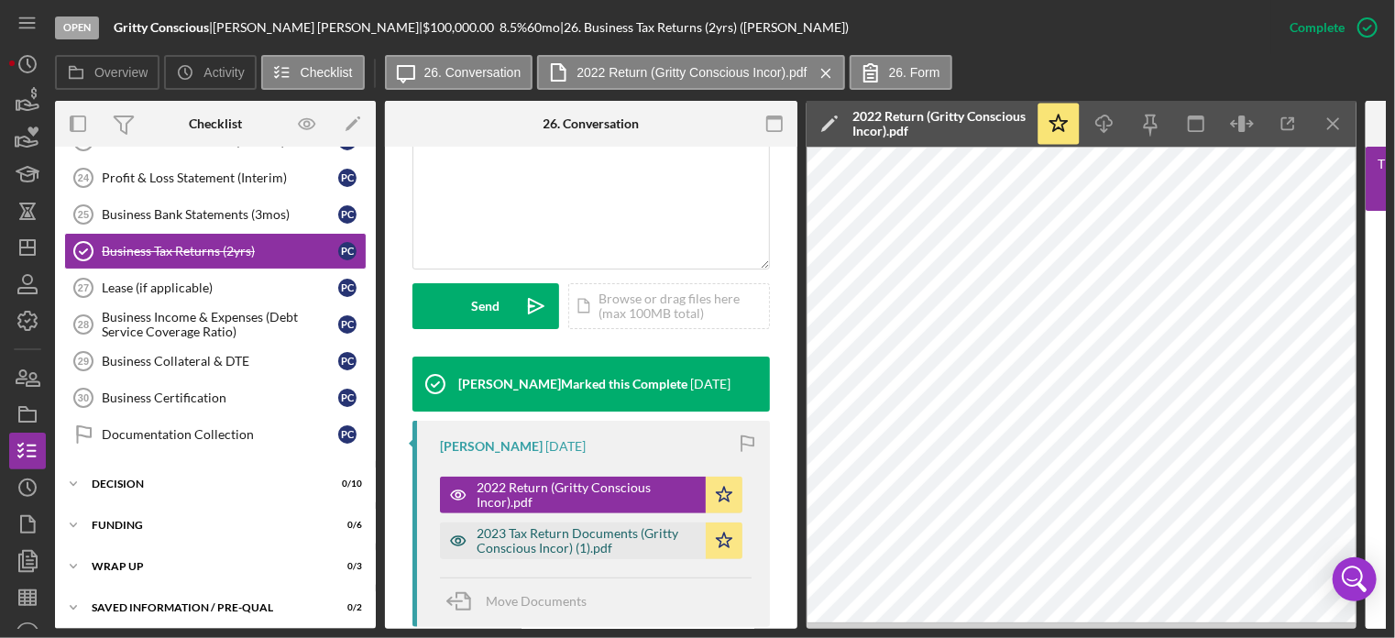
click at [563, 538] on div "2023 Tax Return Documents (Gritty Conscious Incor) (1).pdf" at bounding box center [587, 540] width 220 height 29
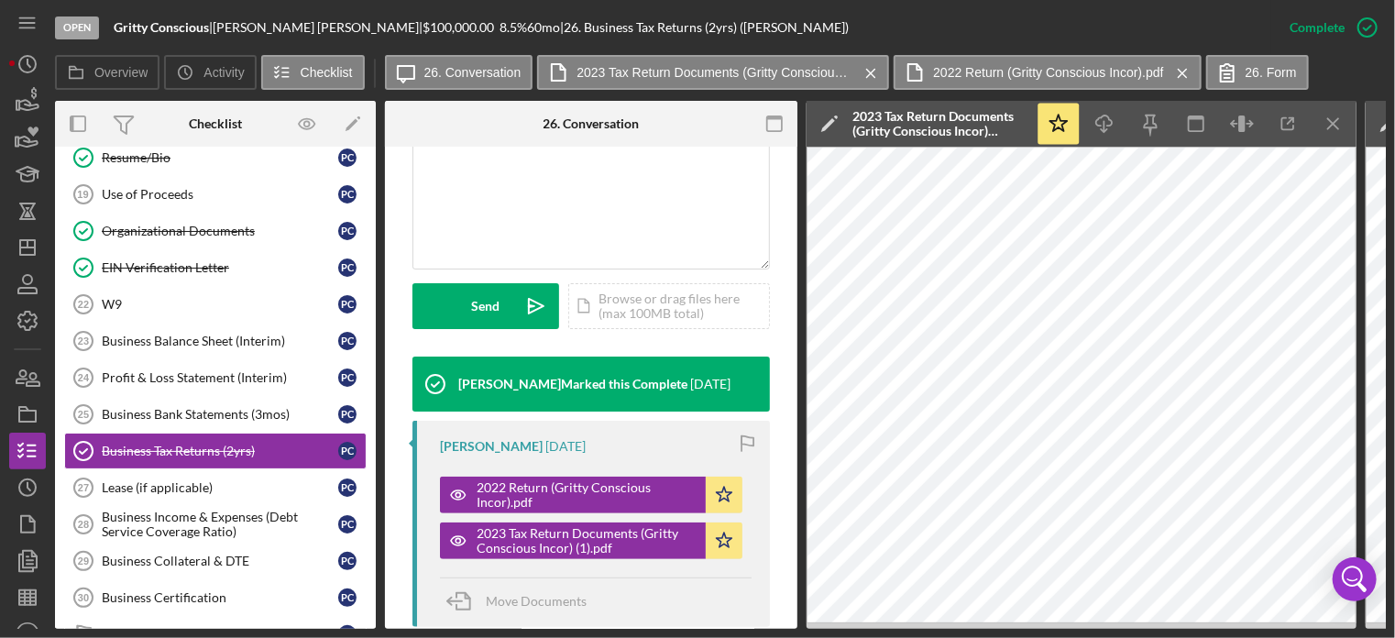
scroll to position [0, 0]
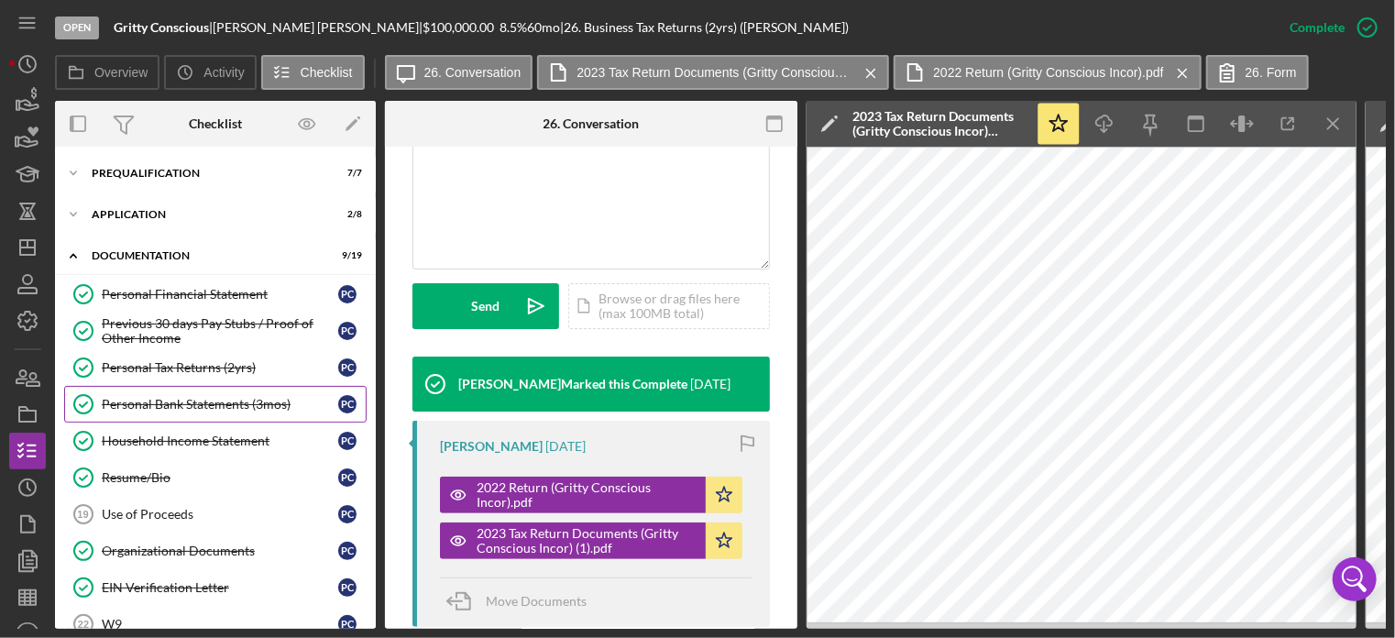
click at [137, 406] on div "Personal Bank Statements (3mos)" at bounding box center [220, 404] width 236 height 15
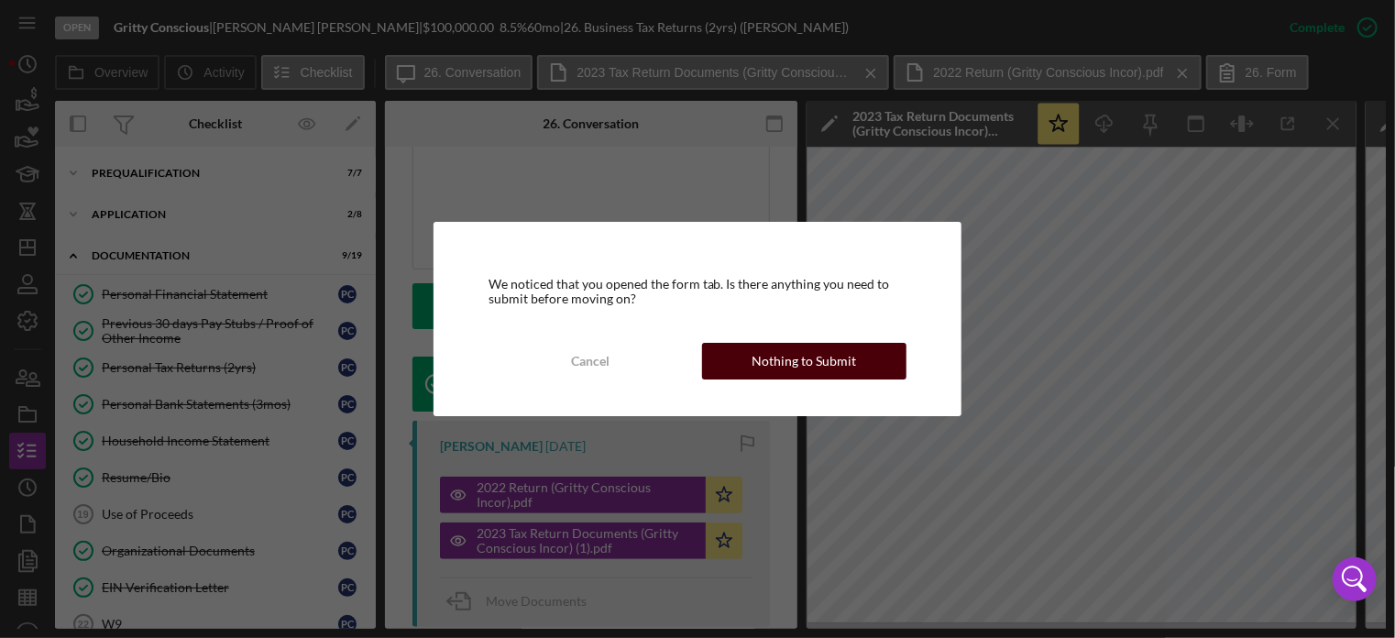
click at [766, 357] on div "Nothing to Submit" at bounding box center [805, 361] width 104 height 37
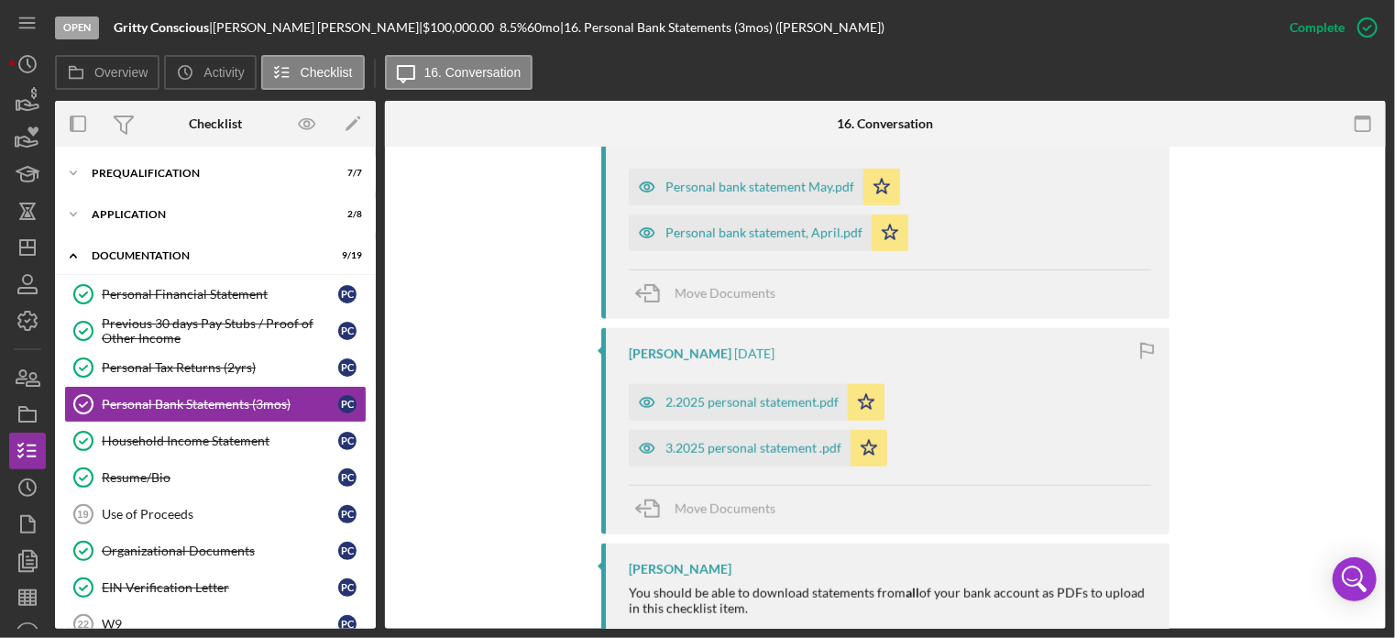
scroll to position [881, 0]
click at [733, 441] on div "3.2025 personal statement .pdf" at bounding box center [753, 446] width 176 height 15
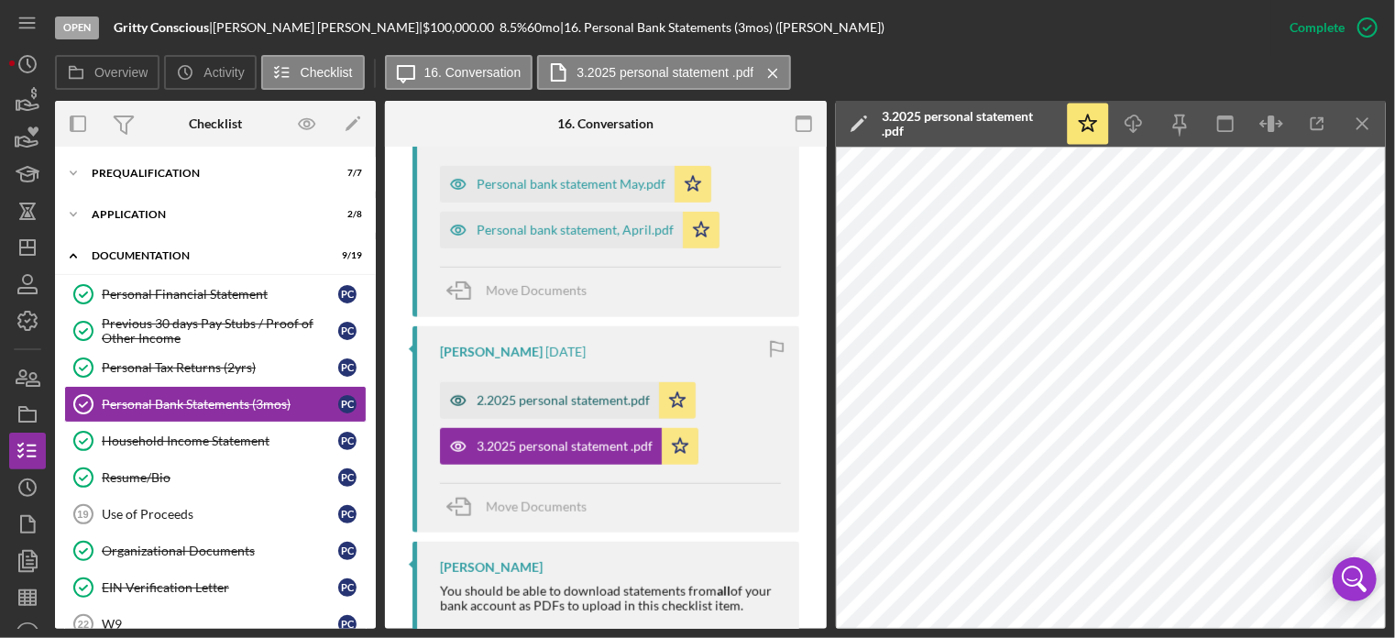
click at [546, 402] on div "2.2025 personal statement.pdf" at bounding box center [563, 400] width 173 height 15
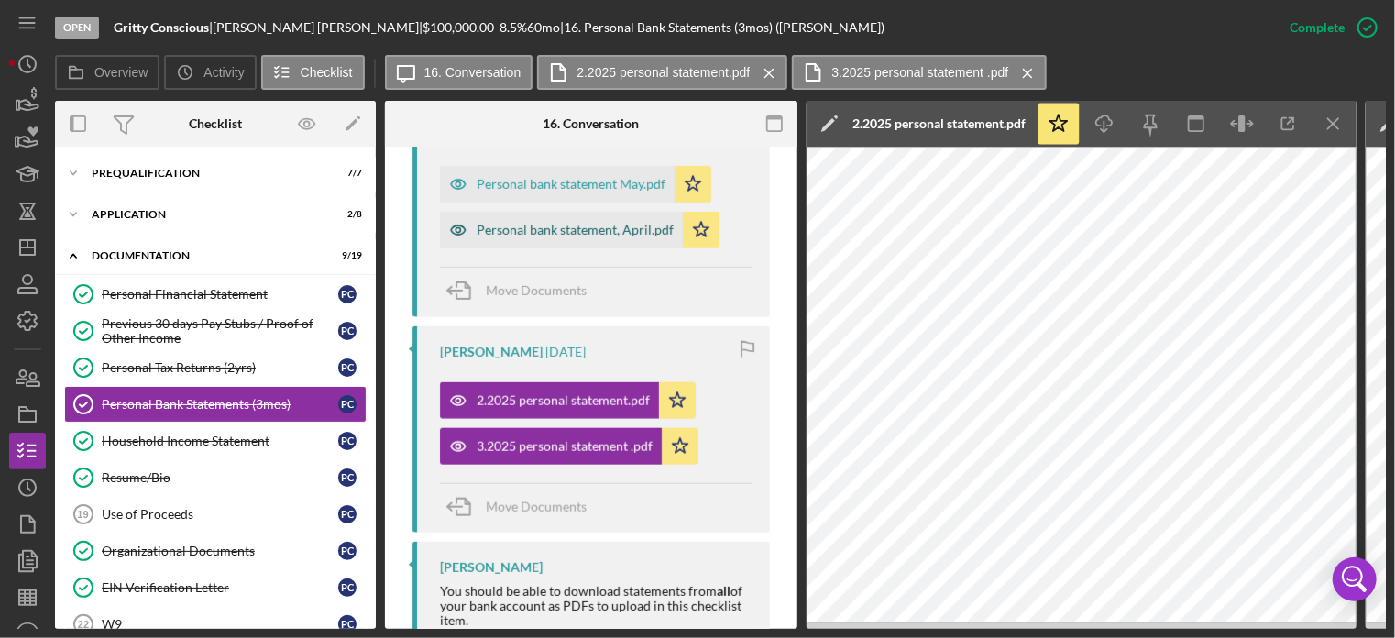
click at [528, 230] on div "Personal bank statement, April.pdf" at bounding box center [575, 230] width 197 height 15
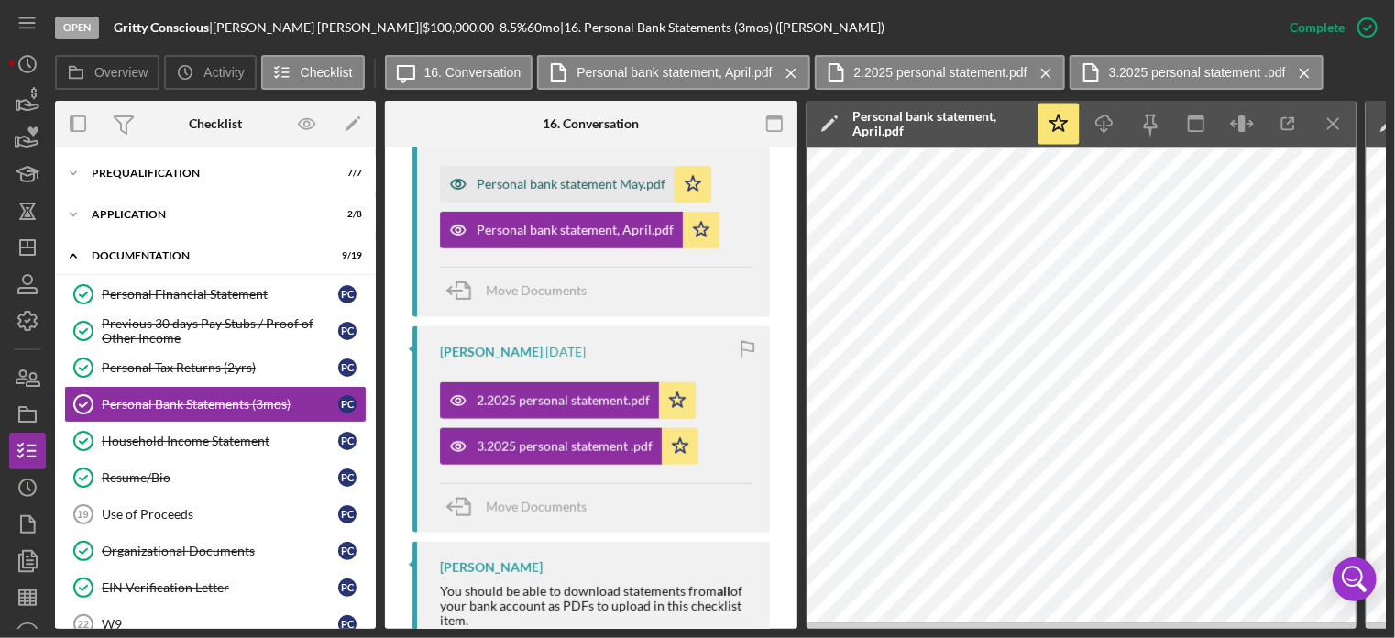
click at [542, 178] on div "Personal bank statement May.pdf" at bounding box center [571, 184] width 189 height 15
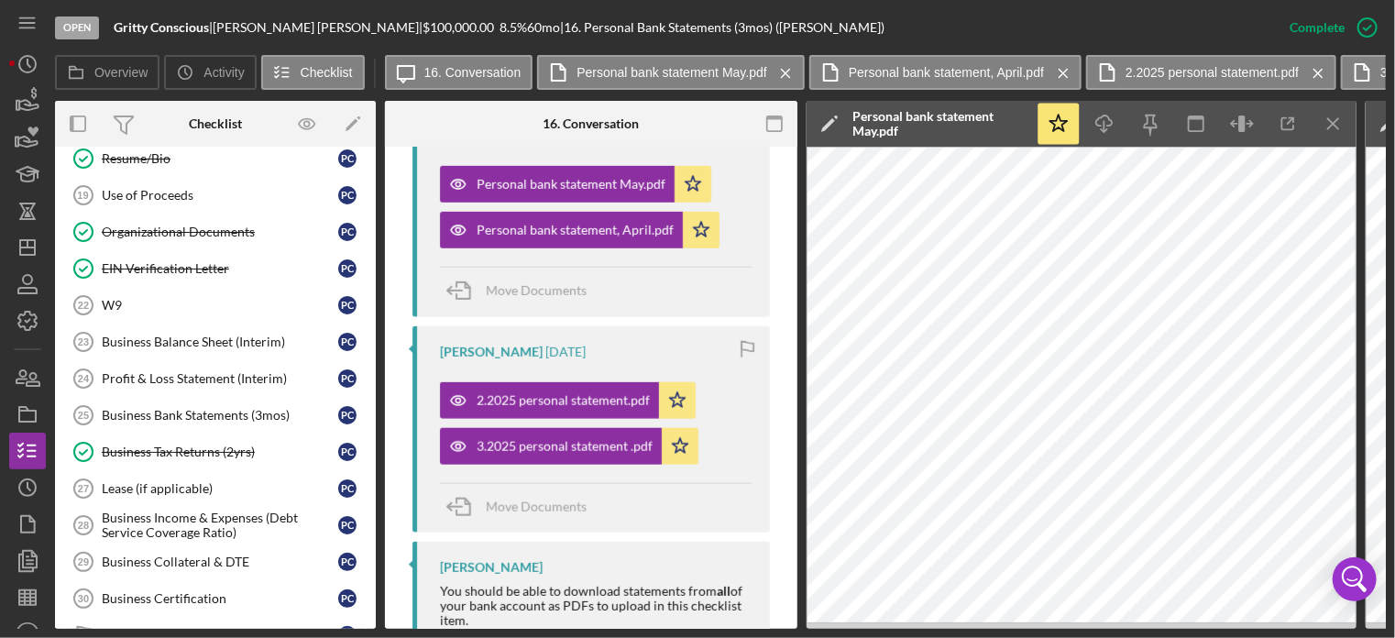
scroll to position [344, 0]
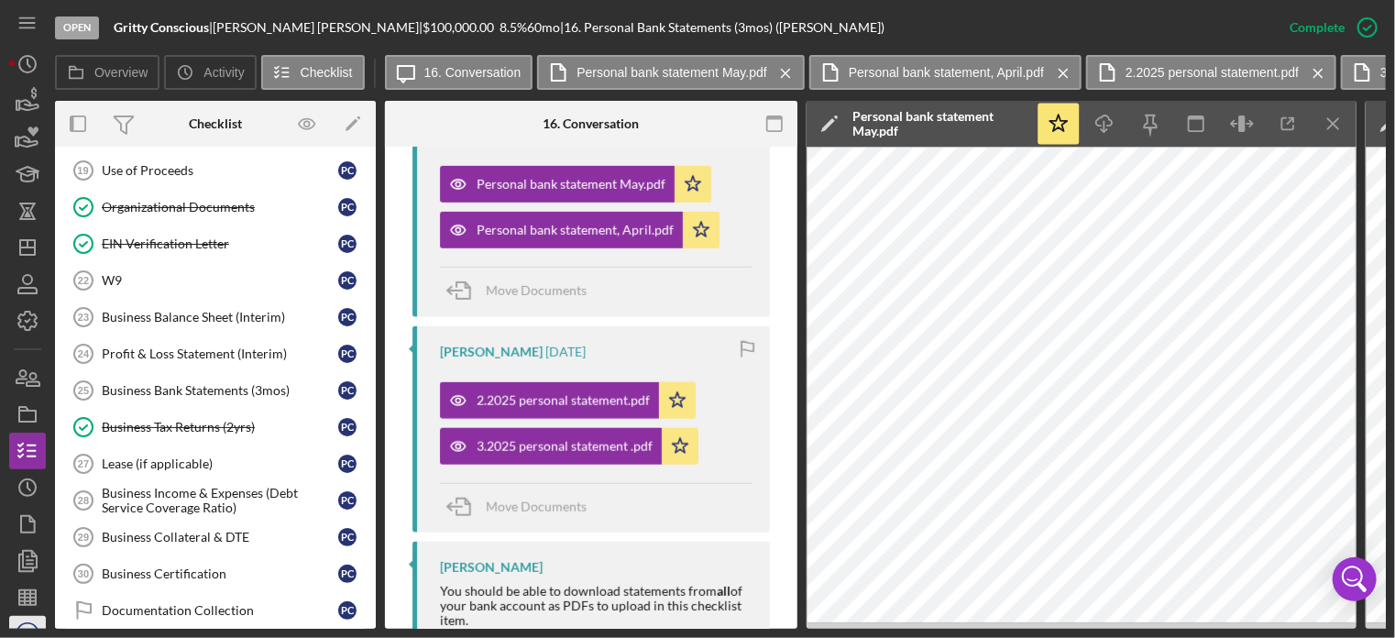
click at [26, 621] on icon "KD" at bounding box center [27, 634] width 37 height 46
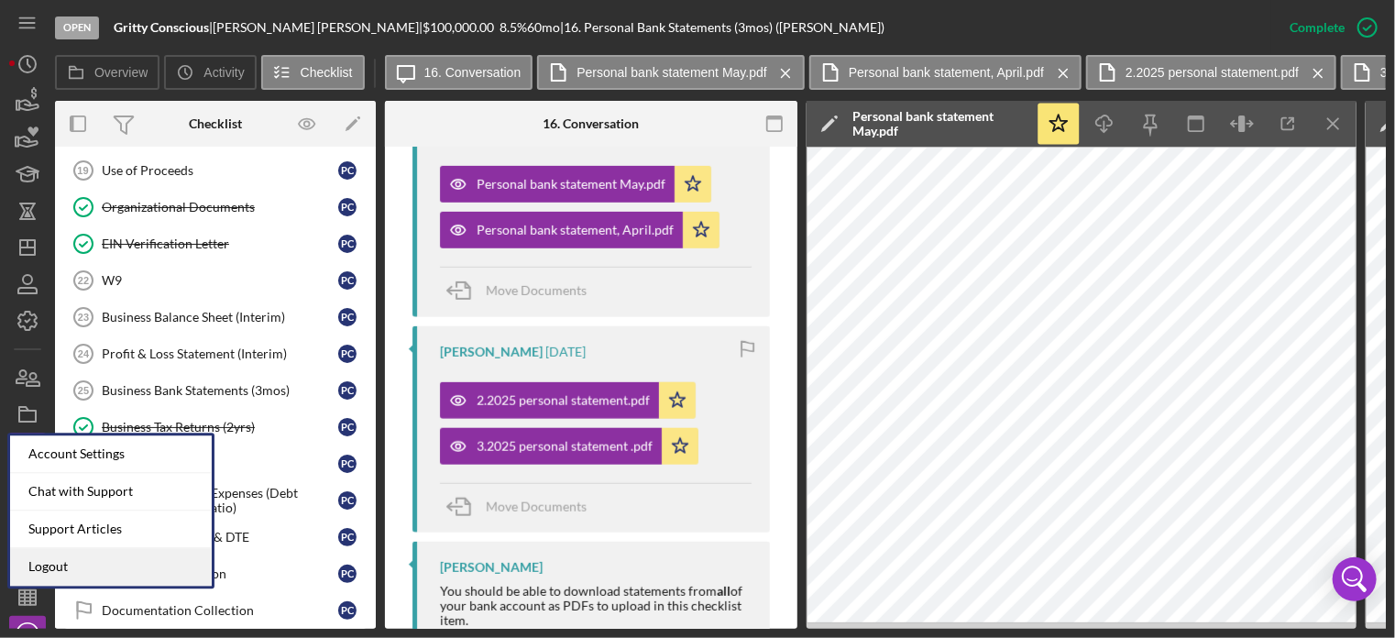
click at [38, 564] on link "Logout" at bounding box center [111, 567] width 202 height 38
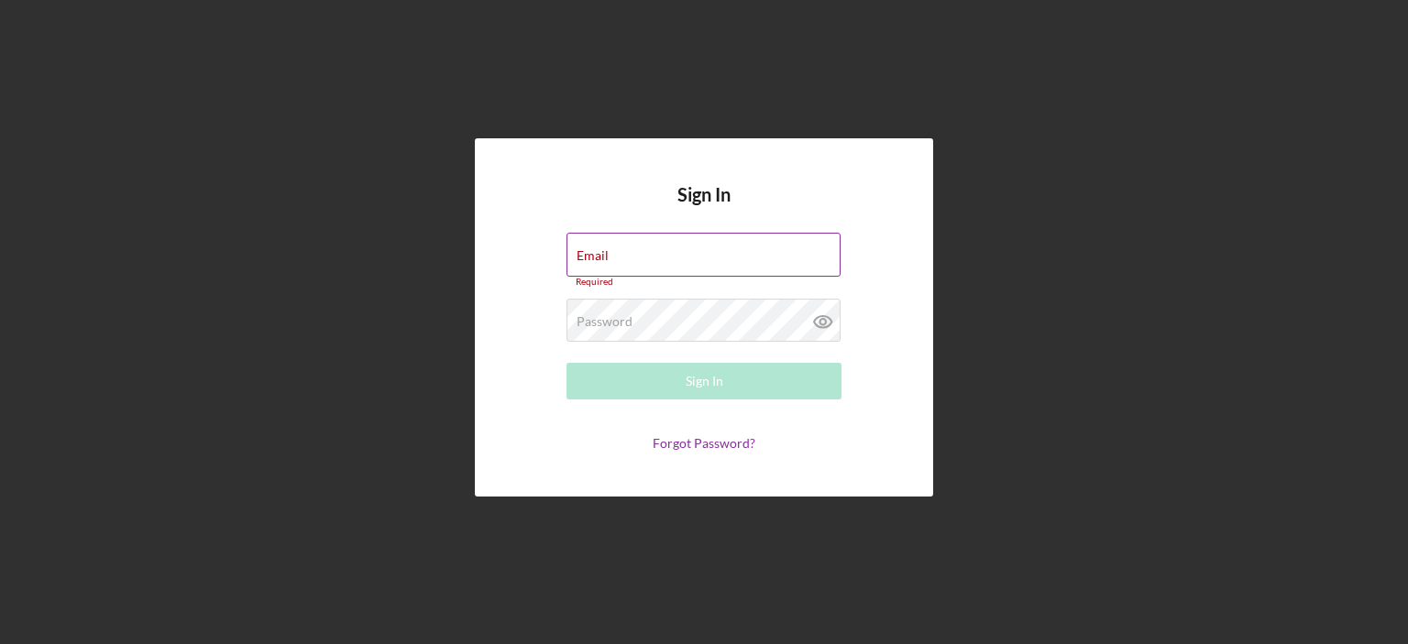
click at [599, 252] on label "Email" at bounding box center [593, 255] width 32 height 15
click at [599, 252] on input "Email" at bounding box center [703, 255] width 274 height 44
click at [612, 258] on input "Email" at bounding box center [703, 255] width 274 height 44
type input "[EMAIL_ADDRESS][DOMAIN_NAME]"
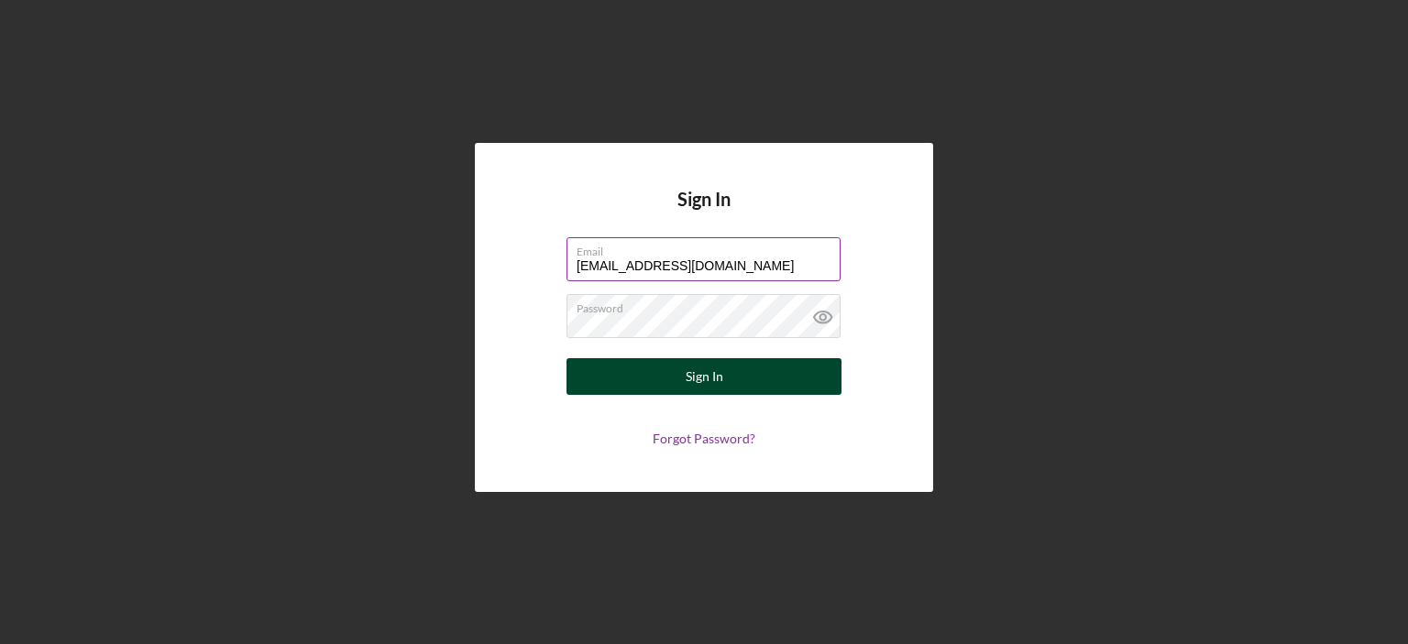
click at [687, 369] on div "Sign In" at bounding box center [705, 376] width 38 height 37
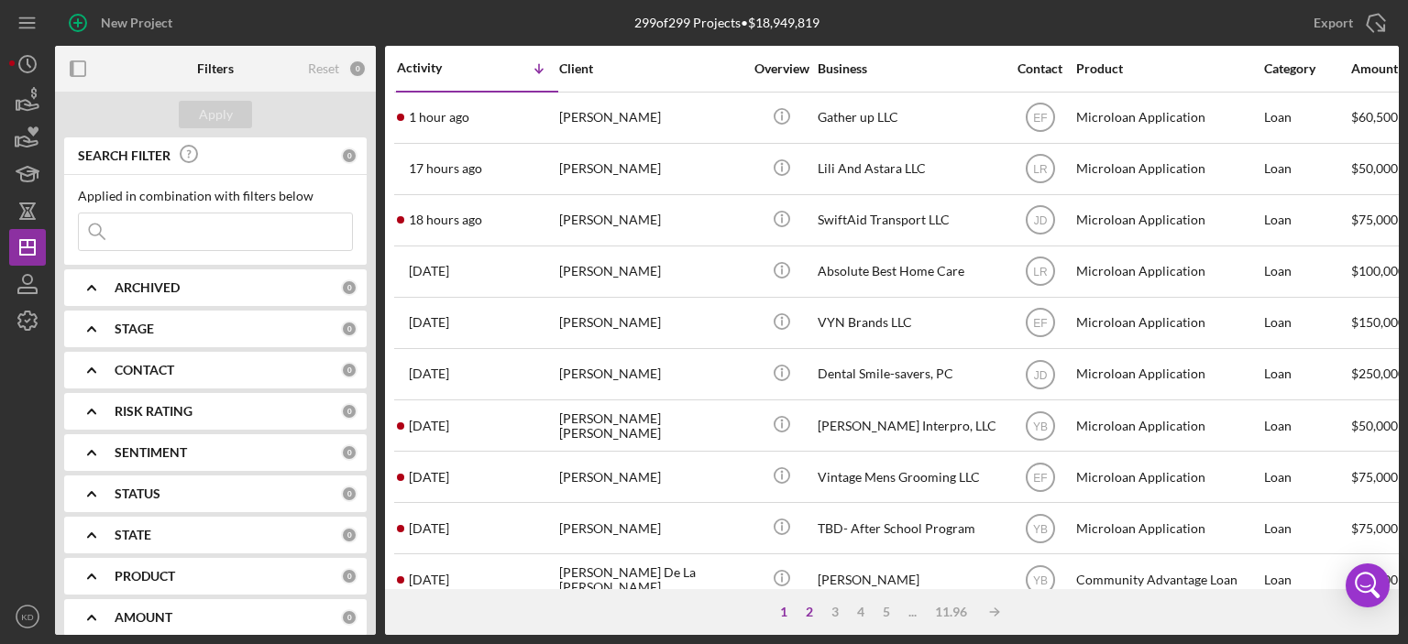
click at [807, 610] on div "2" at bounding box center [810, 612] width 26 height 15
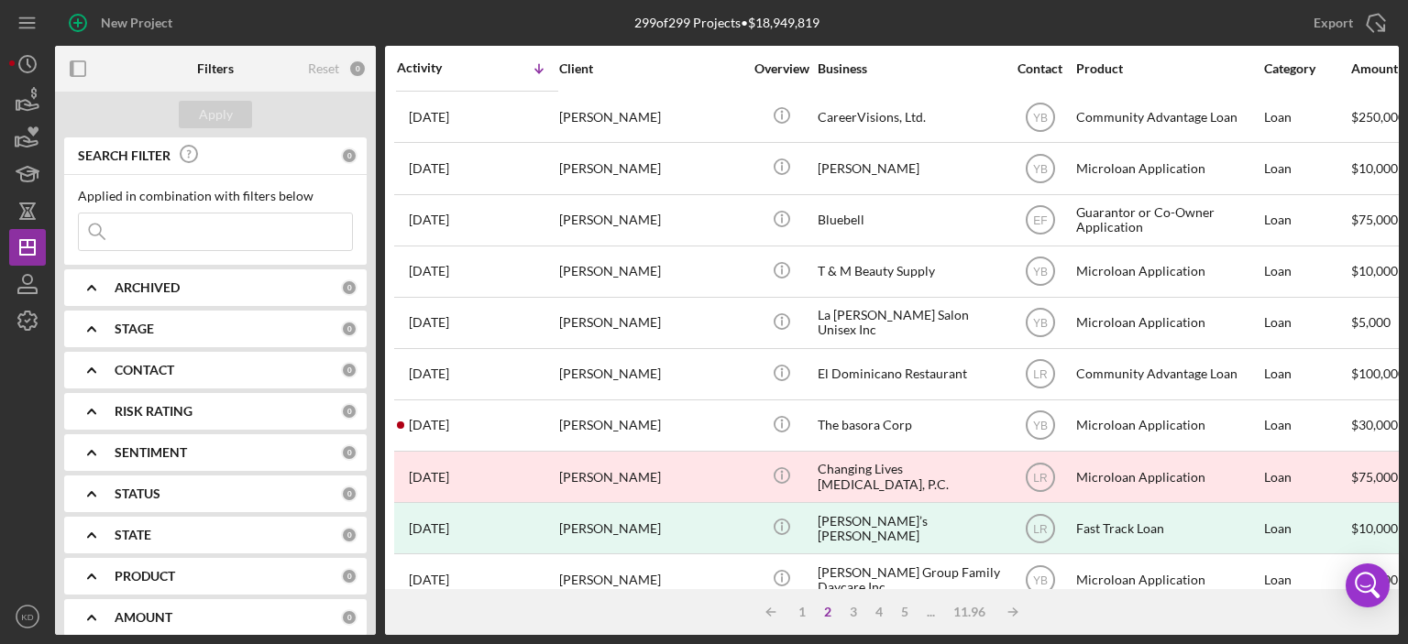
scroll to position [810, 0]
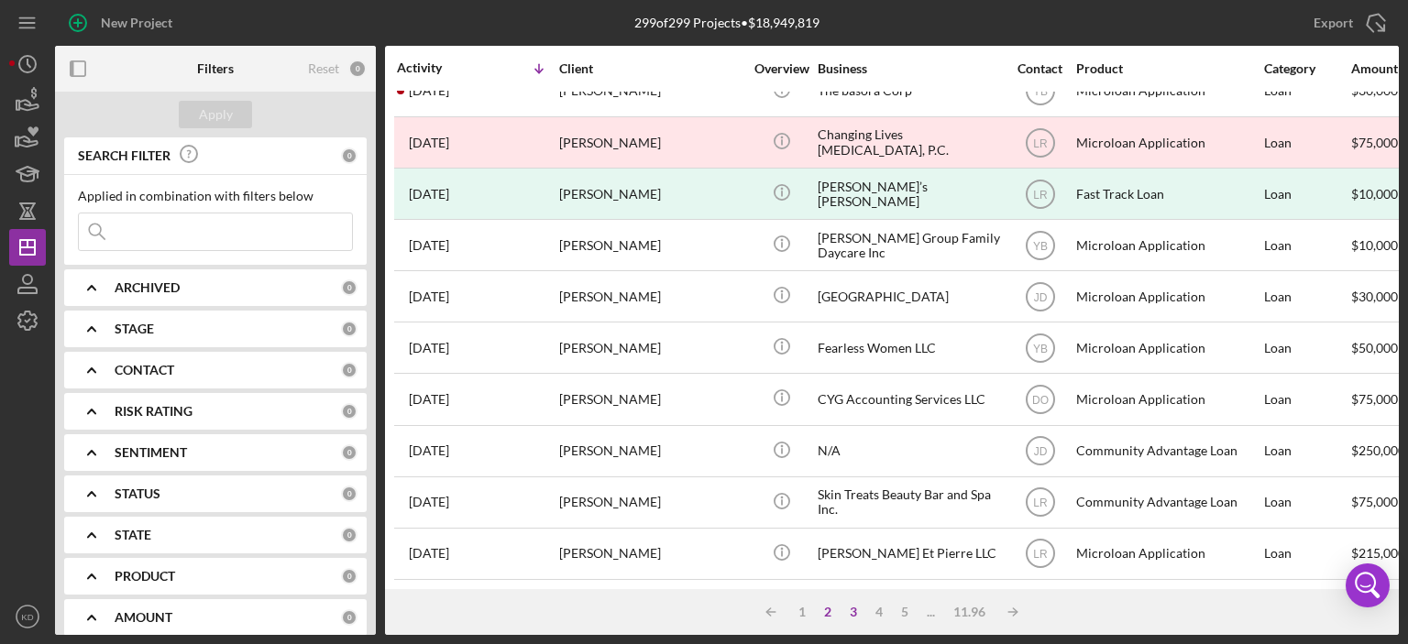
click at [853, 608] on div "3" at bounding box center [854, 612] width 26 height 15
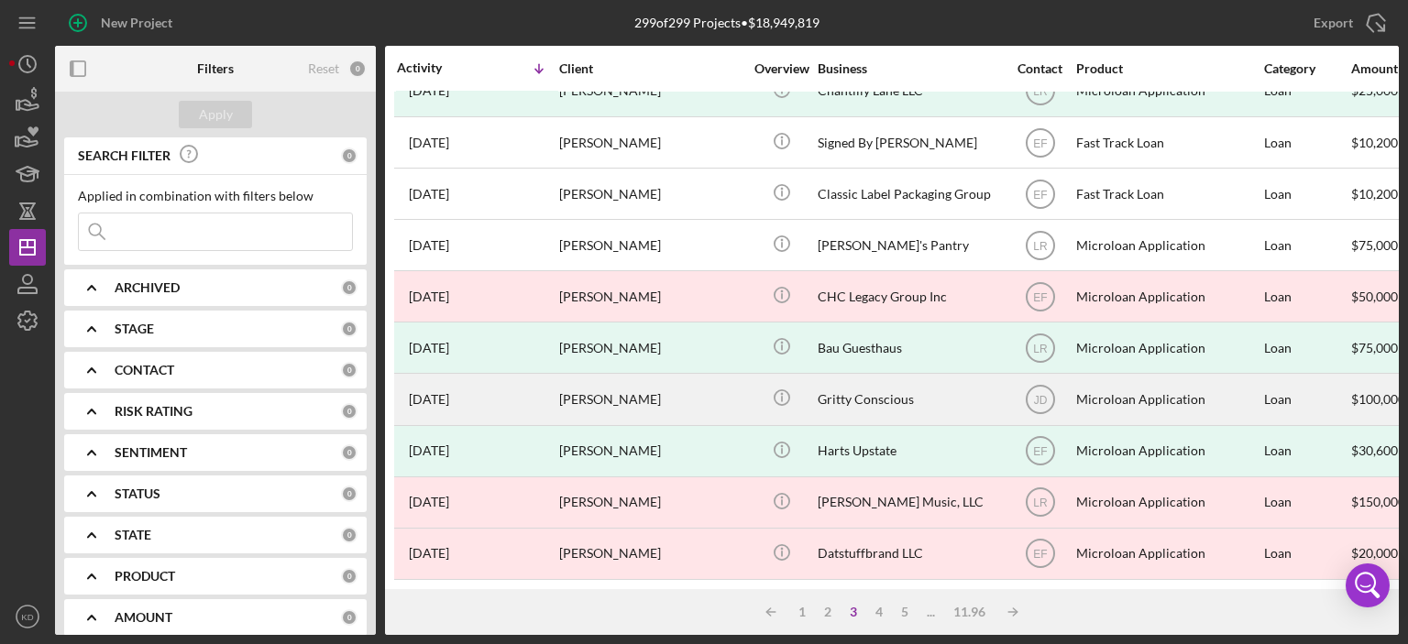
click at [822, 383] on div "Gritty Conscious" at bounding box center [909, 399] width 183 height 49
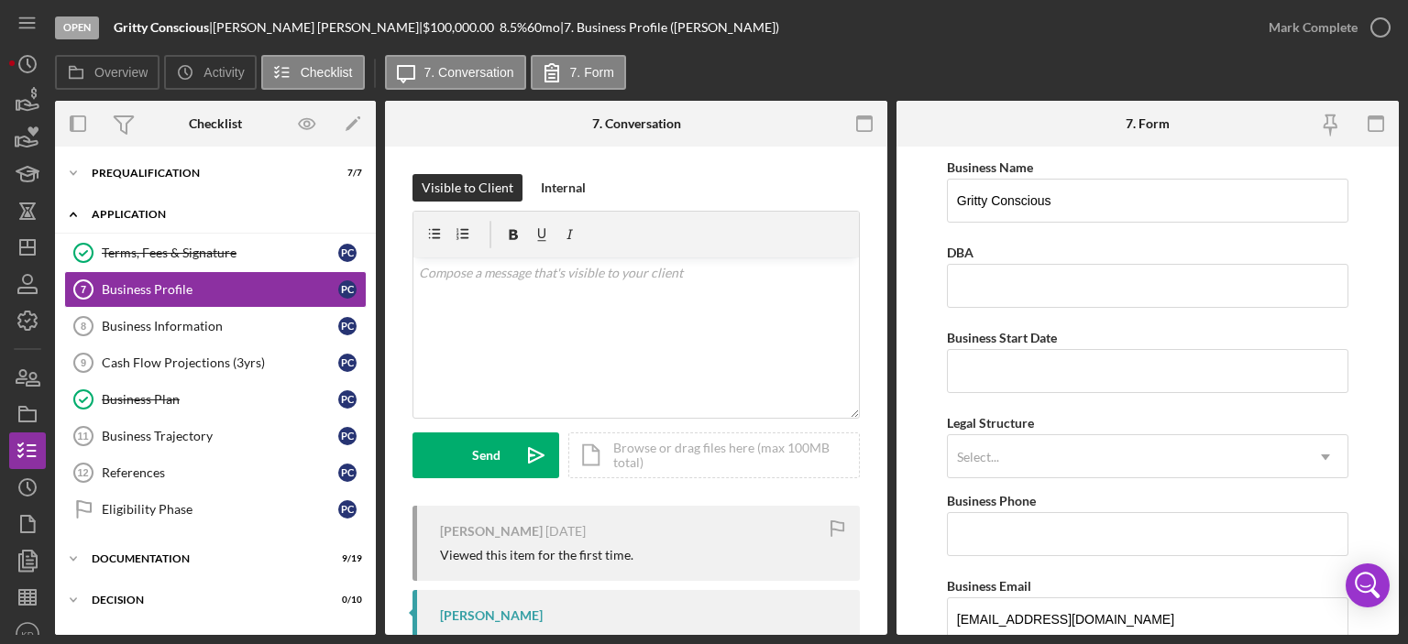
click at [72, 211] on icon "Icon/Expander" at bounding box center [73, 214] width 37 height 37
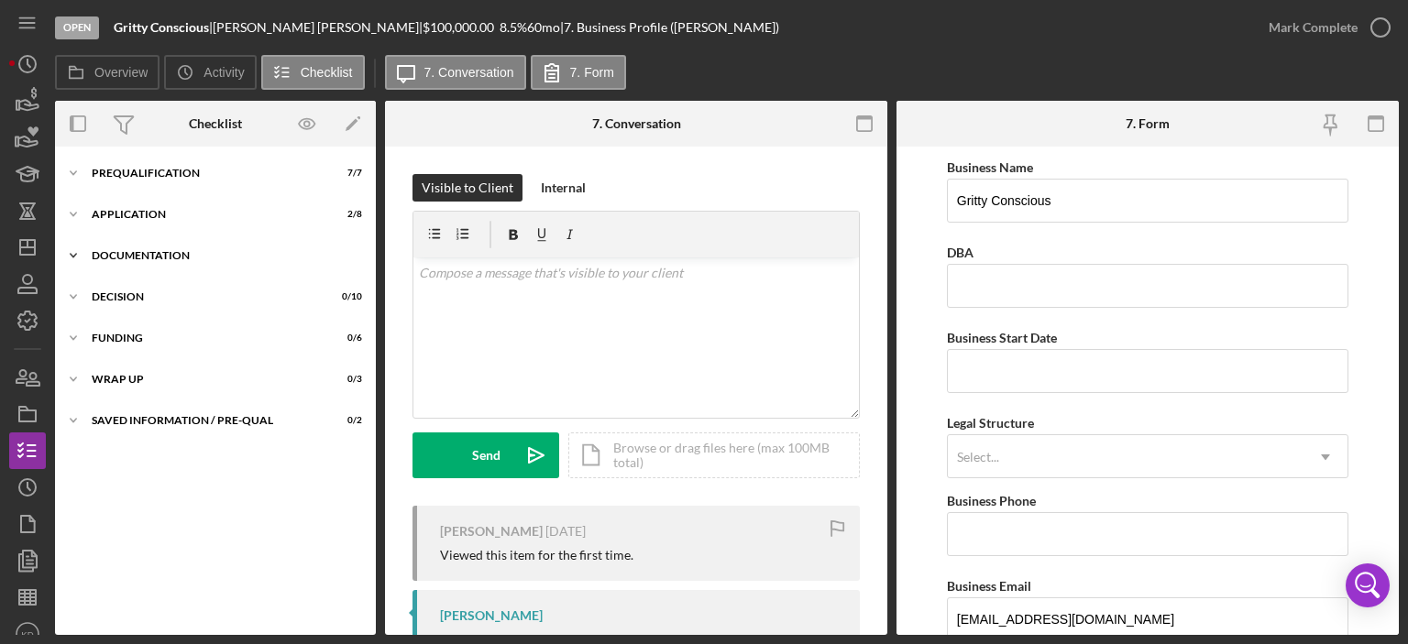
click at [72, 253] on icon "Icon/Expander" at bounding box center [73, 255] width 37 height 37
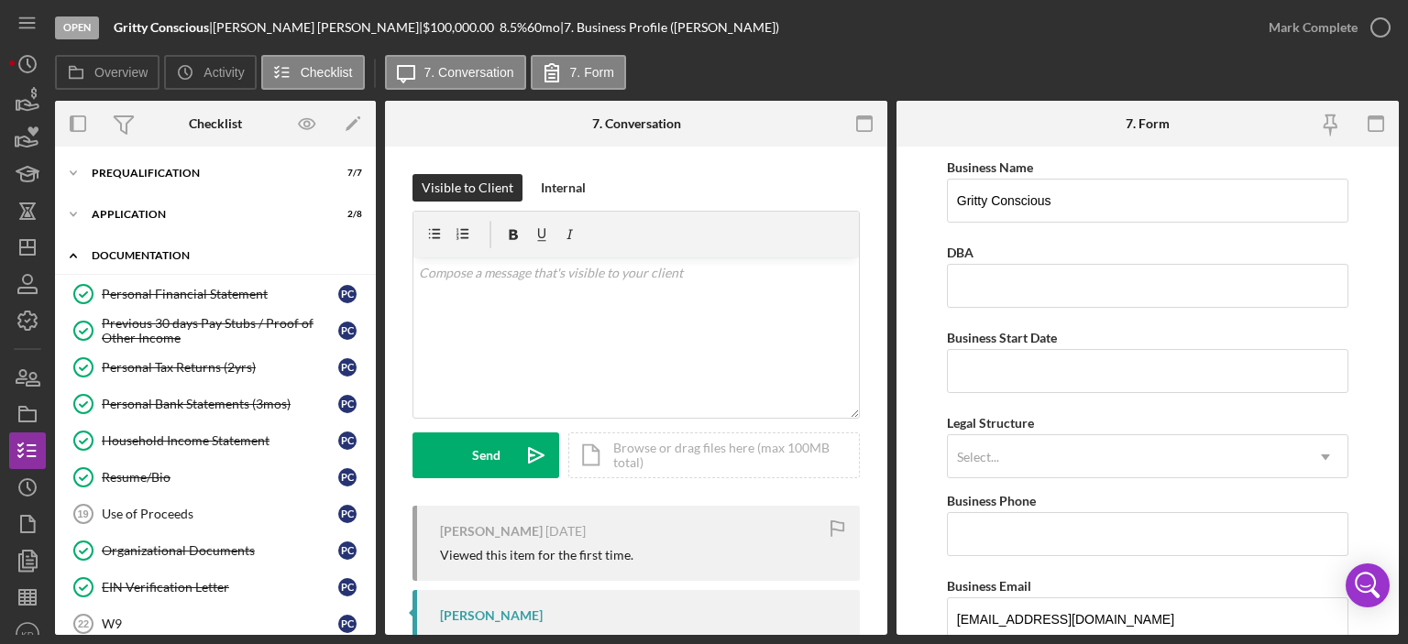
click at [75, 252] on icon "Icon/Expander" at bounding box center [73, 255] width 37 height 37
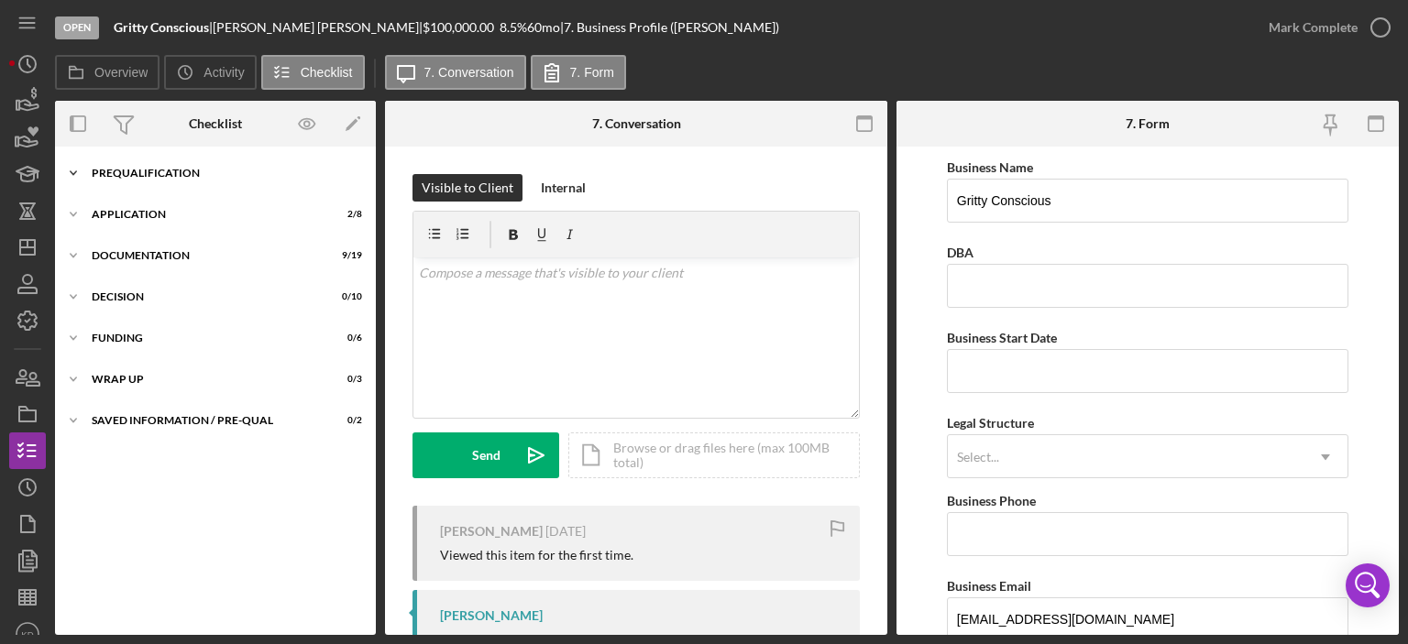
click at [74, 171] on polyline at bounding box center [73, 173] width 5 height 4
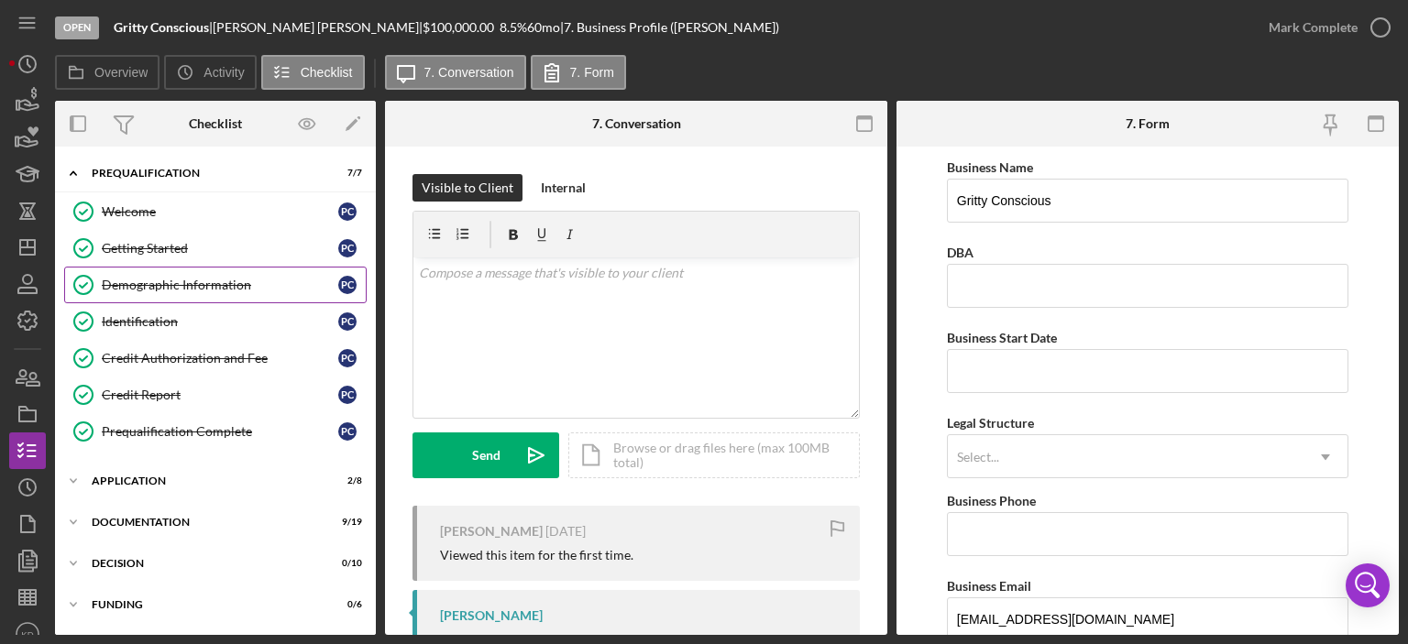
click at [128, 278] on div "Demographic Information" at bounding box center [220, 285] width 236 height 15
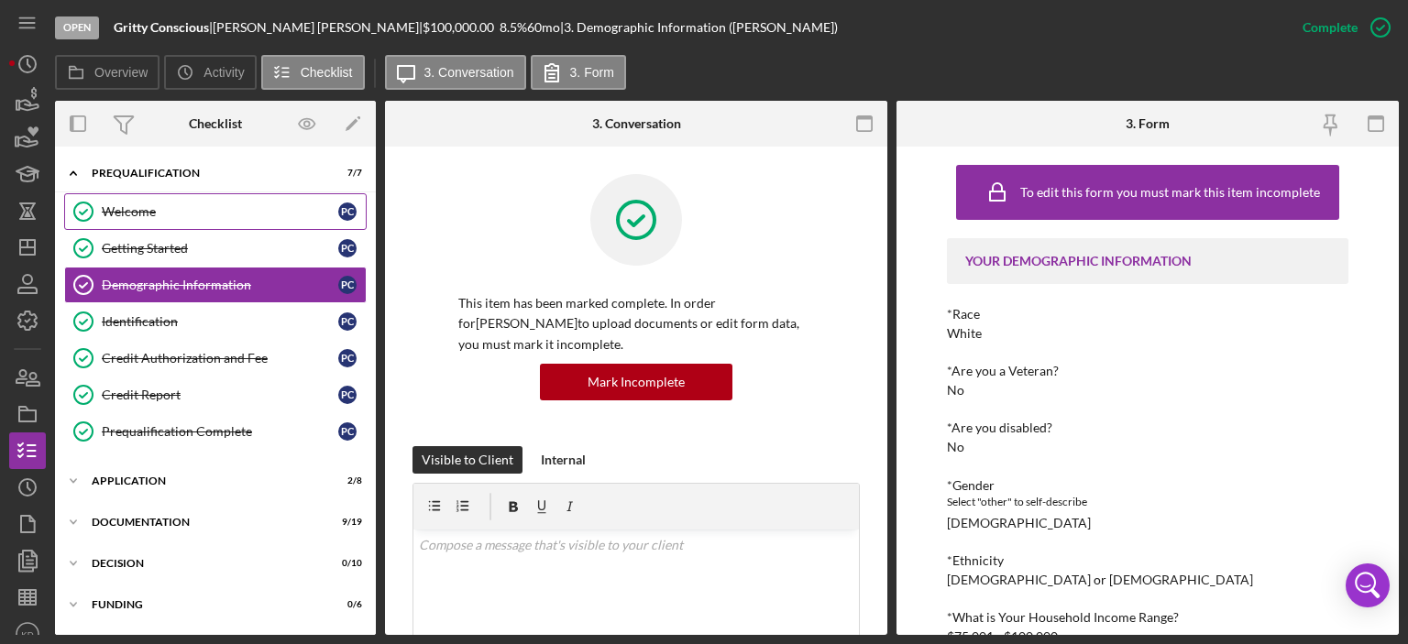
click at [112, 207] on div "Welcome" at bounding box center [220, 211] width 236 height 15
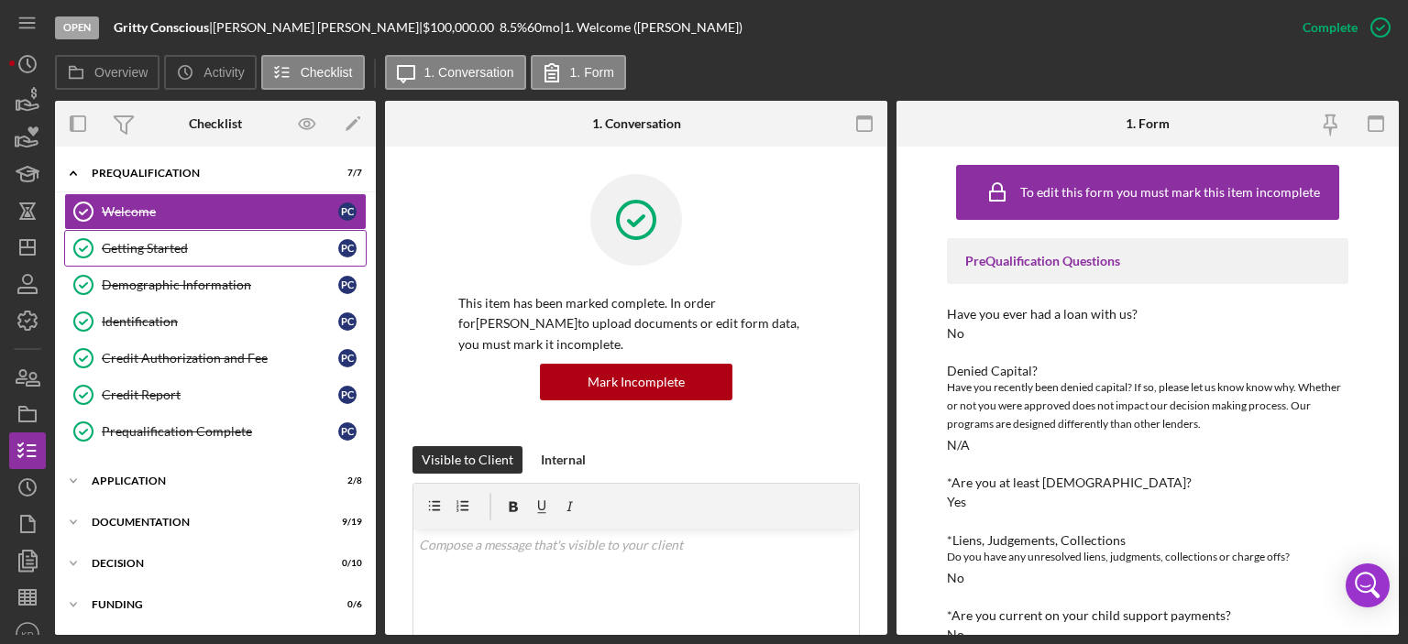
click at [136, 248] on div "Getting Started" at bounding box center [220, 248] width 236 height 15
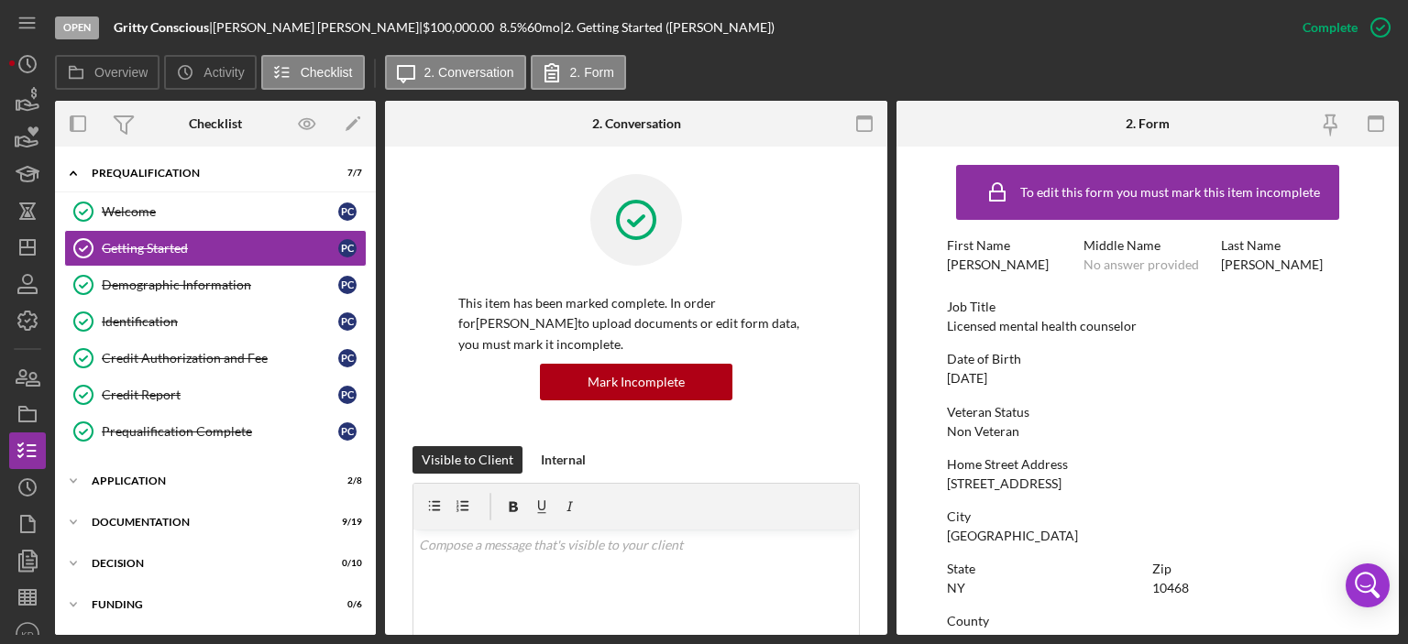
scroll to position [367, 0]
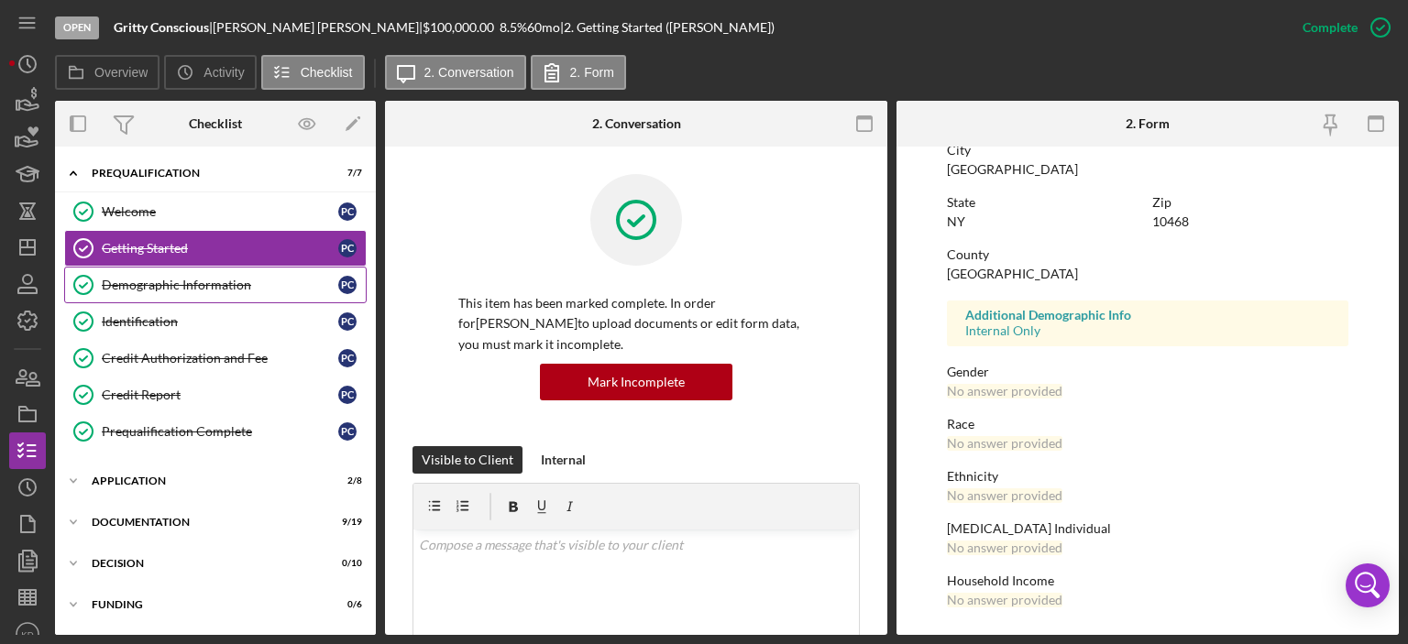
click at [188, 284] on div "Demographic Information" at bounding box center [220, 285] width 236 height 15
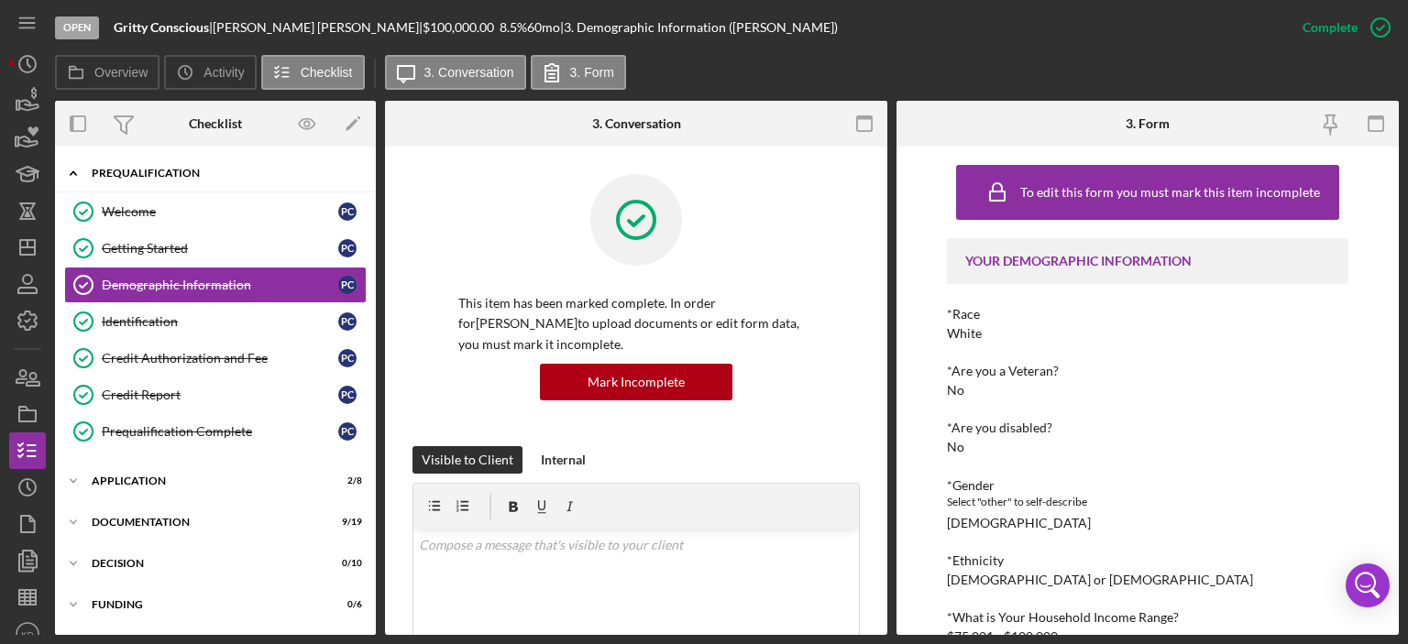
click at [71, 170] on icon "Icon/Expander" at bounding box center [73, 173] width 37 height 37
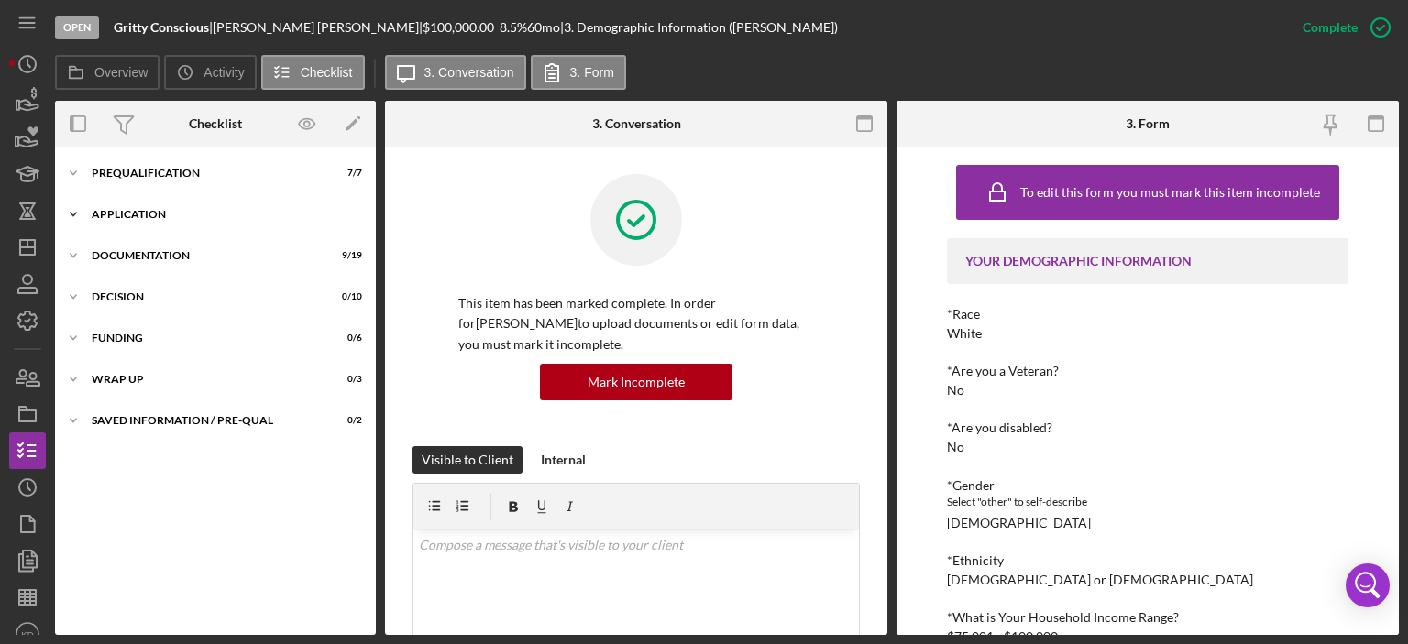
click at [71, 208] on icon "Icon/Expander" at bounding box center [73, 214] width 37 height 37
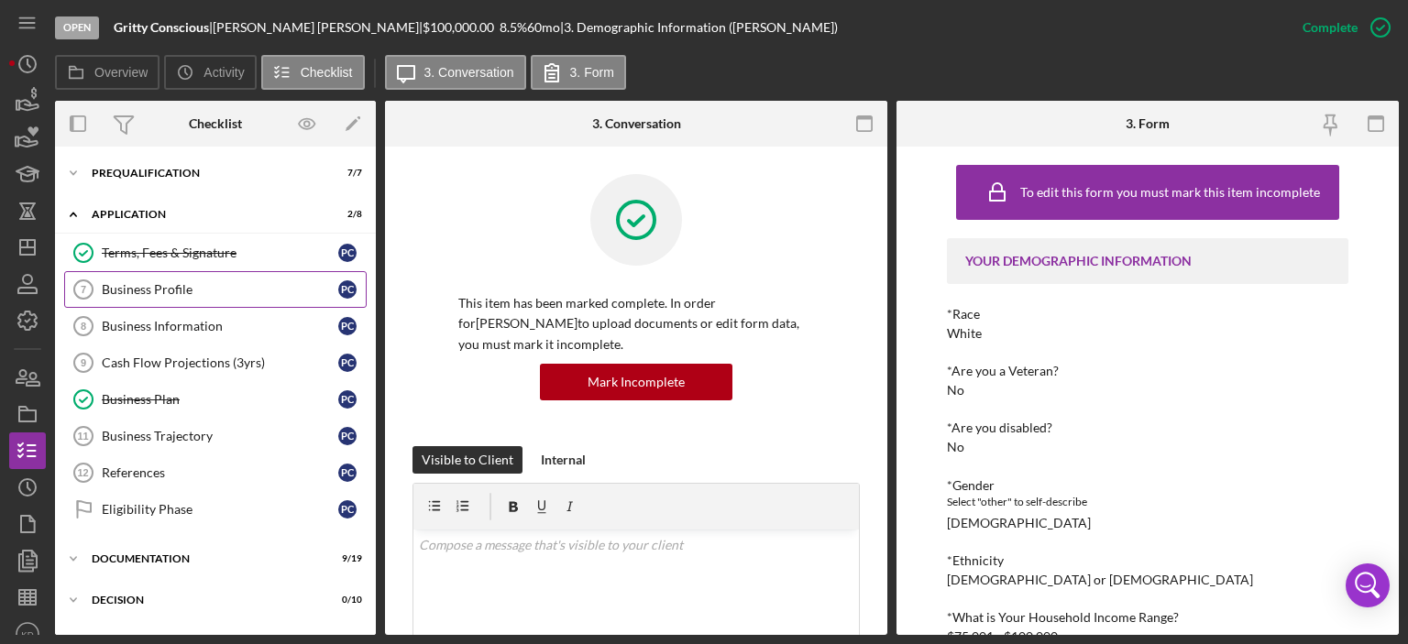
click at [170, 284] on div "Business Profile" at bounding box center [220, 289] width 236 height 15
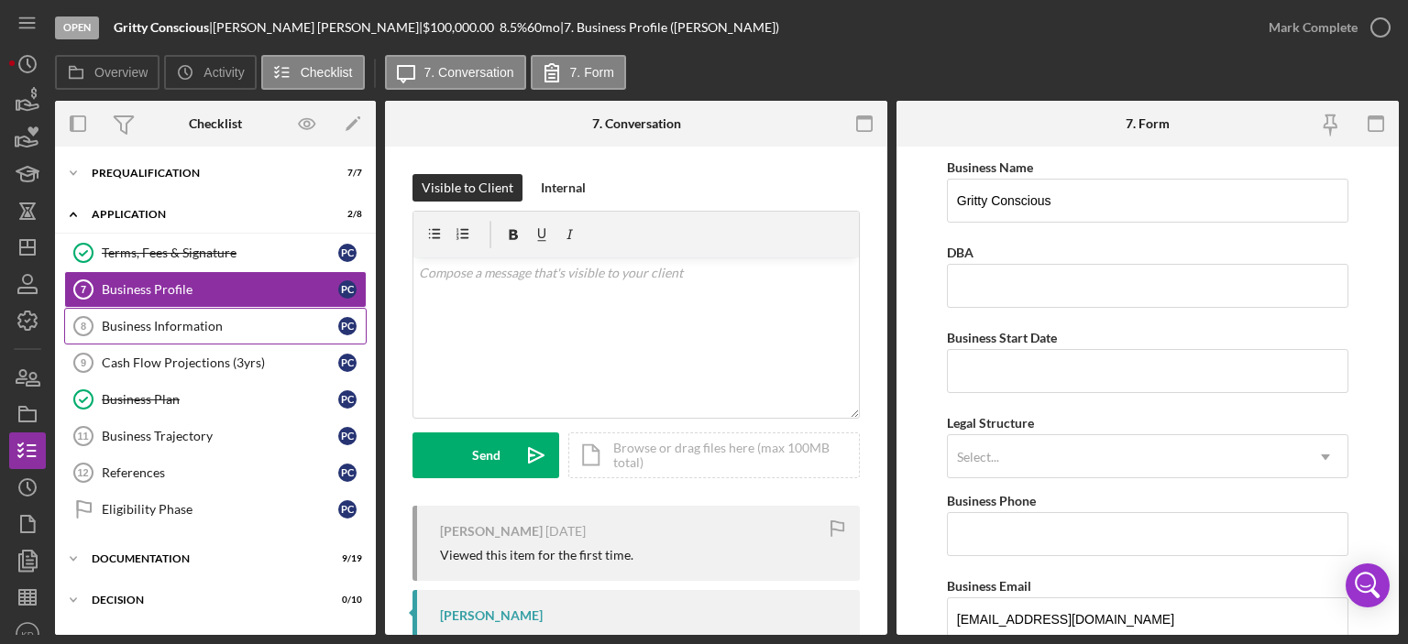
click at [180, 320] on div "Business Information" at bounding box center [220, 326] width 236 height 15
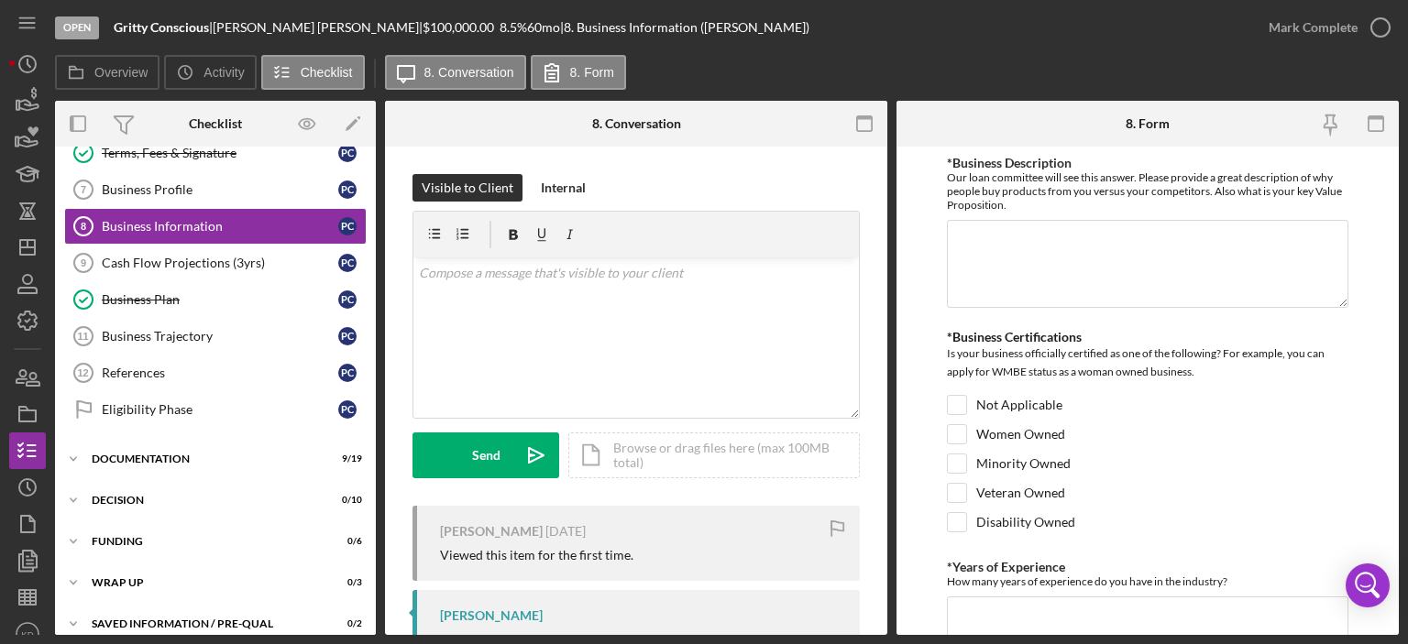
scroll to position [114, 0]
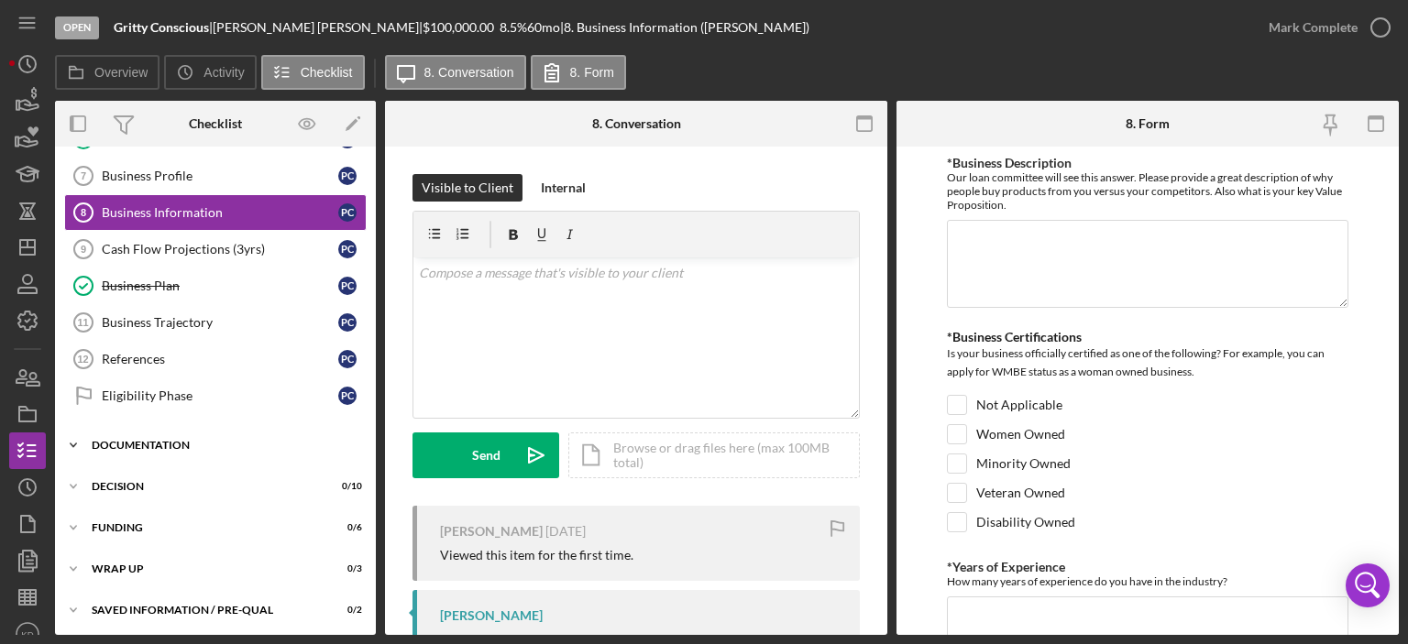
click at [70, 442] on icon "Icon/Expander" at bounding box center [73, 445] width 37 height 37
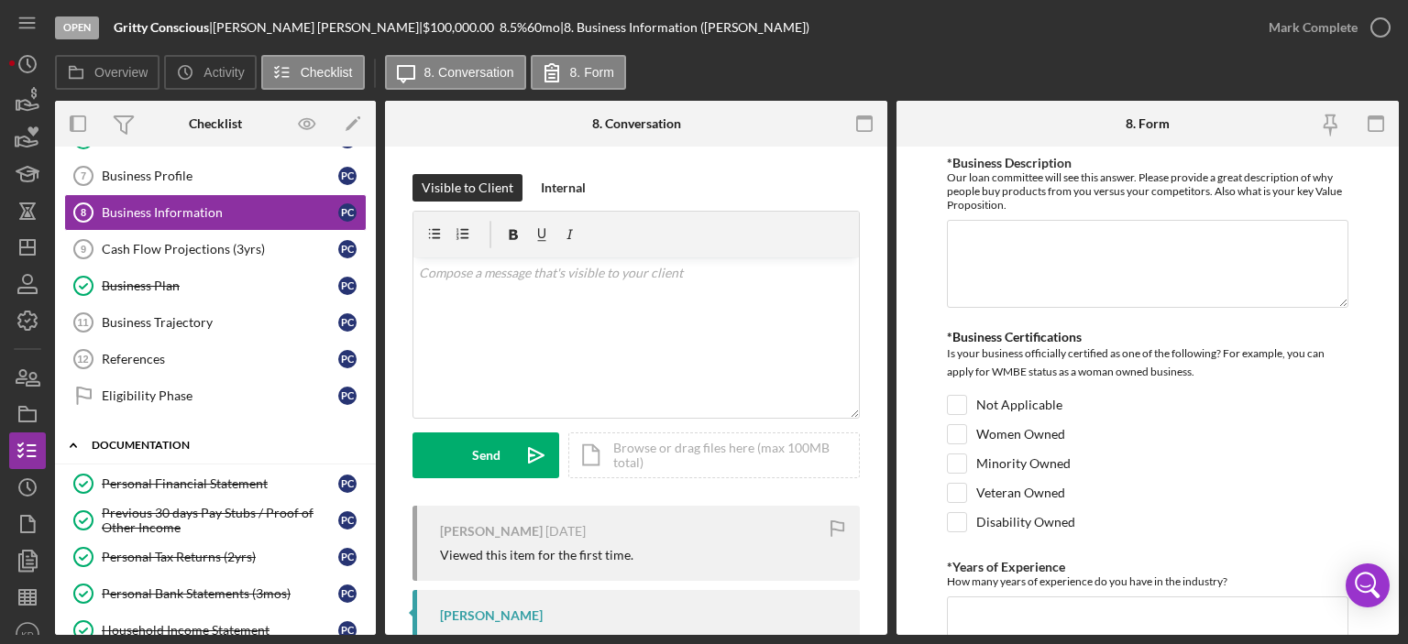
click at [70, 442] on icon "Icon/Expander" at bounding box center [73, 445] width 37 height 37
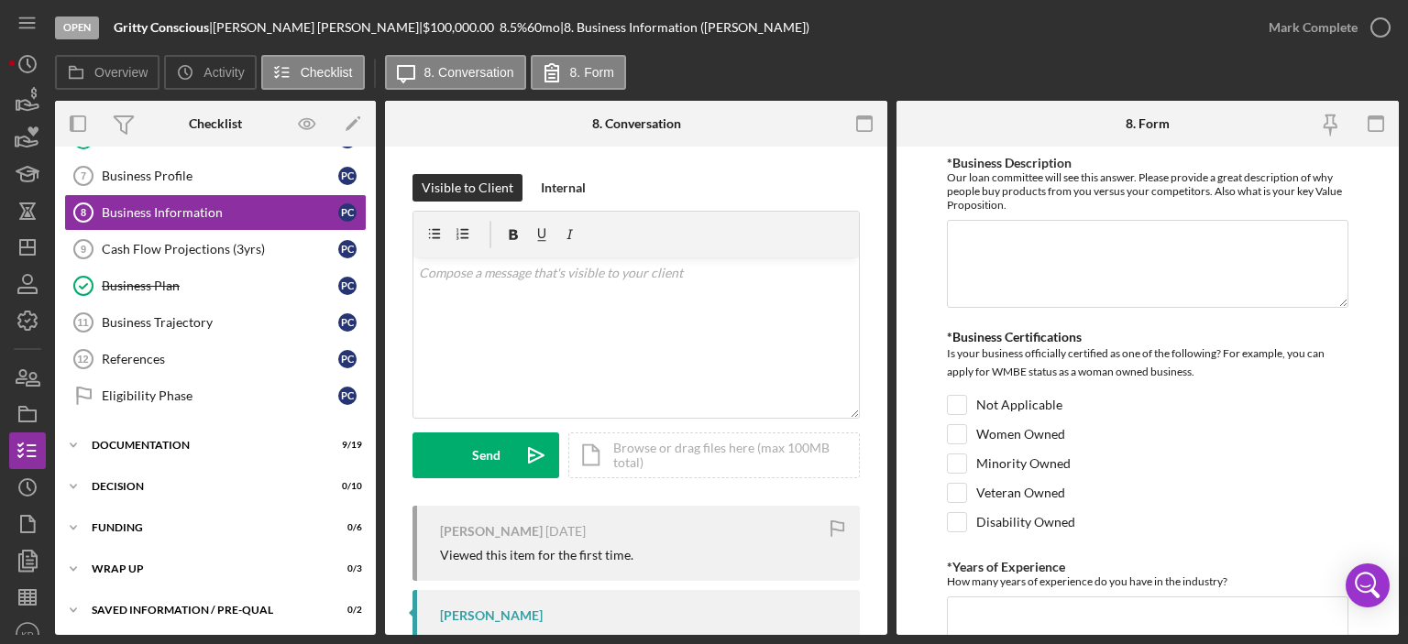
scroll to position [0, 0]
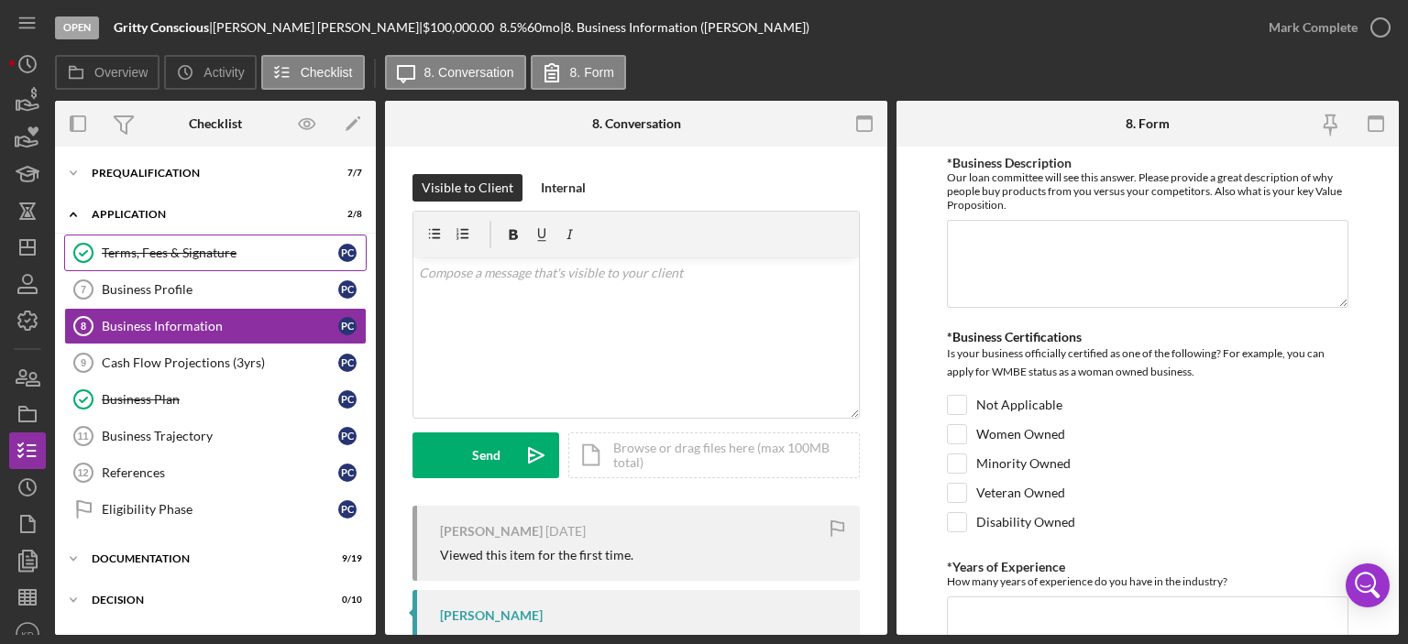
click at [139, 254] on div "Terms, Fees & Signature" at bounding box center [220, 253] width 236 height 15
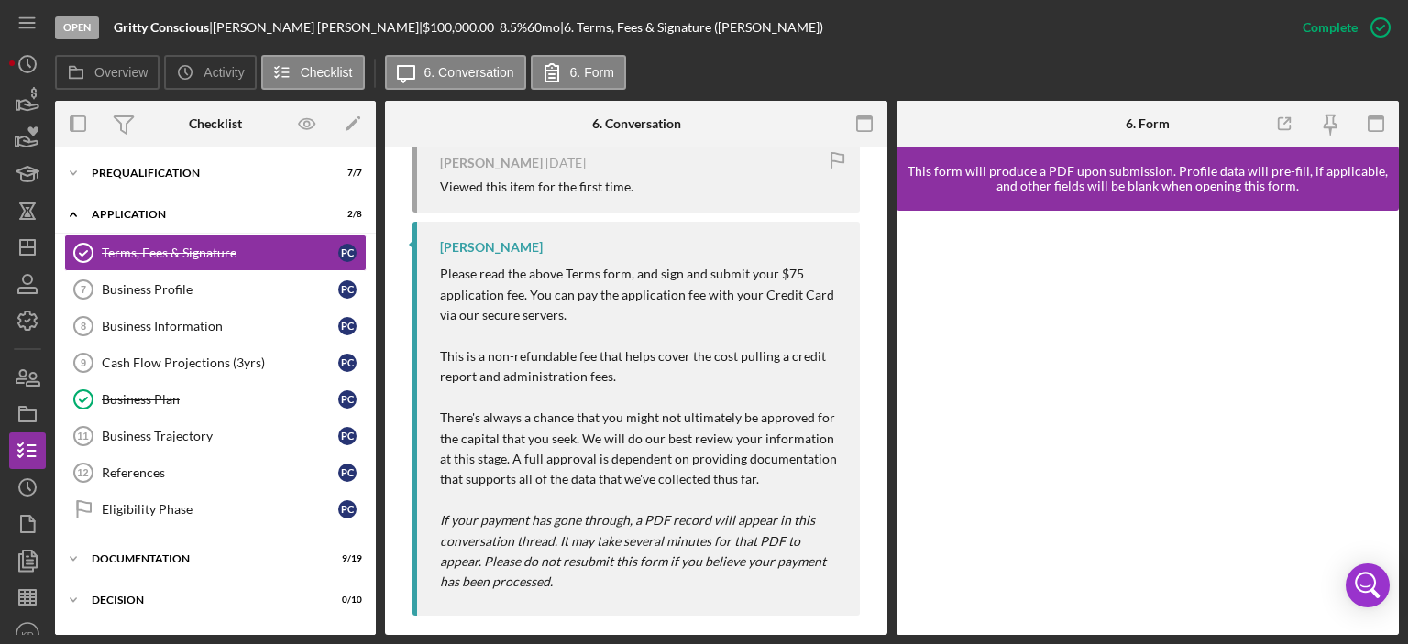
scroll to position [721, 0]
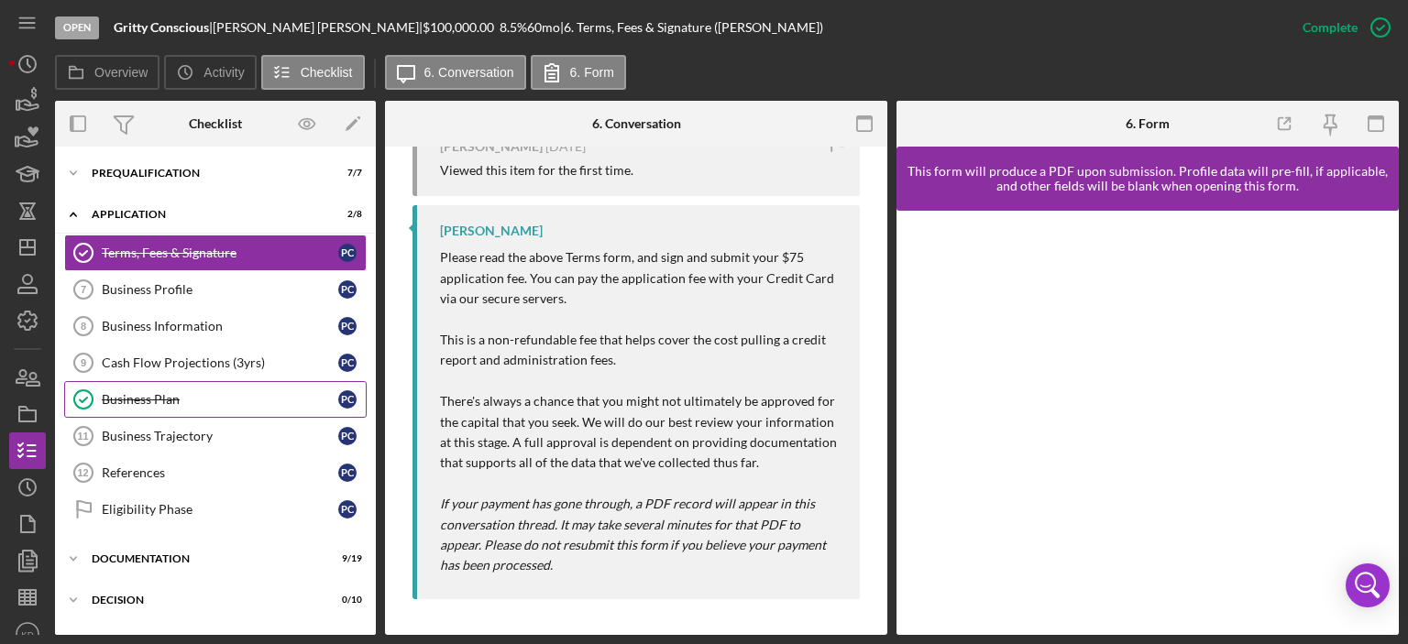
click at [169, 401] on div "Business Plan" at bounding box center [220, 399] width 236 height 15
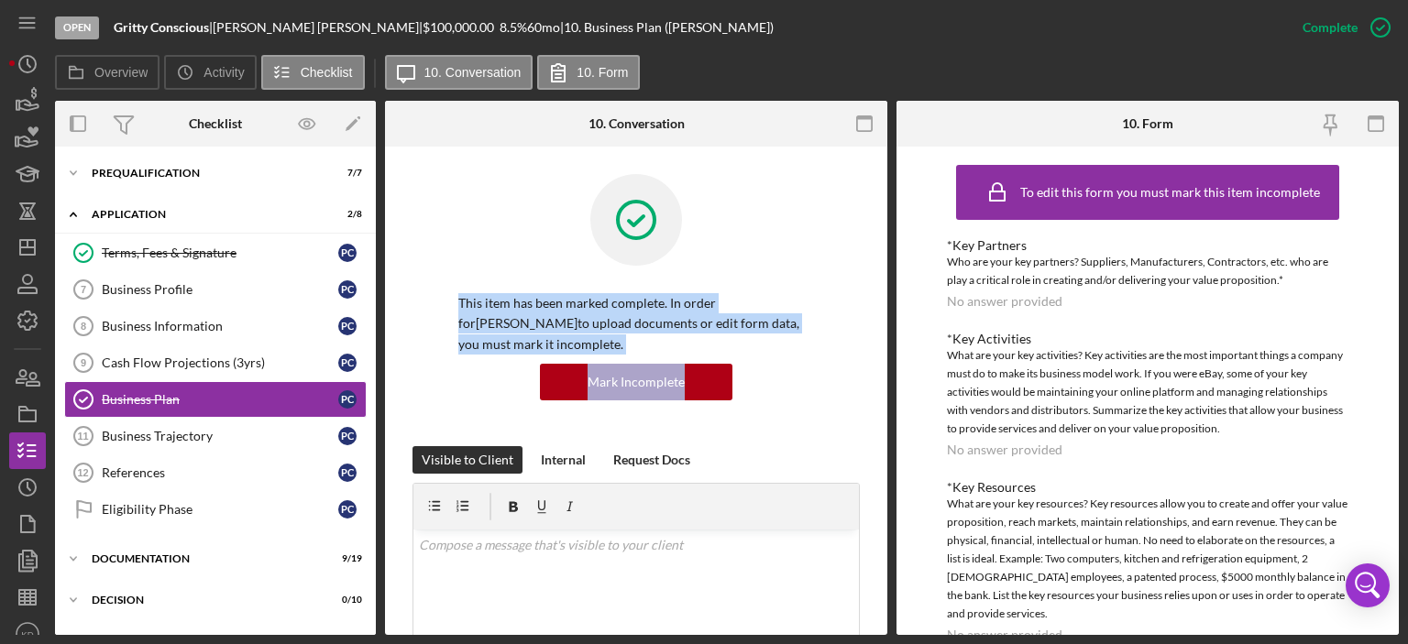
drag, startPoint x: 881, startPoint y: 292, endPoint x: 883, endPoint y: 370, distance: 77.9
click at [883, 370] on div "Business Plan Business Plan This item has been marked complete. In order for [P…" at bounding box center [636, 391] width 502 height 489
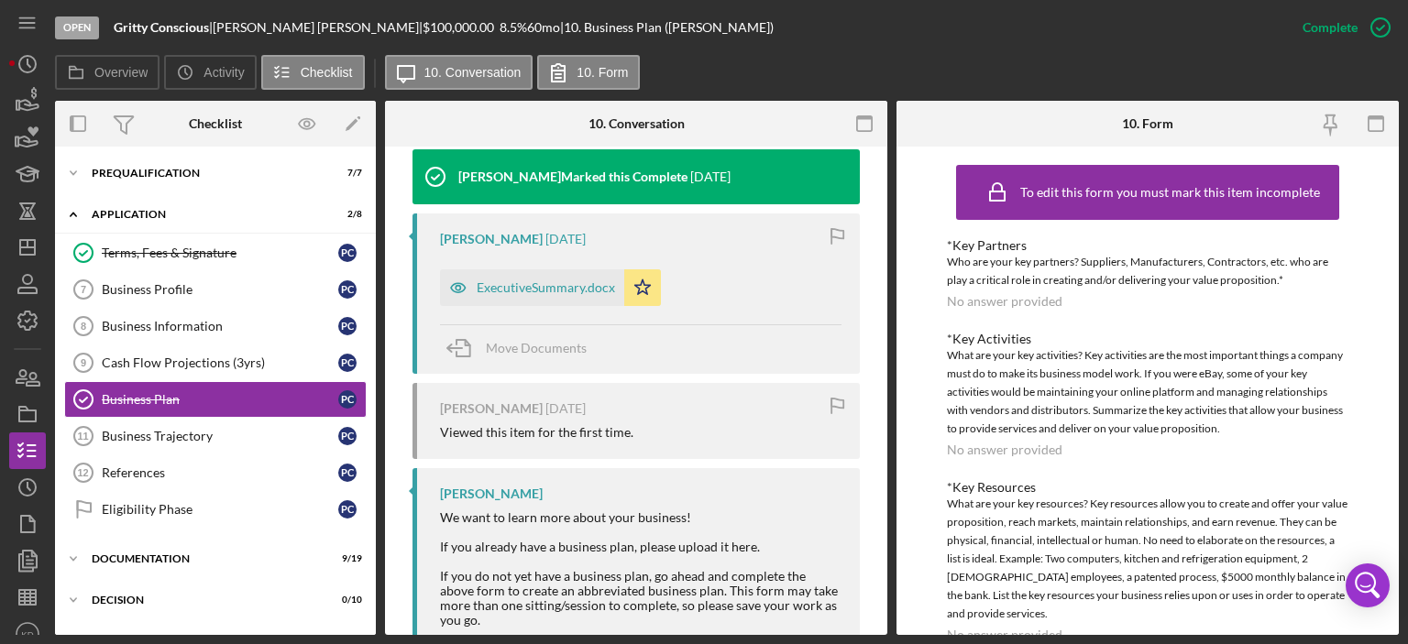
scroll to position [638, 0]
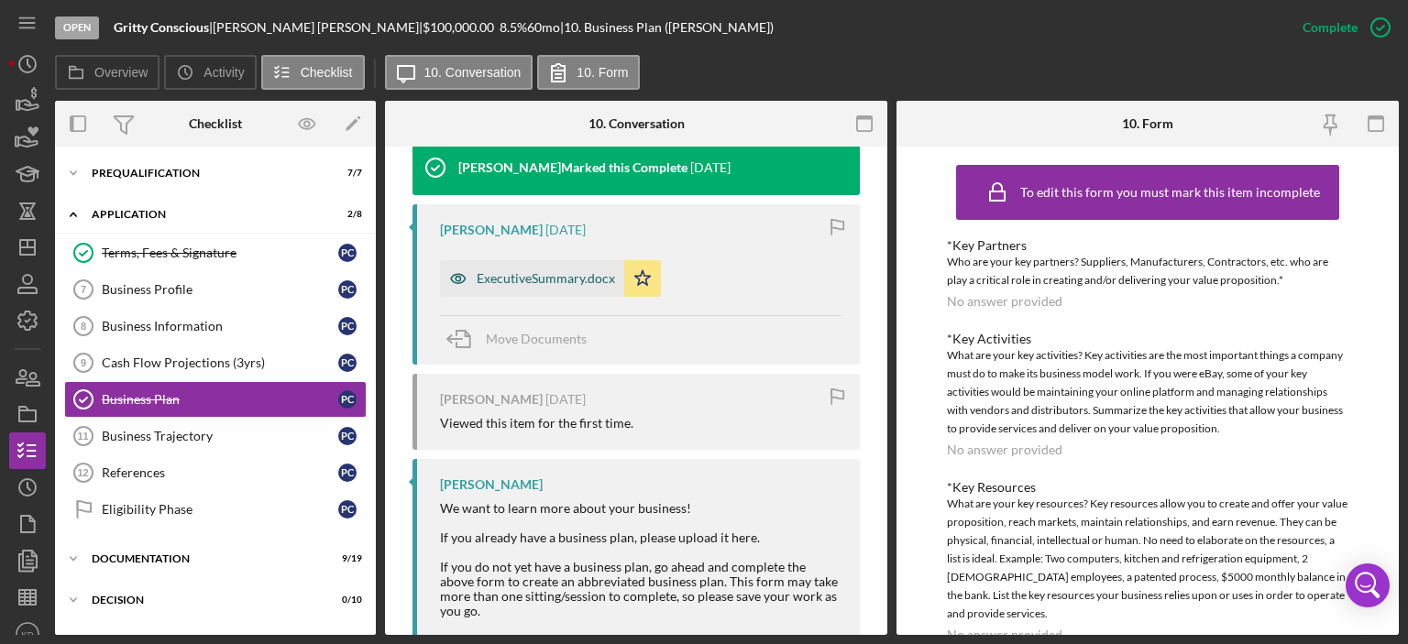
click at [539, 269] on div "ExecutiveSummary.docx" at bounding box center [532, 278] width 184 height 37
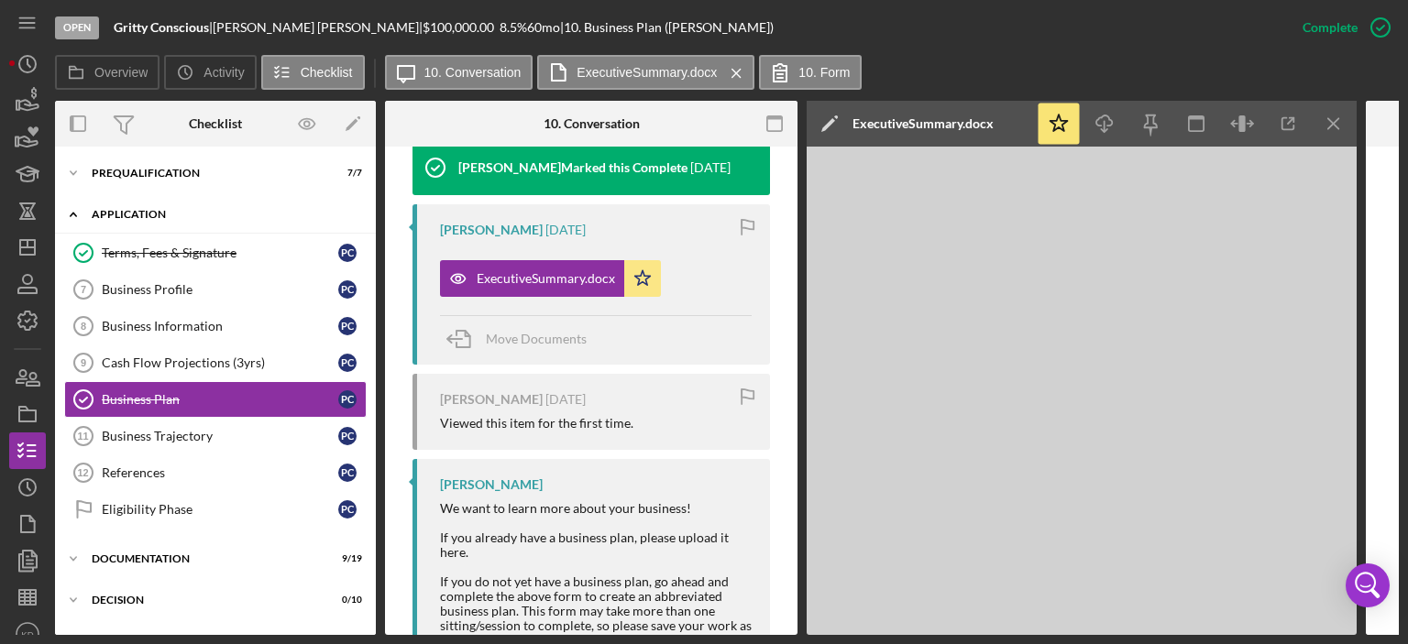
click at [77, 210] on icon "Icon/Expander" at bounding box center [73, 214] width 37 height 37
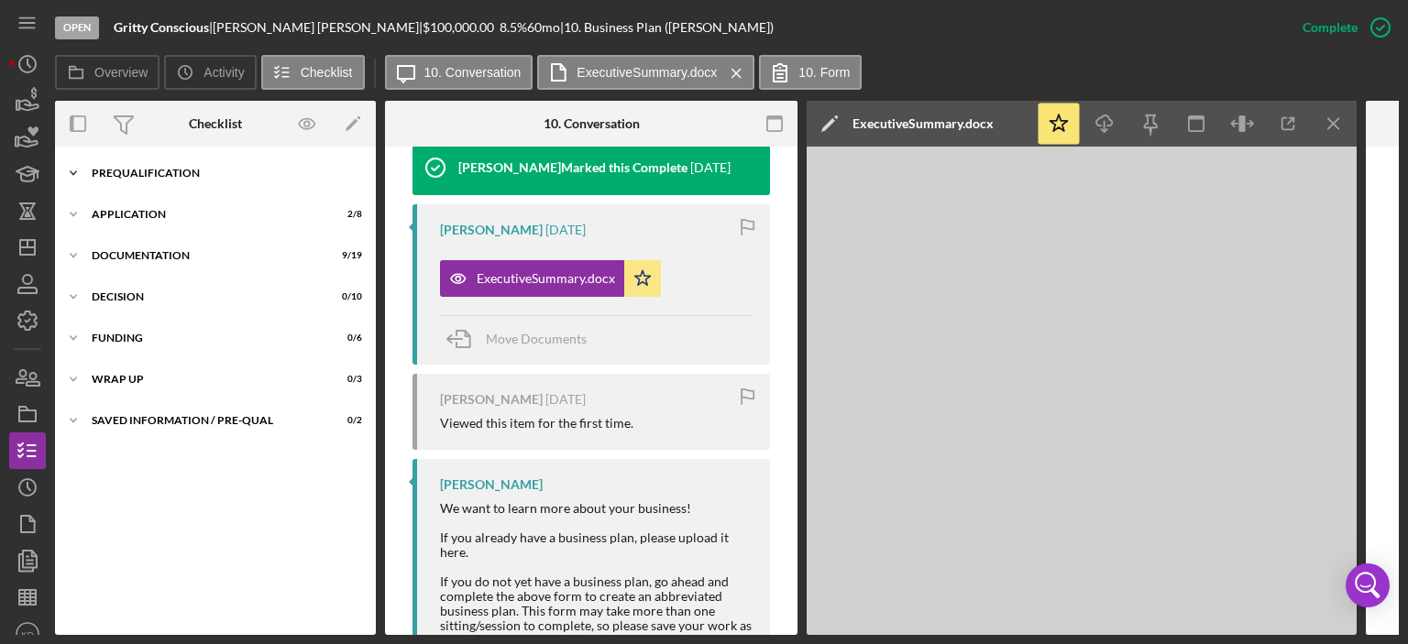
click at [69, 166] on icon "Icon/Expander" at bounding box center [73, 173] width 37 height 37
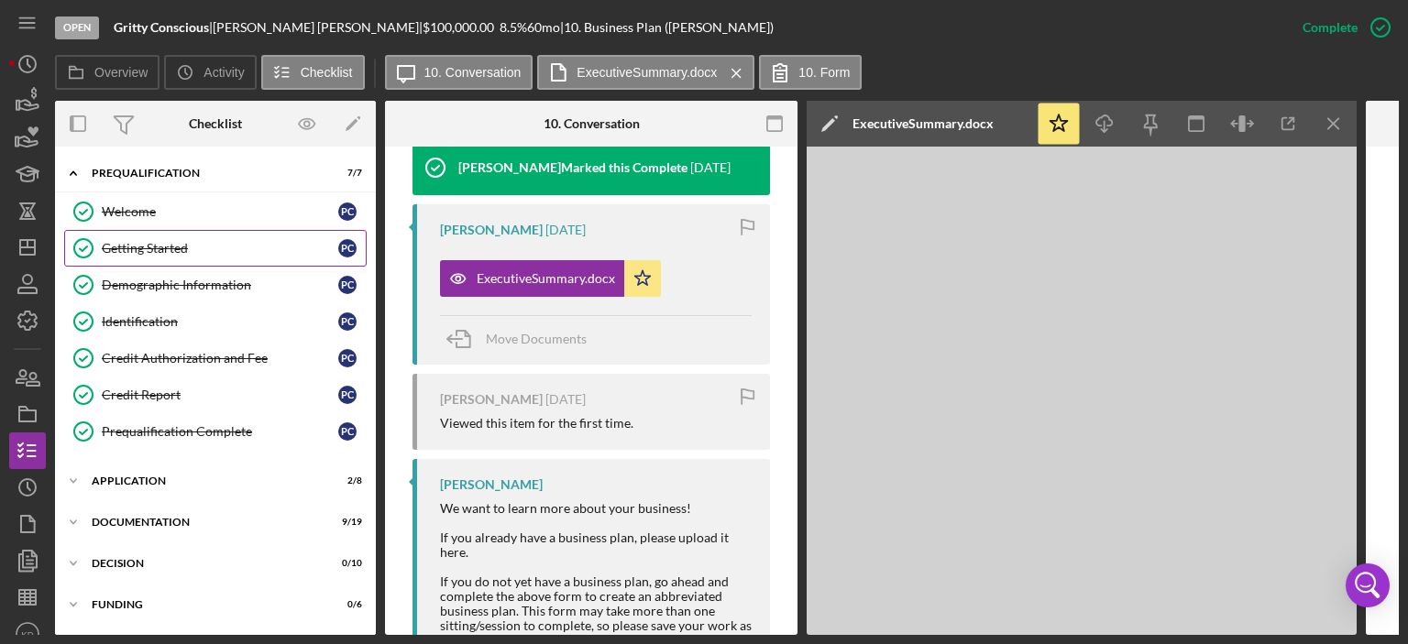
click at [149, 242] on div "Getting Started" at bounding box center [220, 248] width 236 height 15
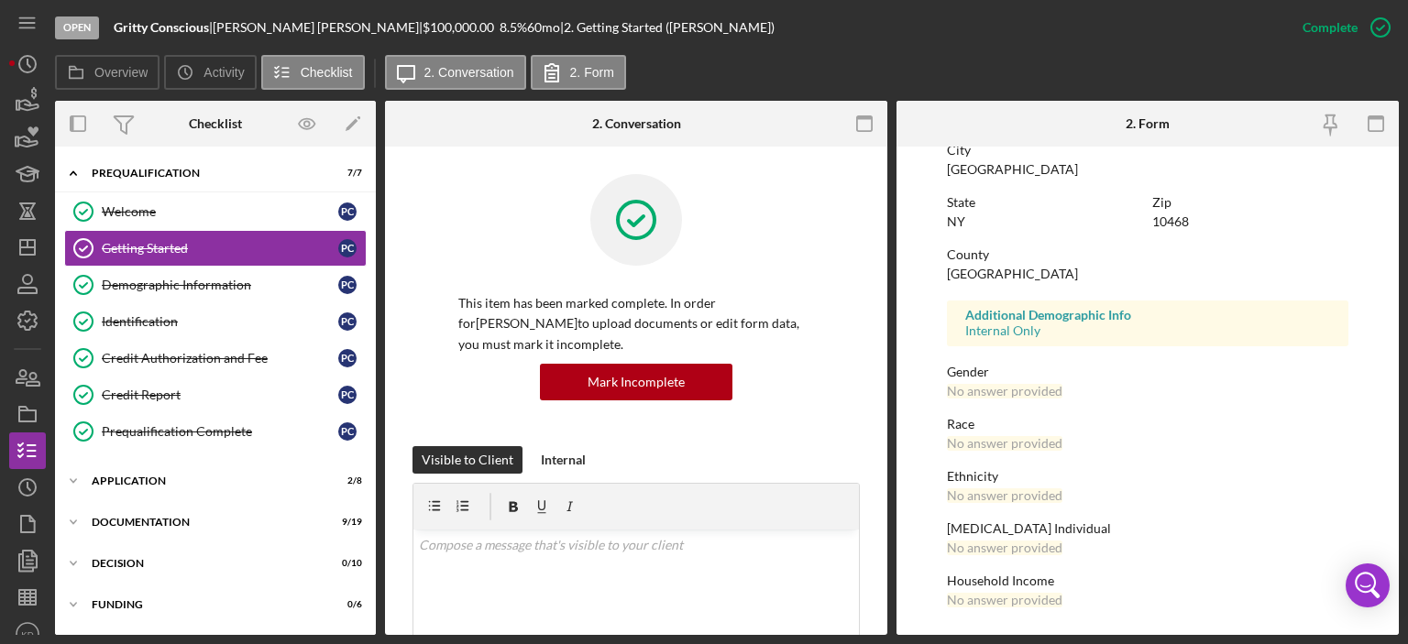
scroll to position [363, 0]
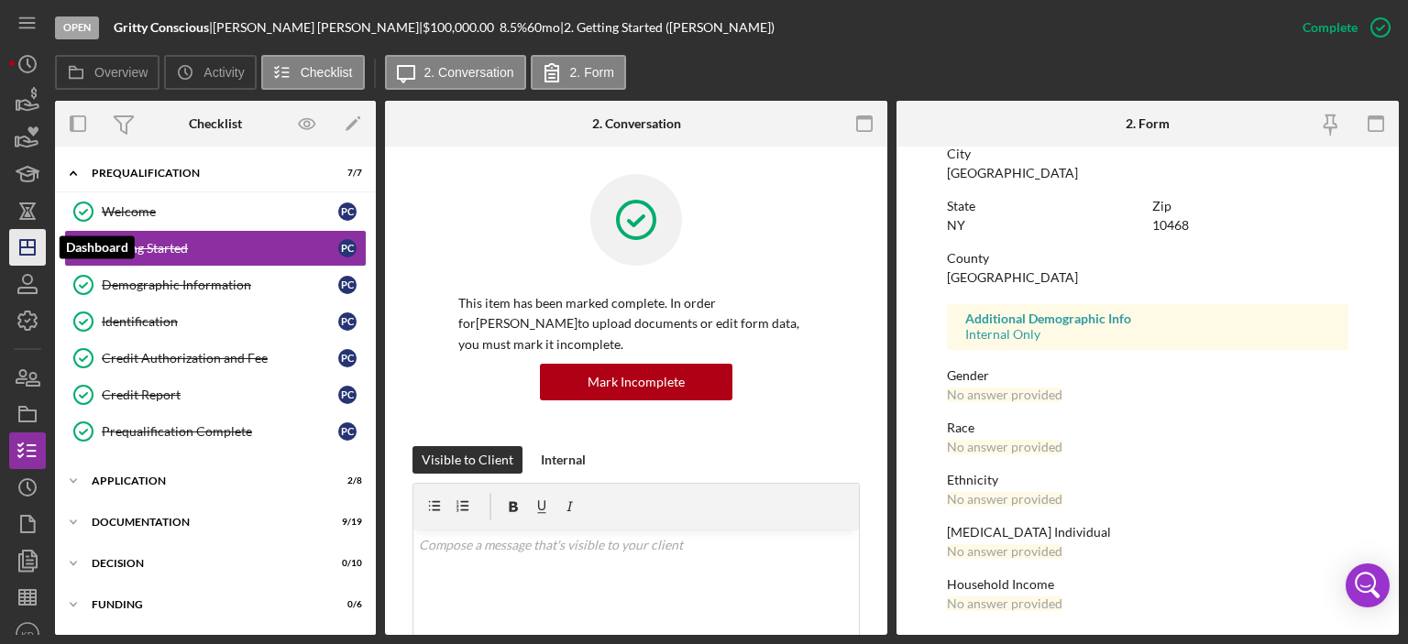
click at [14, 247] on icon "Icon/Dashboard" at bounding box center [28, 248] width 46 height 46
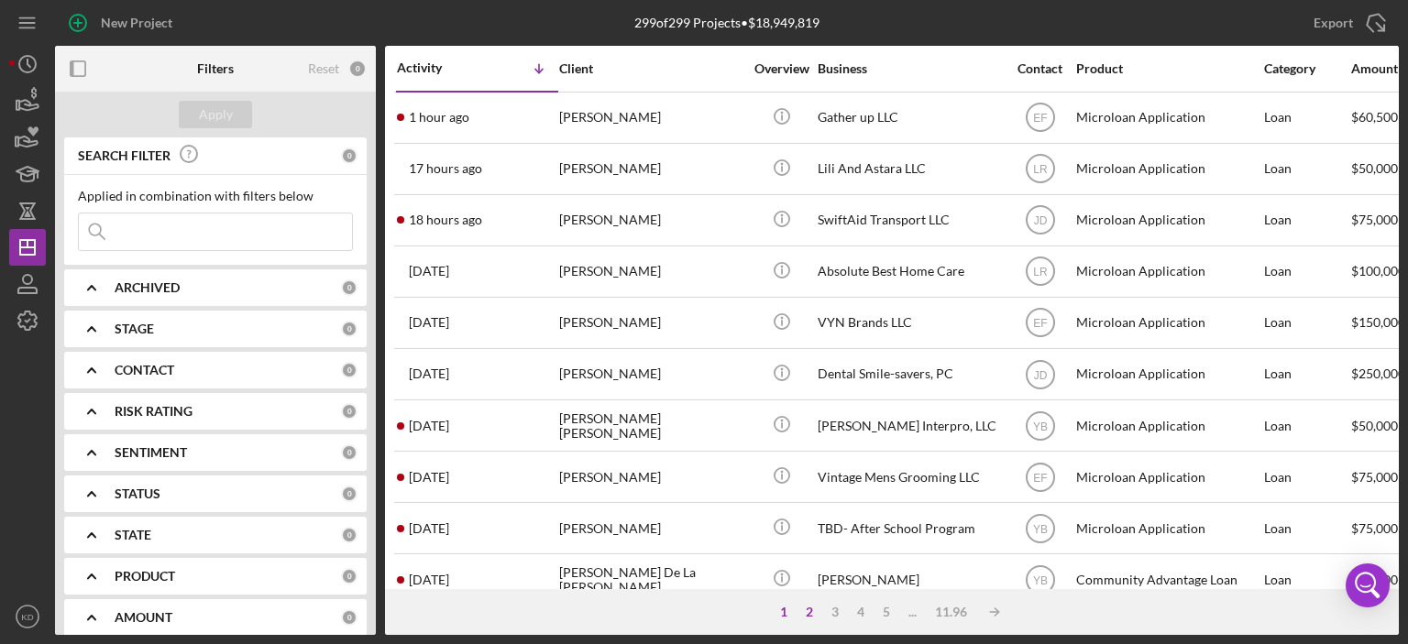
click at [810, 608] on div "2" at bounding box center [810, 612] width 26 height 15
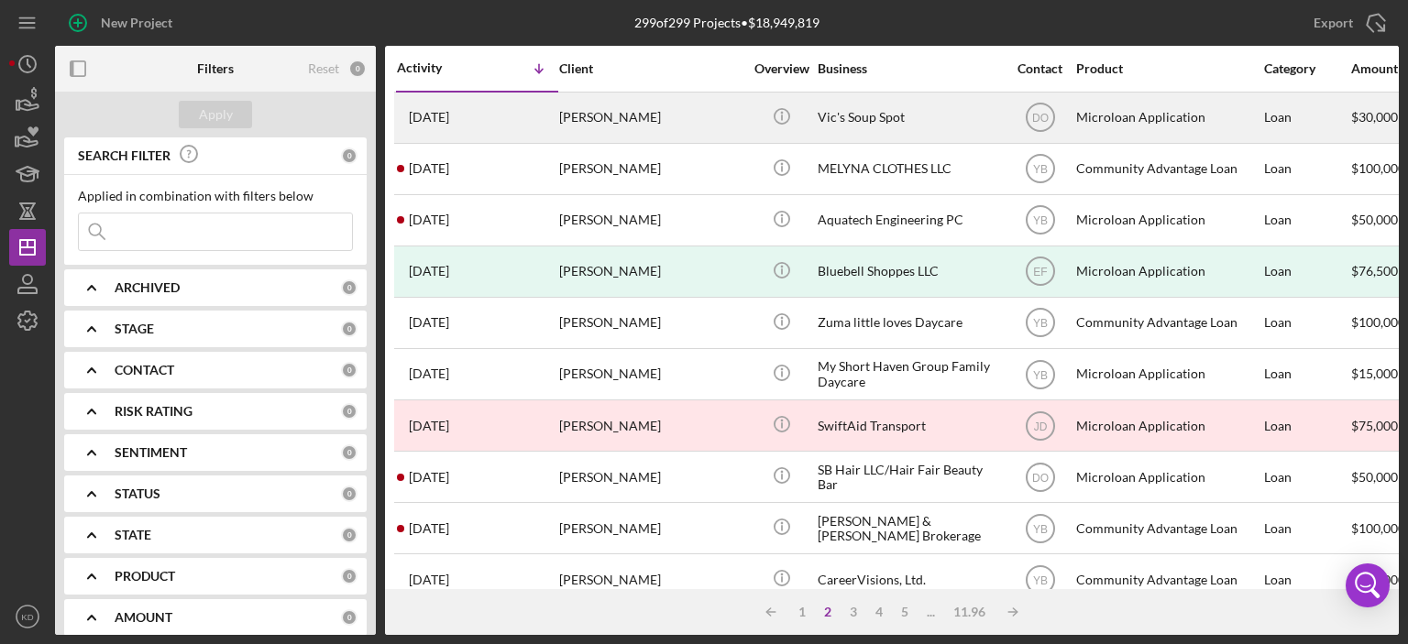
click at [810, 109] on div "Icon/Info" at bounding box center [781, 117] width 69 height 49
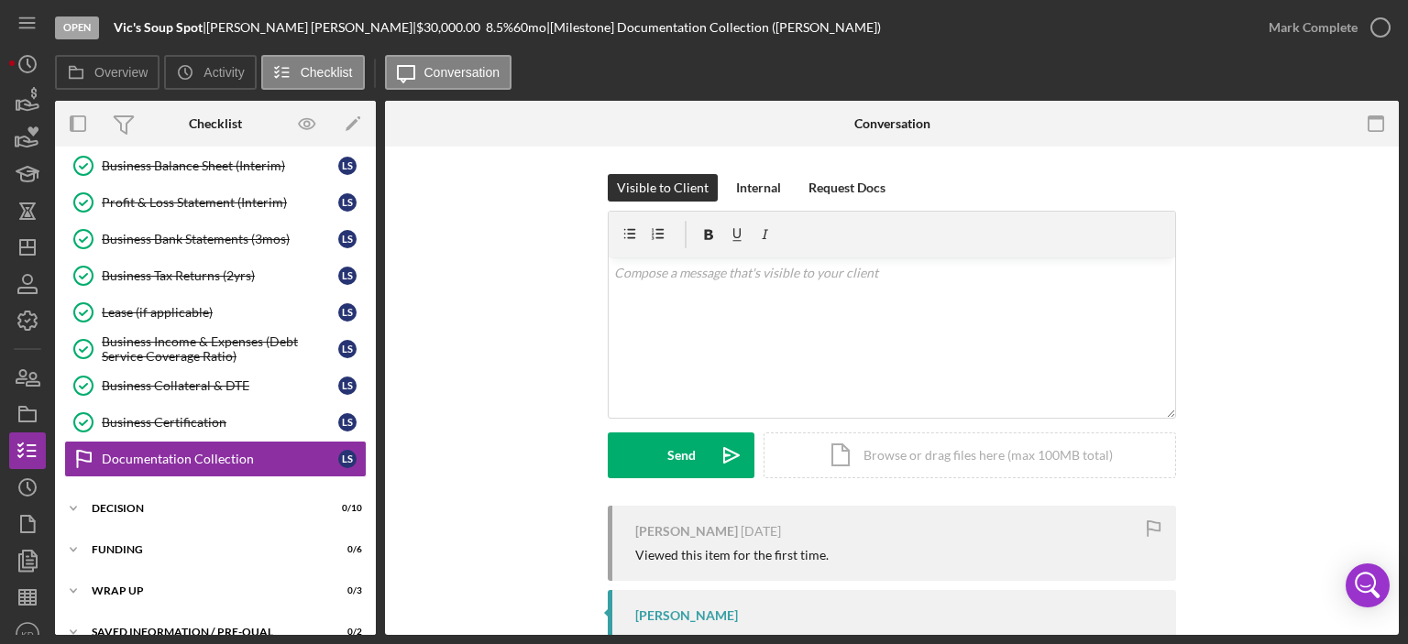
scroll to position [513, 0]
